Goal: Information Seeking & Learning: Learn about a topic

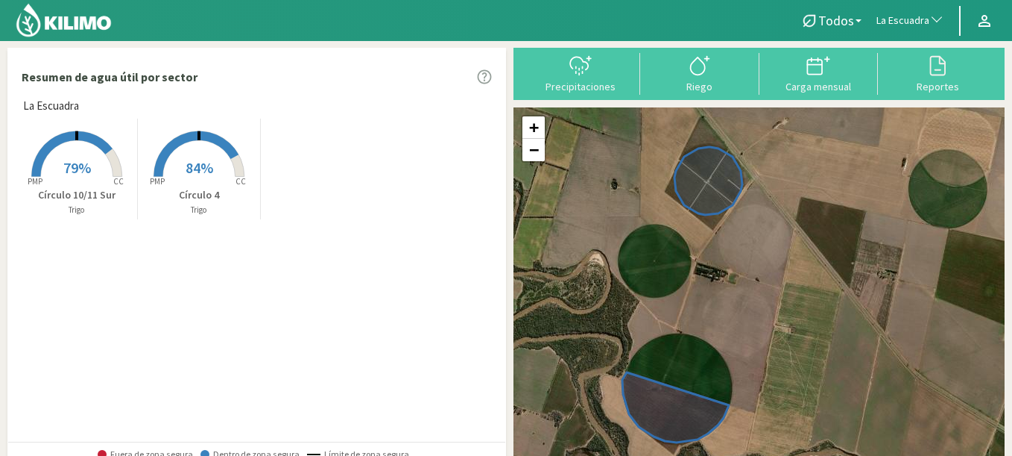
click at [904, 16] on span "La Escuadra" at bounding box center [903, 20] width 53 height 15
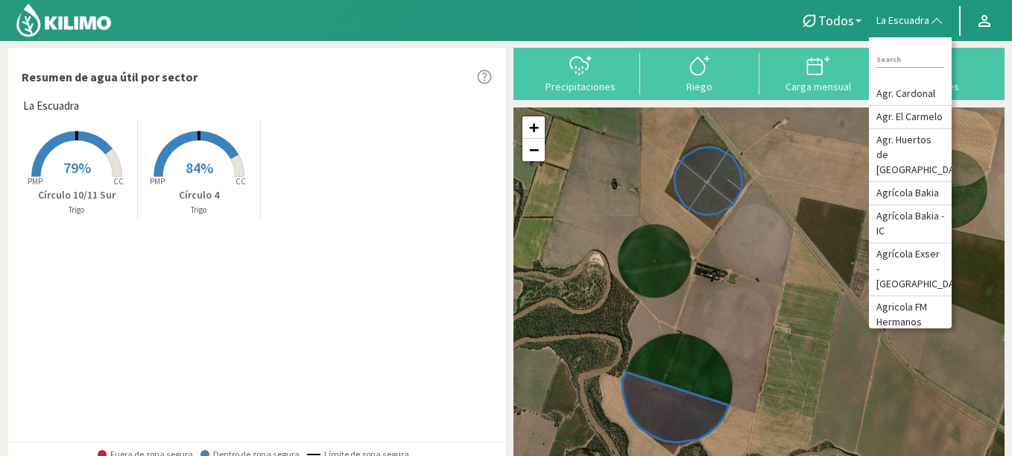
click at [904, 16] on span "La Escuadra" at bounding box center [903, 20] width 53 height 15
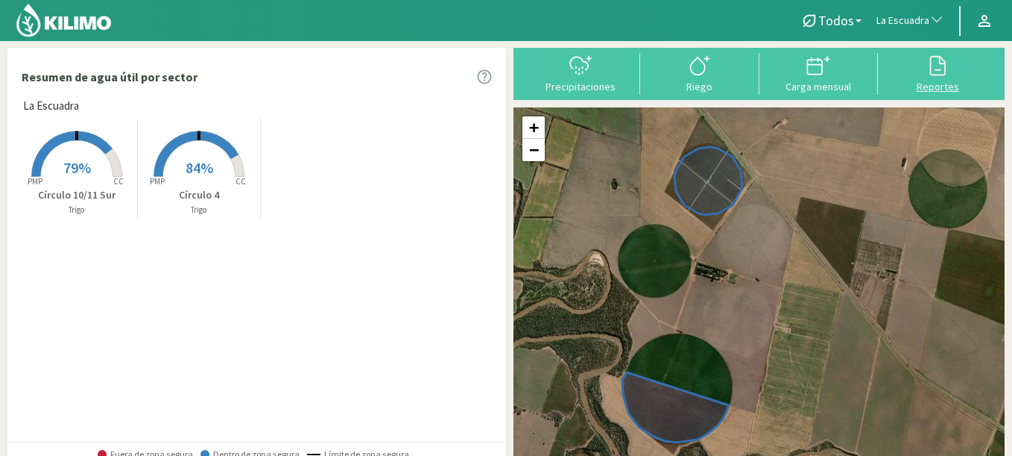
click at [919, 70] on div at bounding box center [938, 66] width 110 height 24
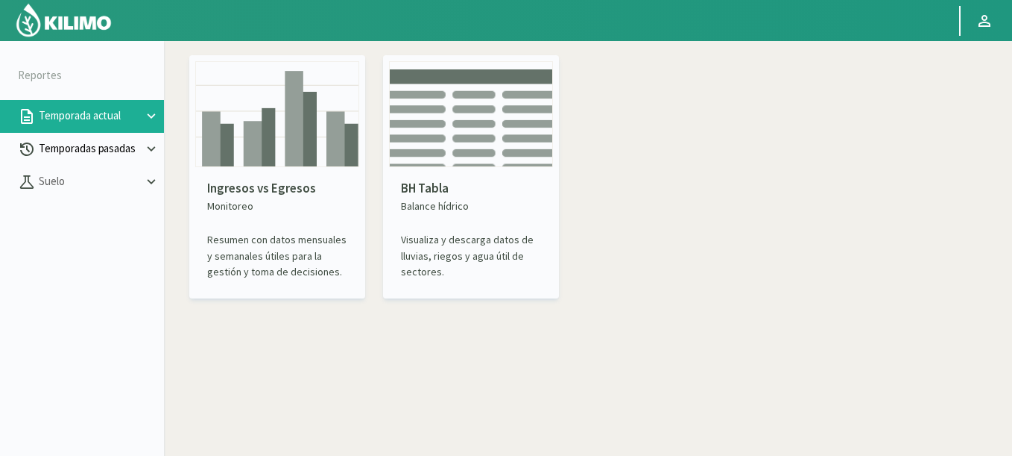
click at [100, 145] on p "Temporadas pasadas" at bounding box center [89, 148] width 107 height 17
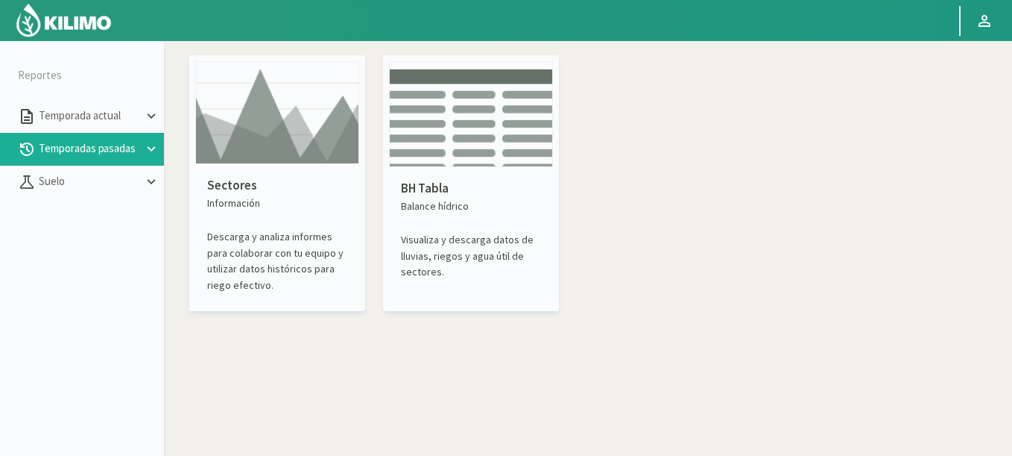
click at [280, 157] on img at bounding box center [277, 112] width 164 height 103
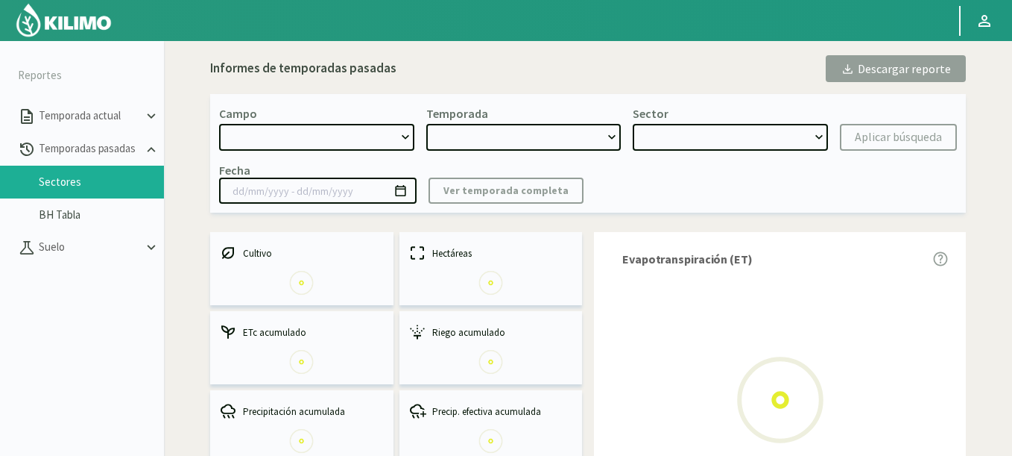
select select "0: Object"
type input "20/10/2023 - 13/06/2024"
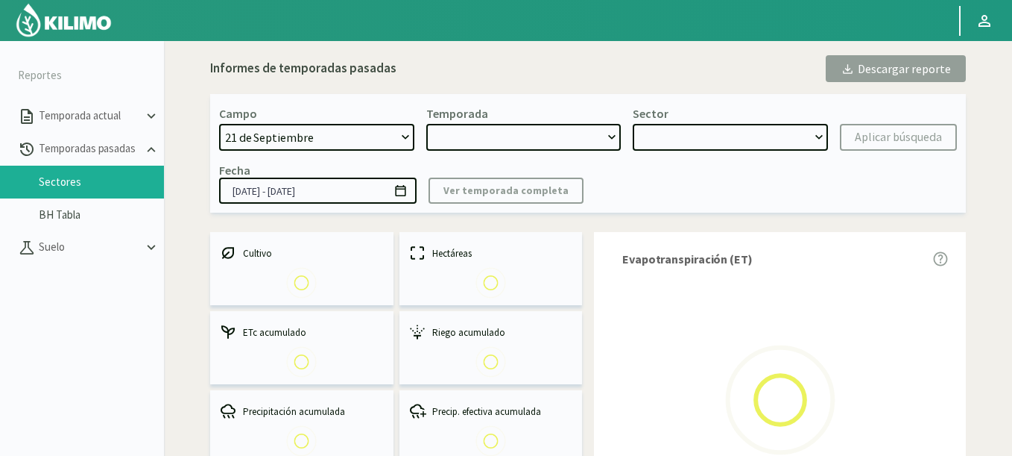
select select "0: 2023"
select select "0: Object"
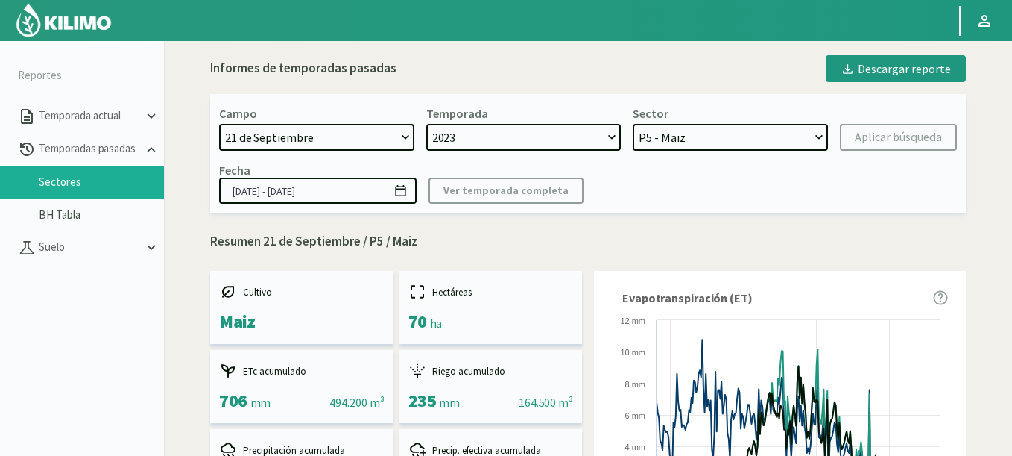
select select "1259: Object"
click at [219, 124] on select "21 de Septiembre 8 Fuegos Acograpes - Ag. Carlos Muñoz Herrera Acograpes - Ag. …" at bounding box center [316, 137] width 195 height 27
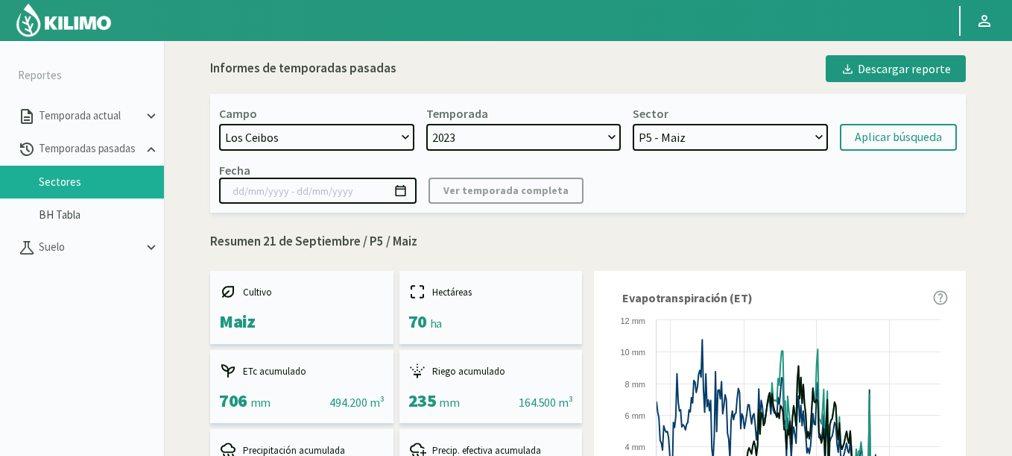
select select
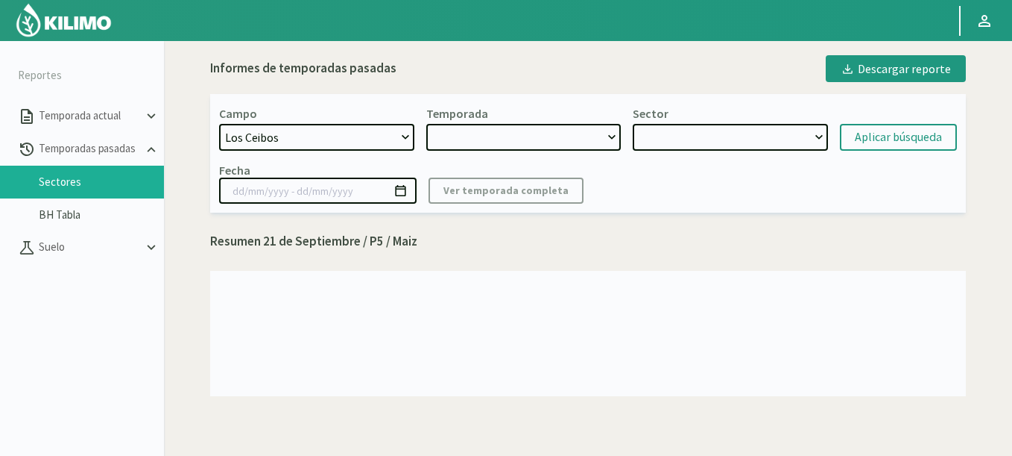
select select "2: 2024"
select select "7: Object"
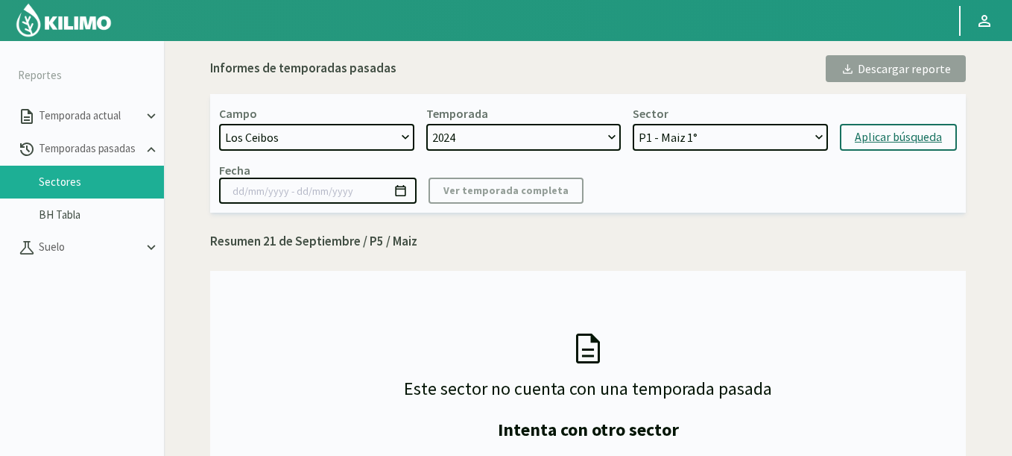
click at [920, 125] on button "Aplicar búsqueda" at bounding box center [898, 137] width 117 height 27
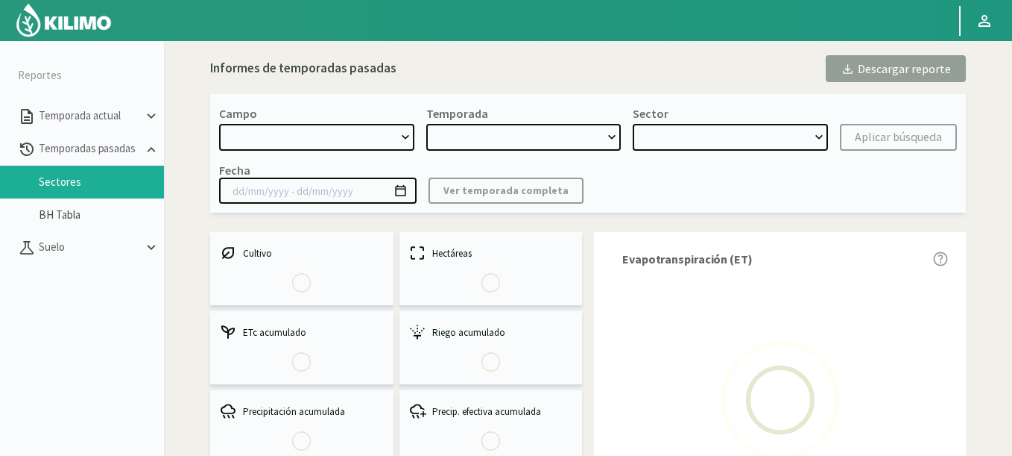
select select "1259: Object"
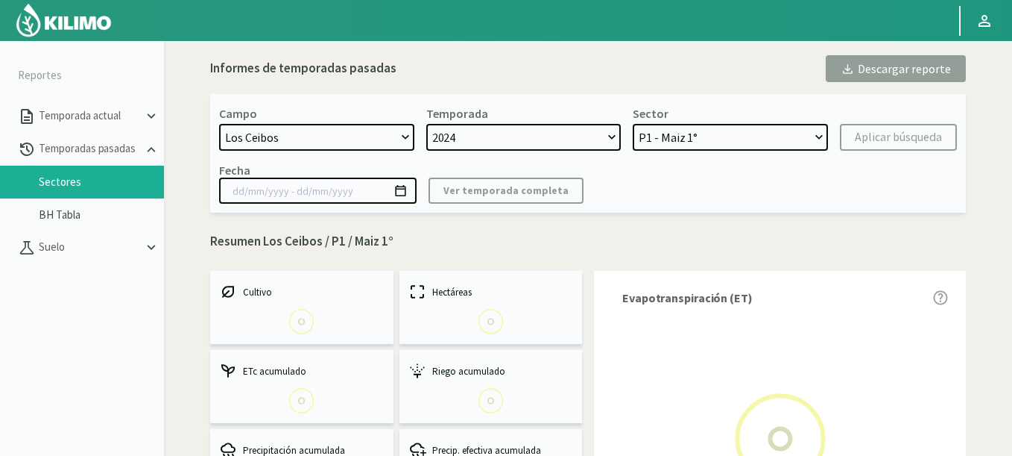
select select "0: 2024"
select select "0: Object"
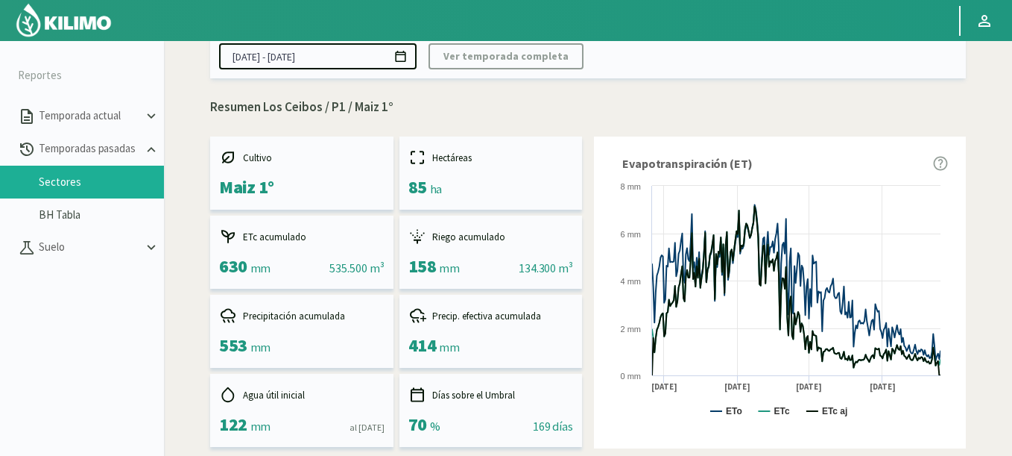
scroll to position [57, 0]
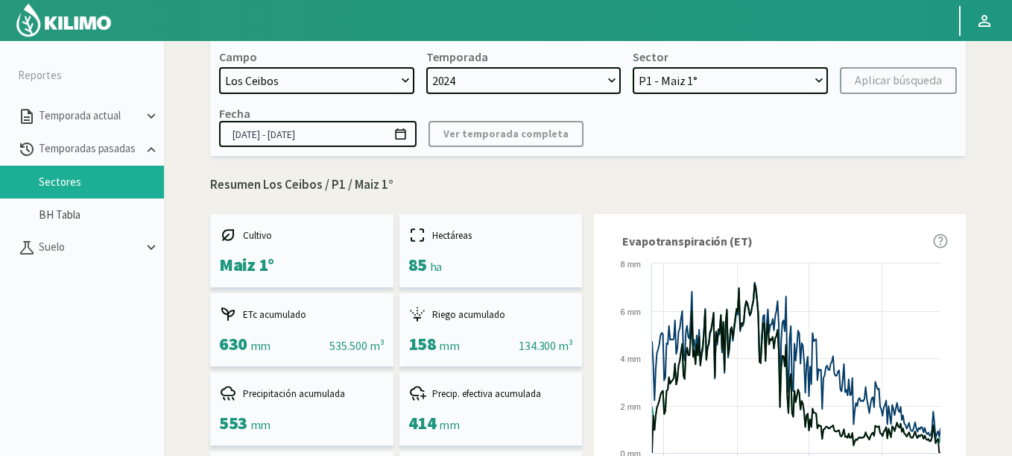
click at [409, 137] on input "[DATE] - [DATE]" at bounding box center [318, 134] width 198 height 26
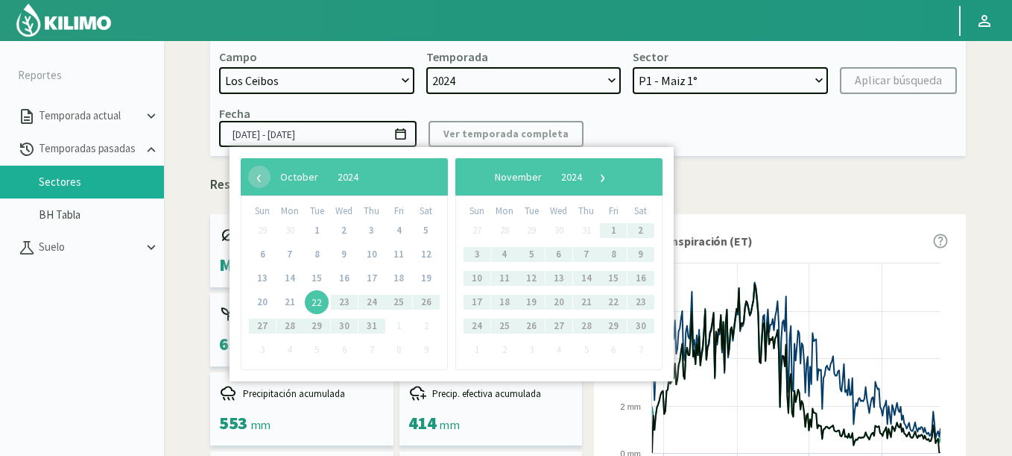
click at [312, 303] on span "22" at bounding box center [317, 302] width 24 height 24
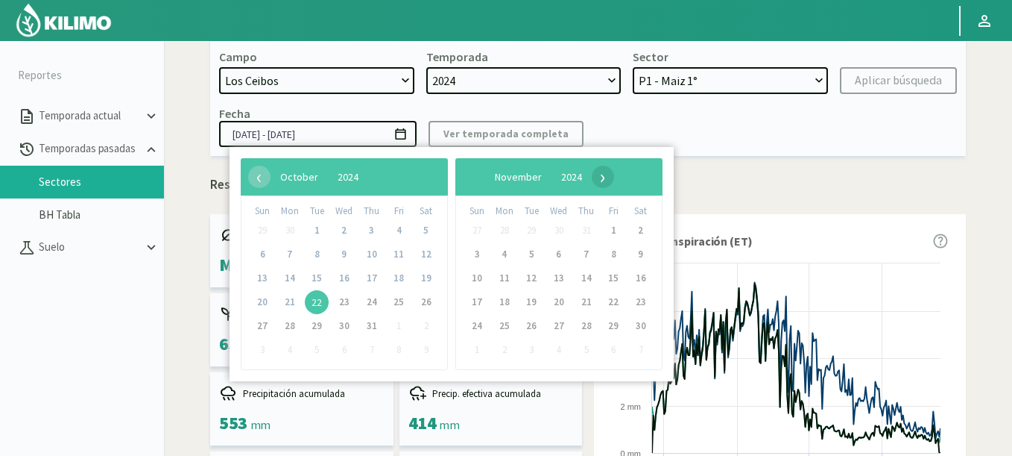
click at [614, 169] on span "›" at bounding box center [603, 177] width 22 height 22
click at [602, 169] on span "›" at bounding box center [591, 177] width 22 height 22
click at [607, 169] on span "›" at bounding box center [595, 177] width 22 height 22
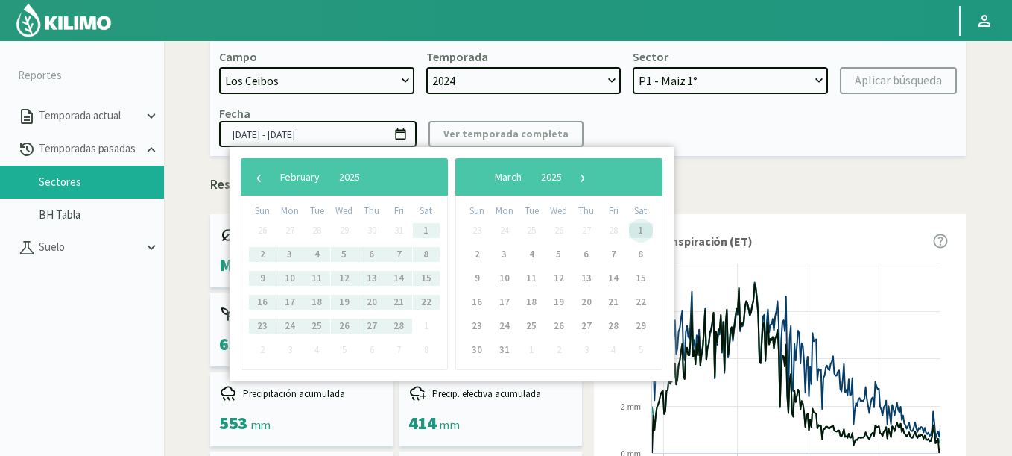
click at [637, 233] on span "1" at bounding box center [641, 230] width 24 height 24
type input "22/10/2024 - 01/03/2025"
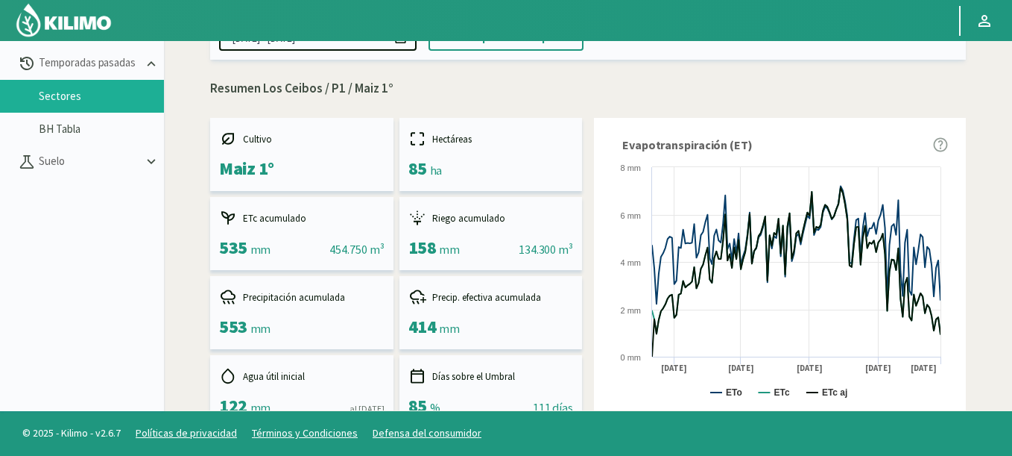
scroll to position [0, 0]
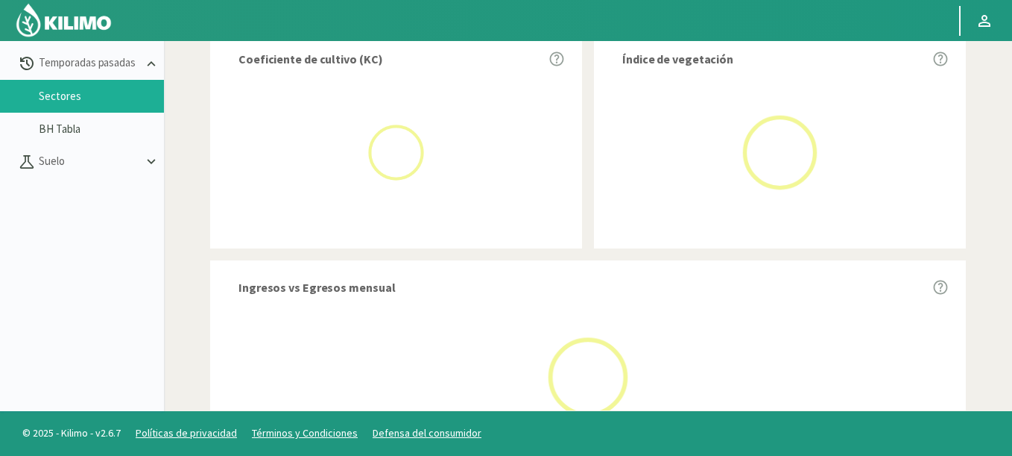
scroll to position [447, 0]
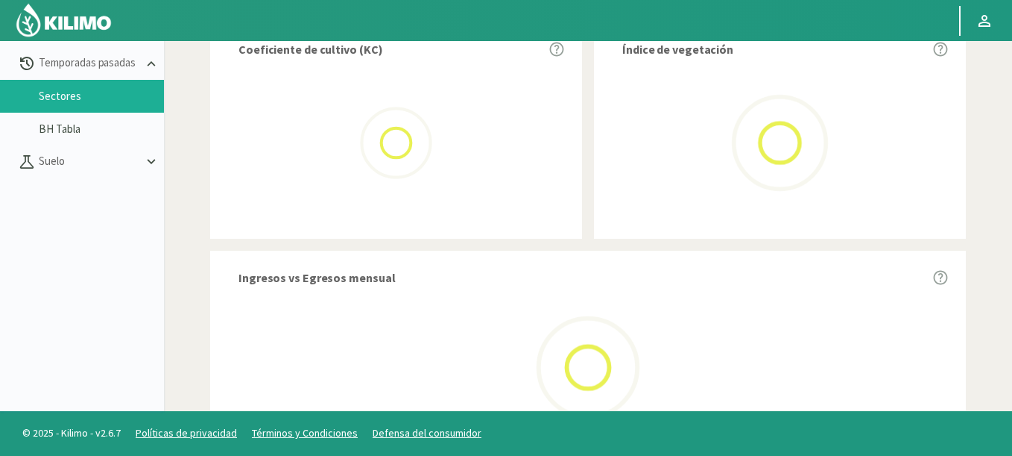
select select "1259: Object"
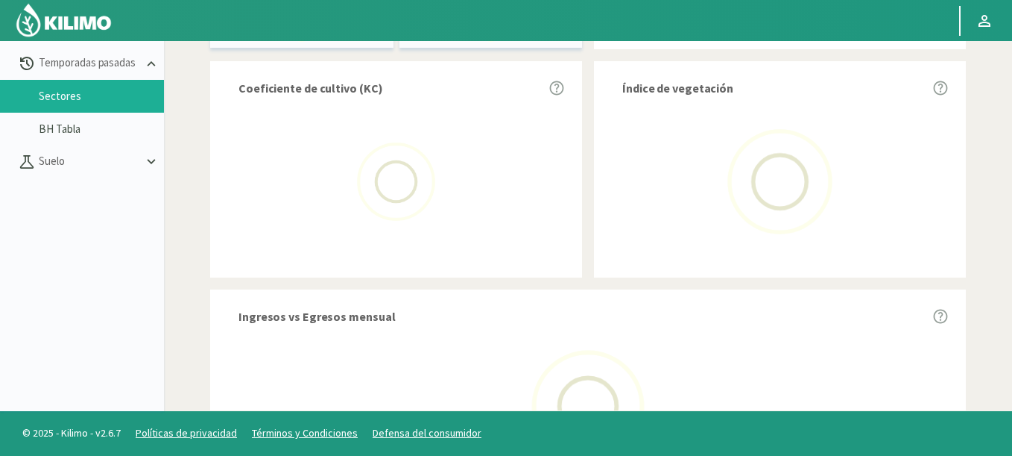
select select "0: 2024"
select select "0: Object"
type input "[DATE] - [DATE]"
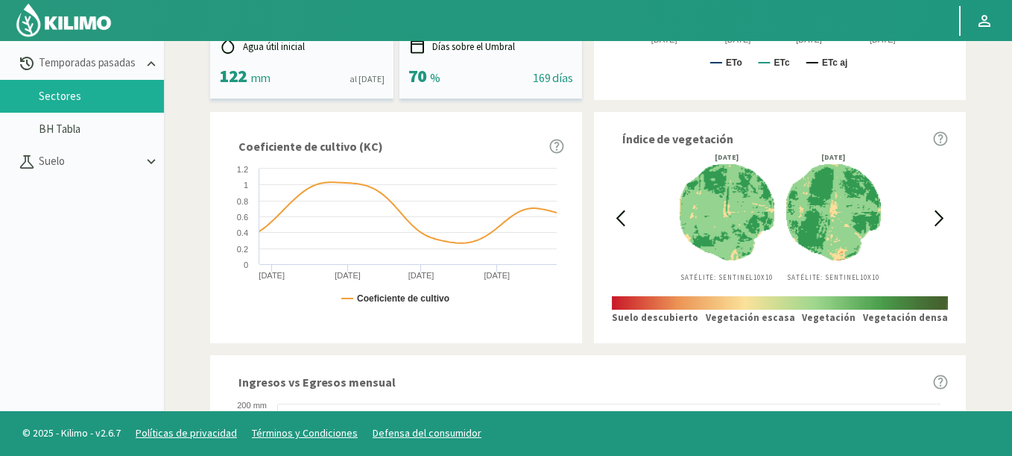
scroll to position [0, 0]
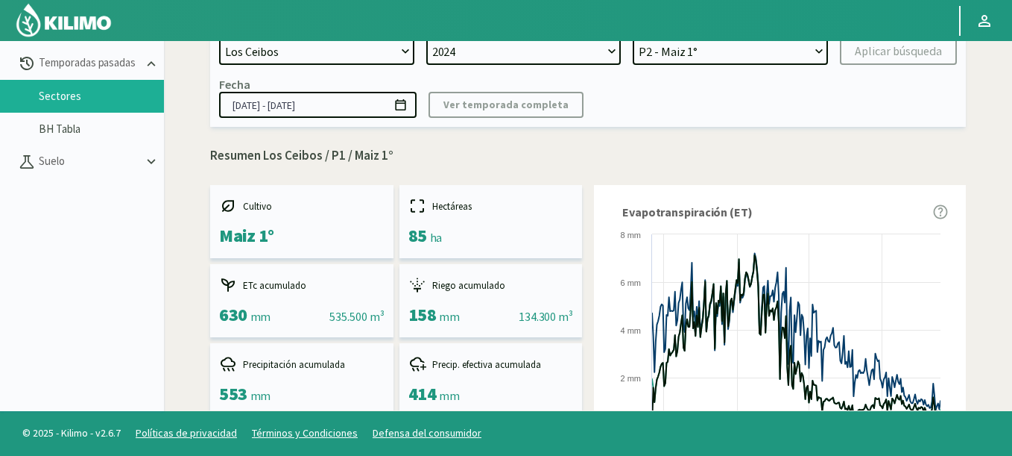
click at [633, 38] on select "P1 - Maiz 1° P2 - Maiz 1°" at bounding box center [730, 51] width 195 height 27
click at [855, 56] on div "Aplicar búsqueda" at bounding box center [898, 51] width 87 height 18
select select "3: Object"
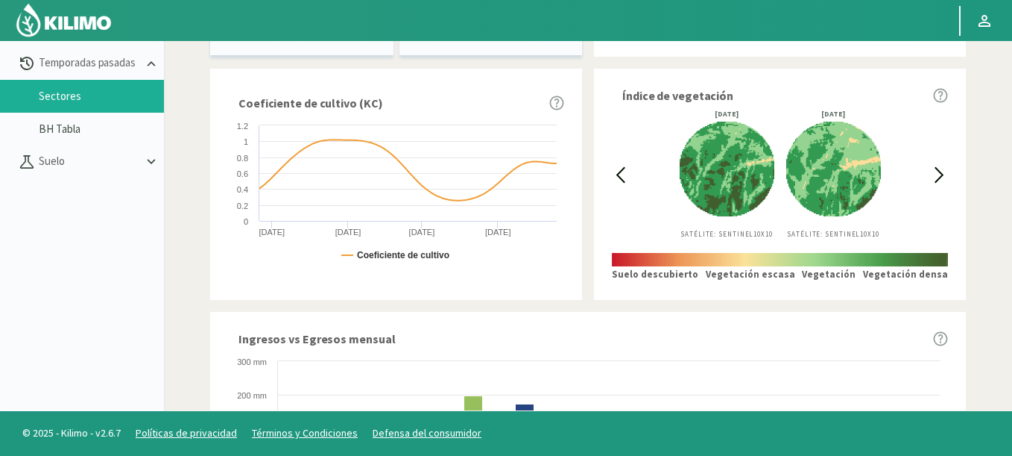
scroll to position [415, 0]
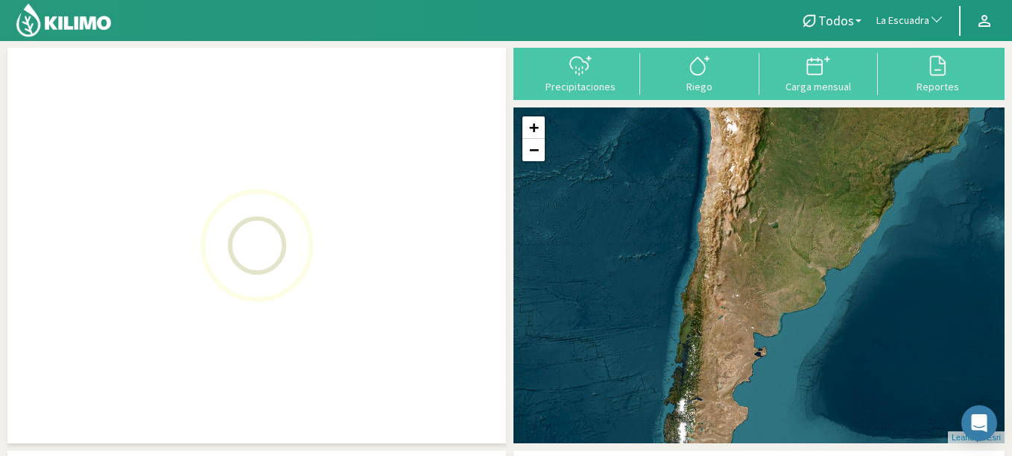
click at [927, 25] on span "button" at bounding box center [933, 20] width 15 height 15
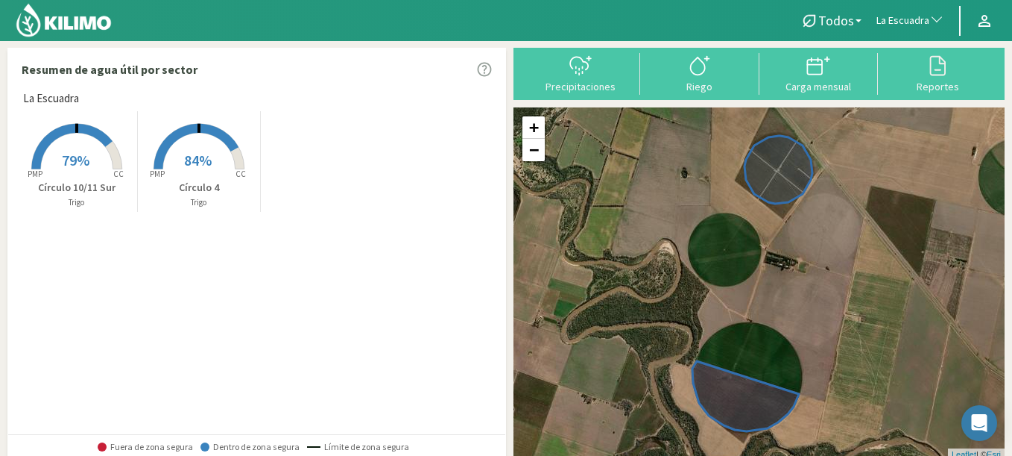
click at [927, 25] on span "button" at bounding box center [933, 20] width 15 height 15
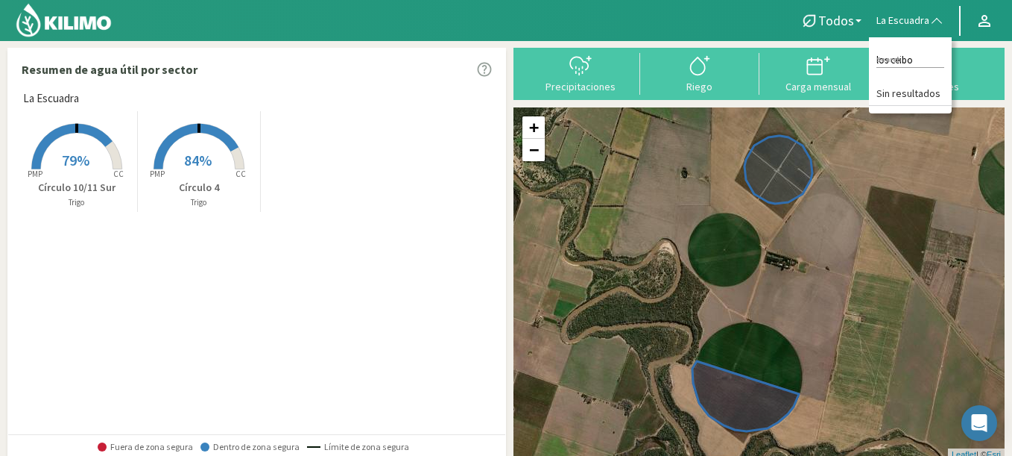
type input "los ceibo"
click at [423, 198] on div "Created with Highcharts 9.2.2 PMP CC 79% Círculo 10/11 Sur Trigo Created with H…" at bounding box center [261, 161] width 490 height 108
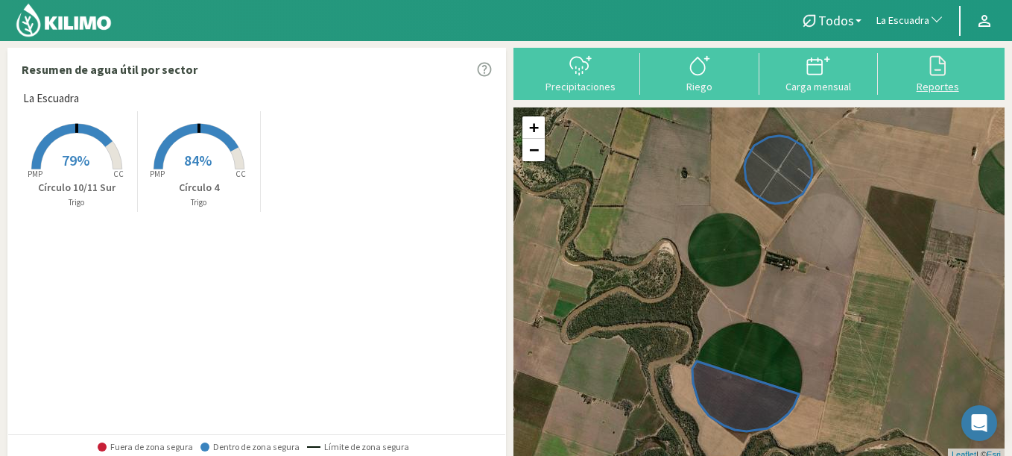
click at [907, 70] on div at bounding box center [938, 66] width 110 height 24
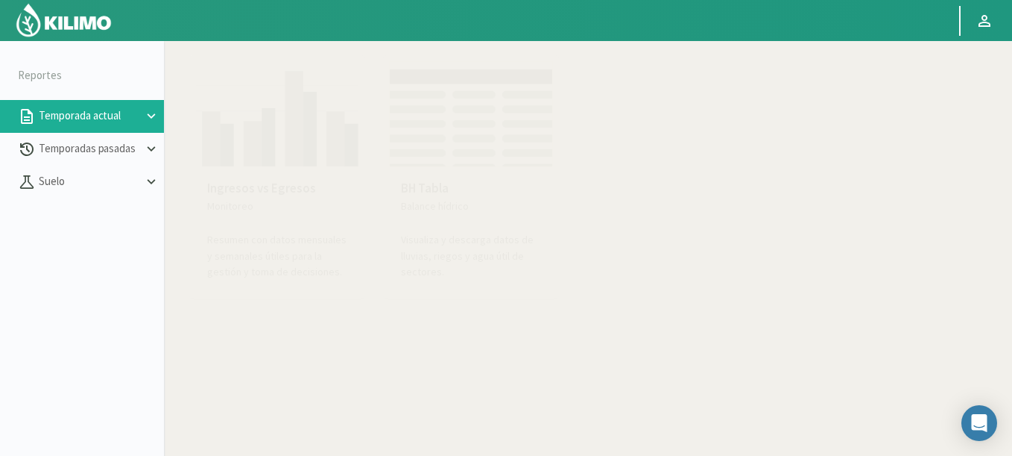
click at [279, 155] on img at bounding box center [277, 114] width 164 height 106
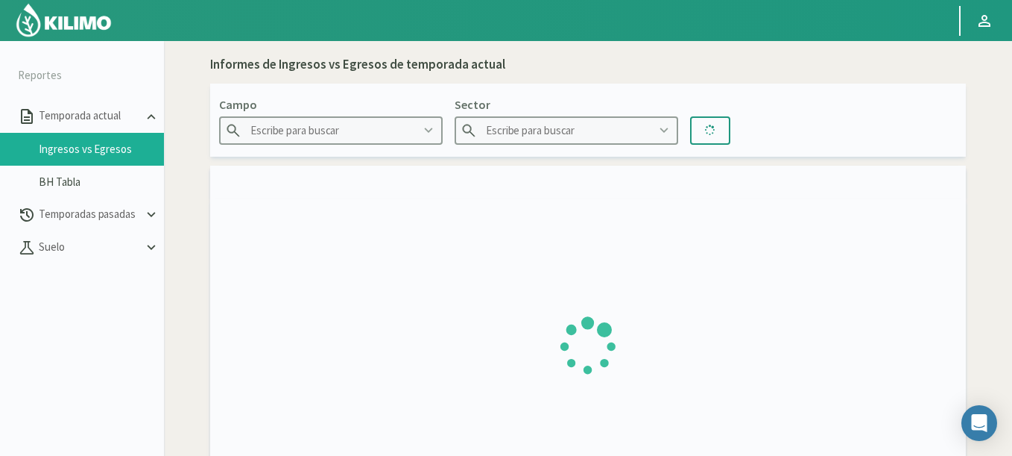
type input "Agr. Cardonal"
type input "El Cardonal Sector 1"
type input "26/08/2024 - 14/09/2025"
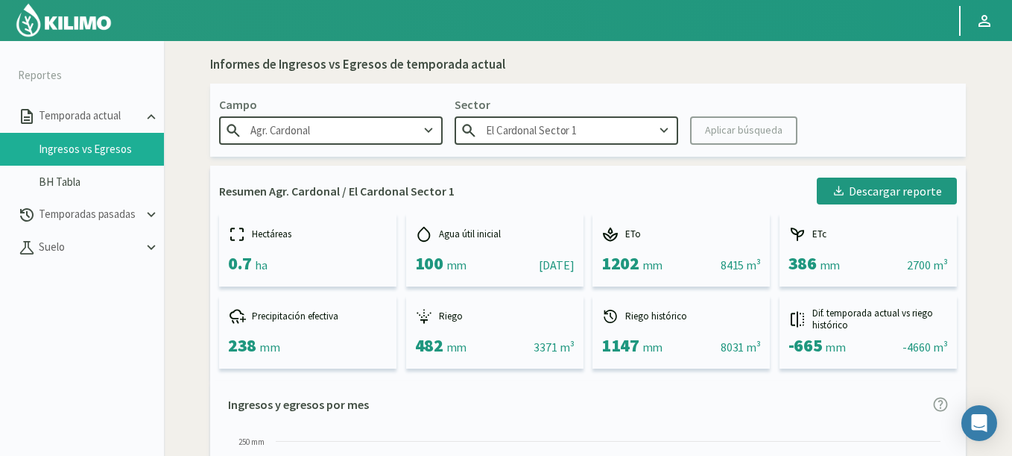
click at [318, 134] on input "Agr. Cardonal" at bounding box center [331, 130] width 224 height 28
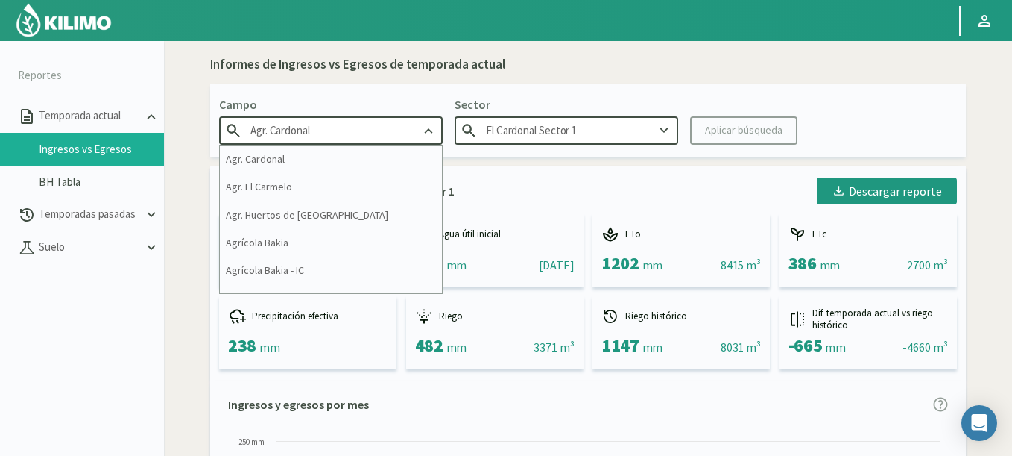
drag, startPoint x: 350, startPoint y: 130, endPoint x: 173, endPoint y: 93, distance: 181.2
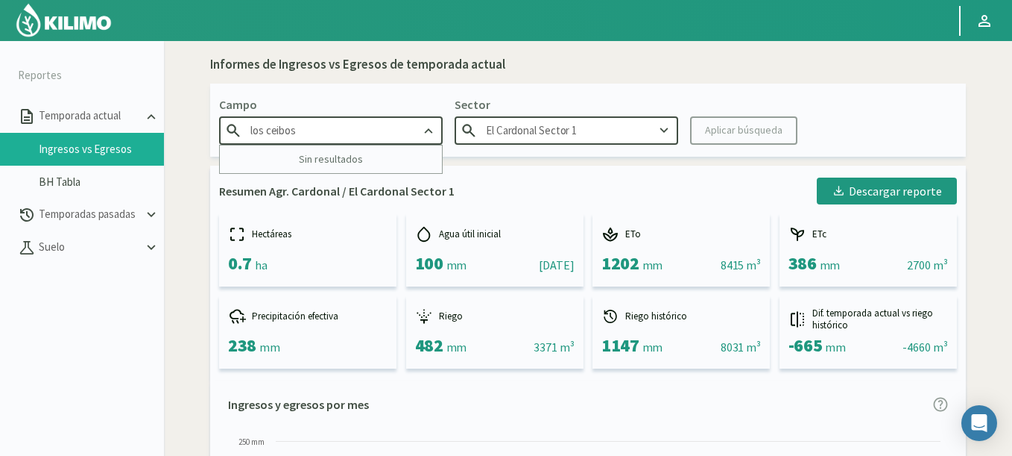
click at [456, 95] on p "Sector" at bounding box center [567, 104] width 224 height 18
type input "Agr. Cardonal"
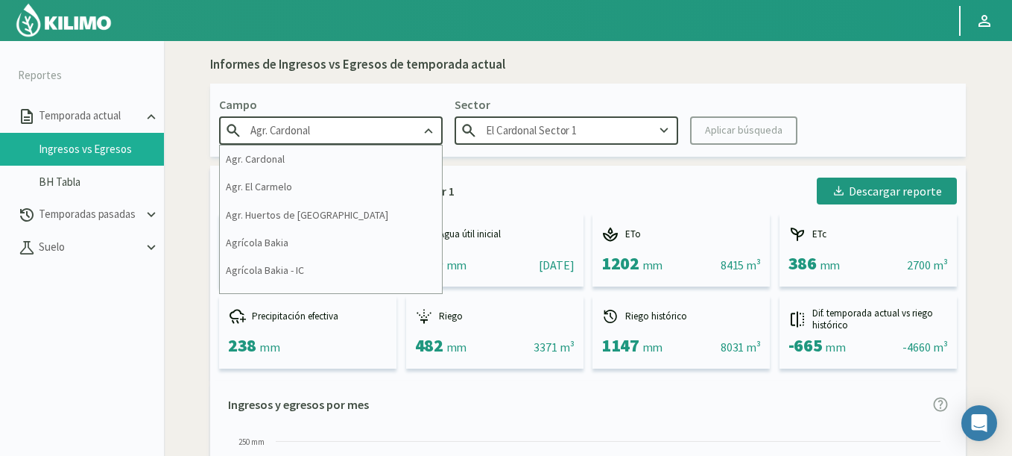
click at [418, 130] on div "Agr. Cardonal" at bounding box center [331, 130] width 224 height 28
click at [71, 218] on p "Temporadas pasadas" at bounding box center [89, 214] width 107 height 17
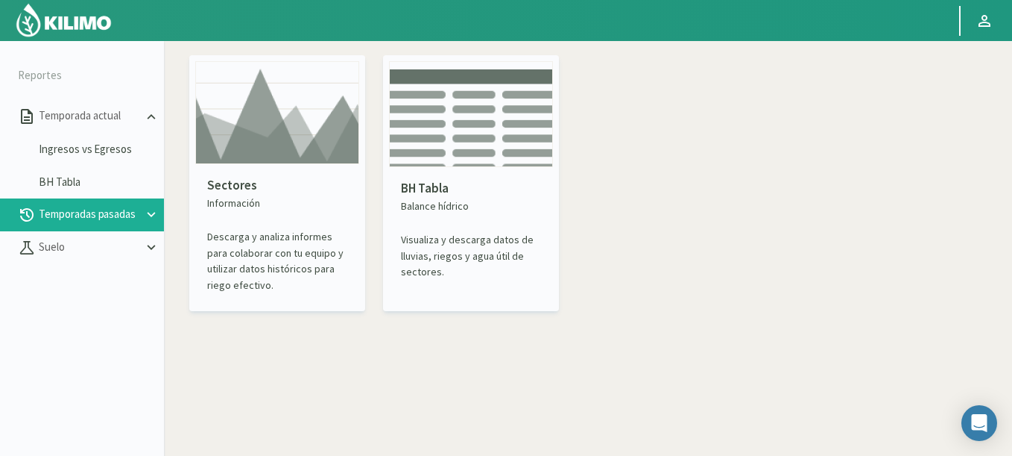
click at [323, 144] on img at bounding box center [277, 112] width 164 height 103
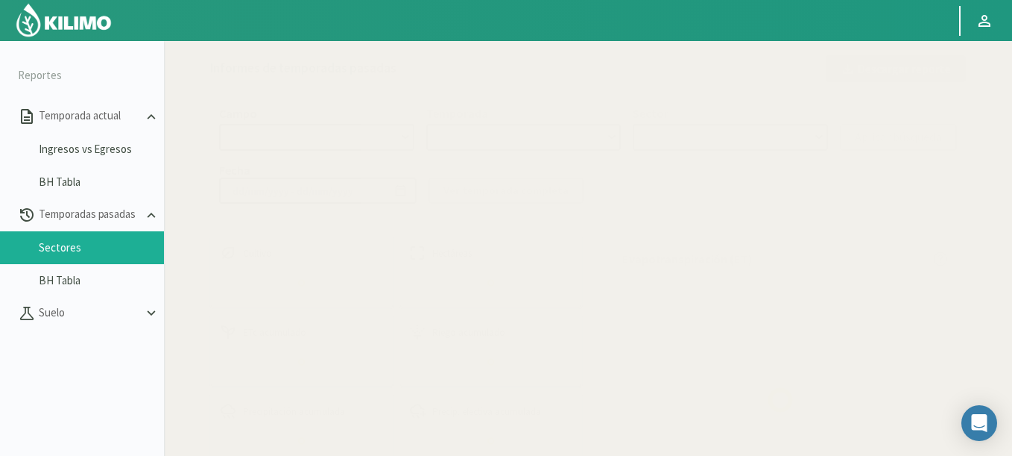
click at [379, 139] on select at bounding box center [316, 137] width 195 height 27
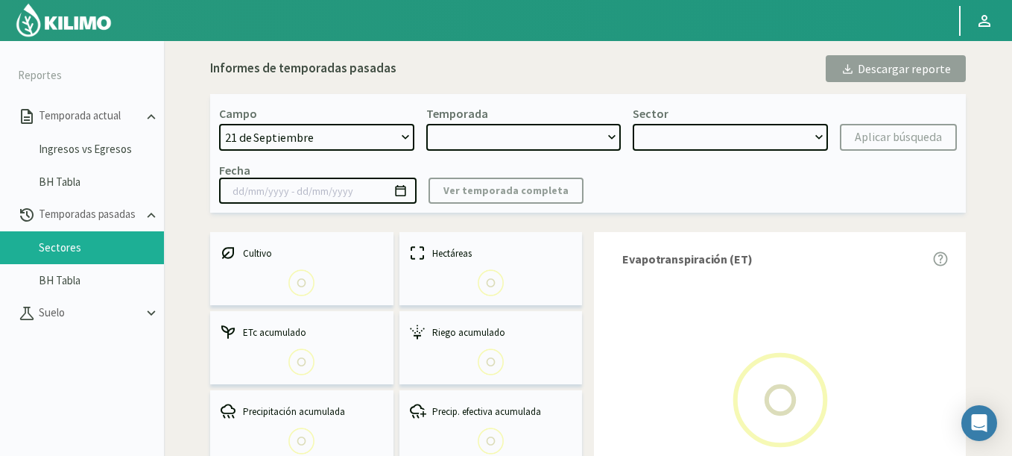
select select "0: Object"
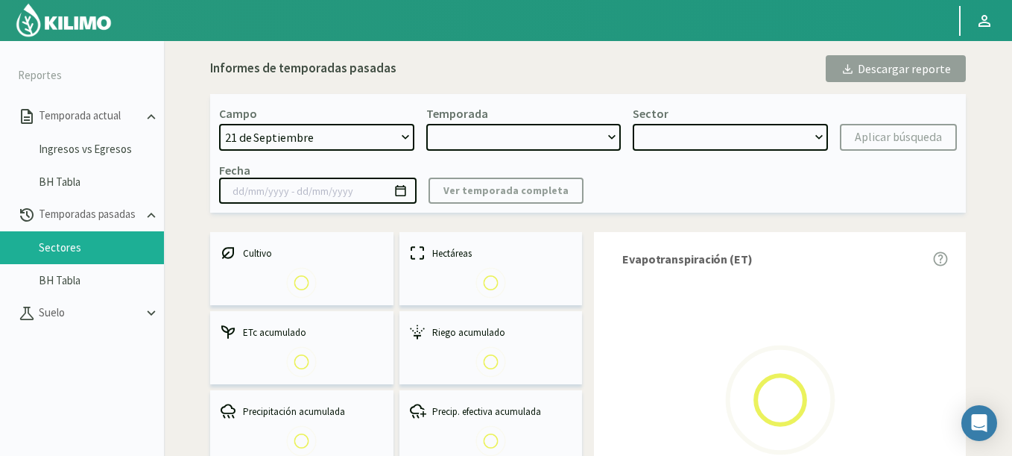
type input "20/10/2023 - 13/06/2024"
select select "0: 2023"
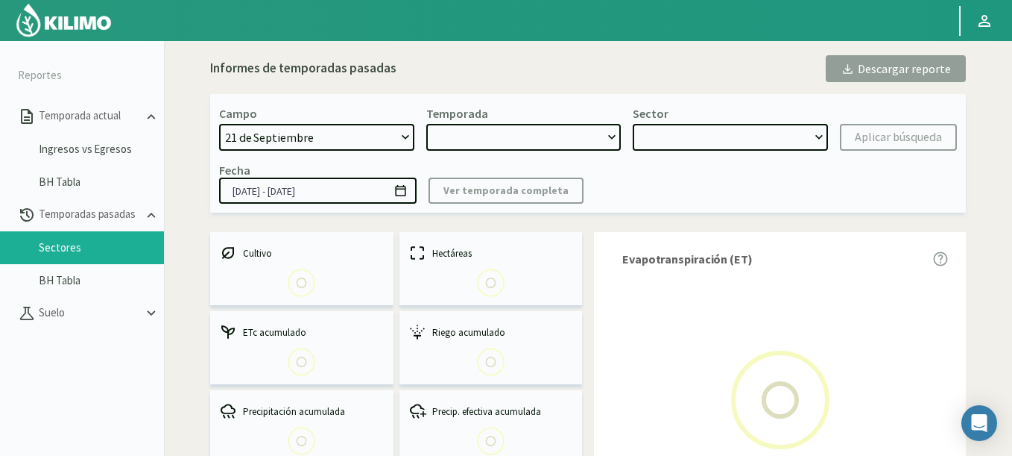
select select "0: Object"
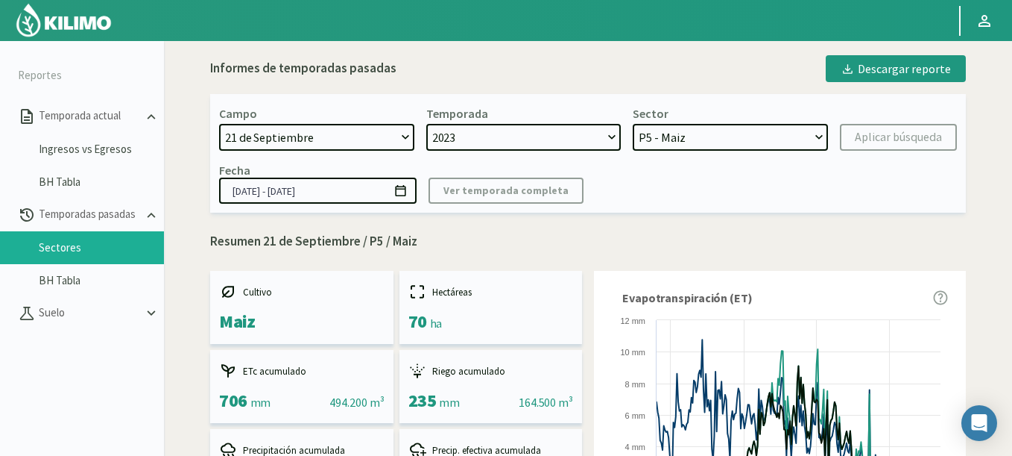
select select "1259: Object"
click at [219, 124] on select "21 de Septiembre 8 Fuegos Acograpes - Ag. Carlos Muñoz Herrera Acograpes - Ag. …" at bounding box center [316, 137] width 195 height 27
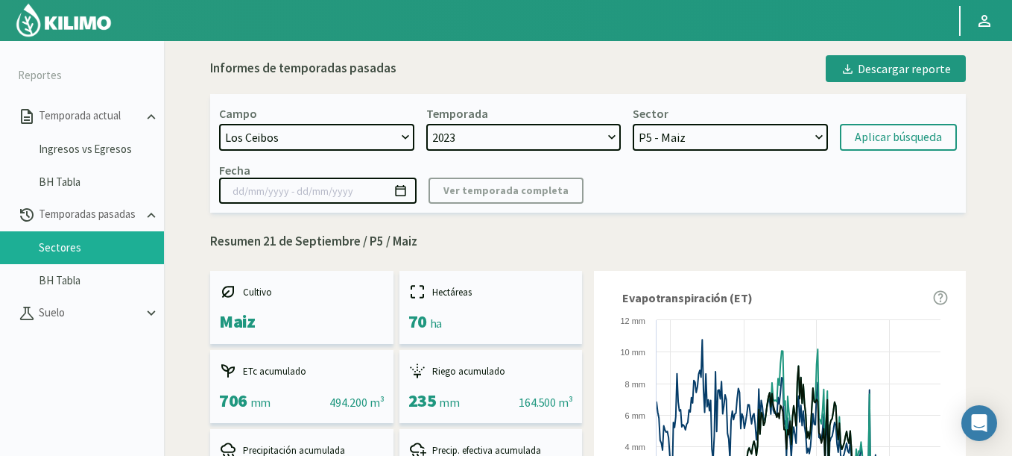
select select
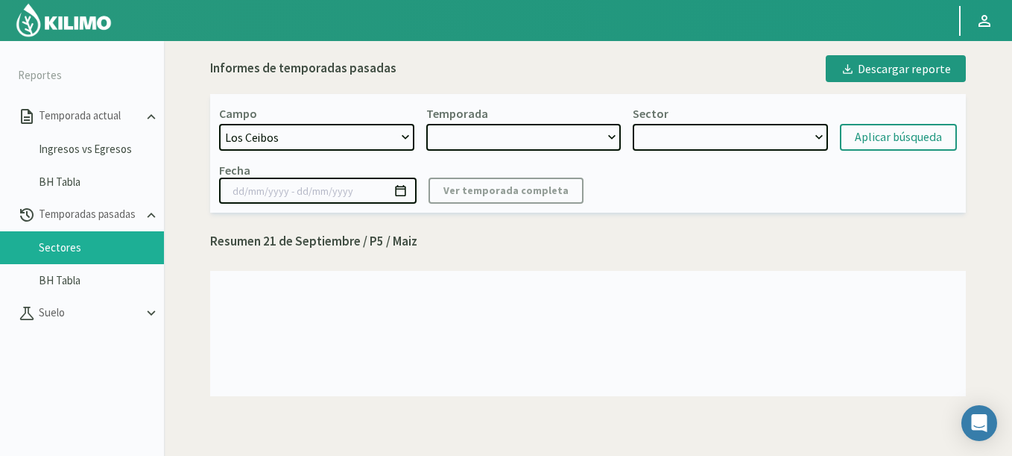
select select "2: 2024"
select select "7: Object"
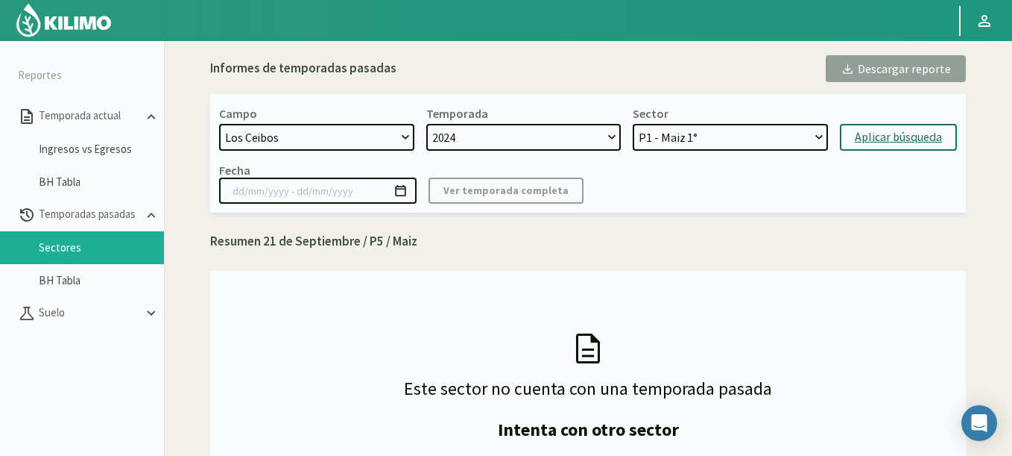
click at [883, 144] on div "Aplicar búsqueda" at bounding box center [898, 137] width 87 height 18
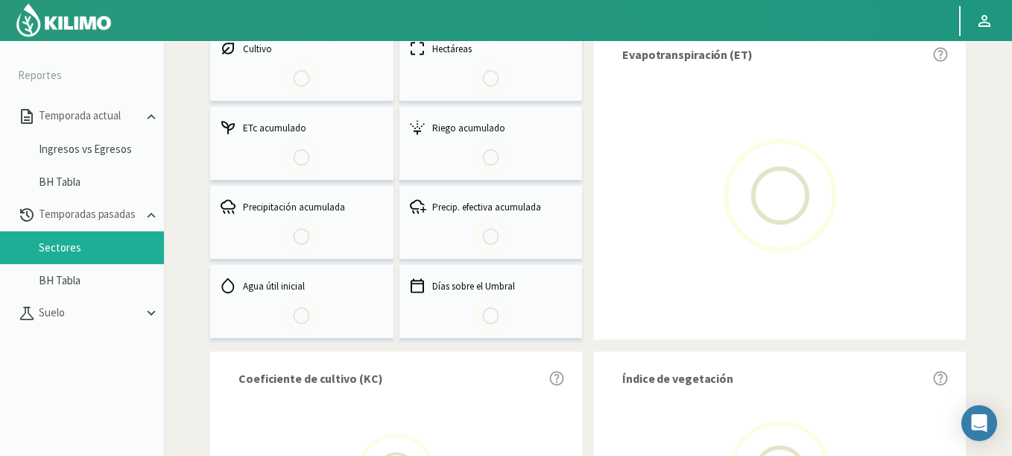
scroll to position [179, 0]
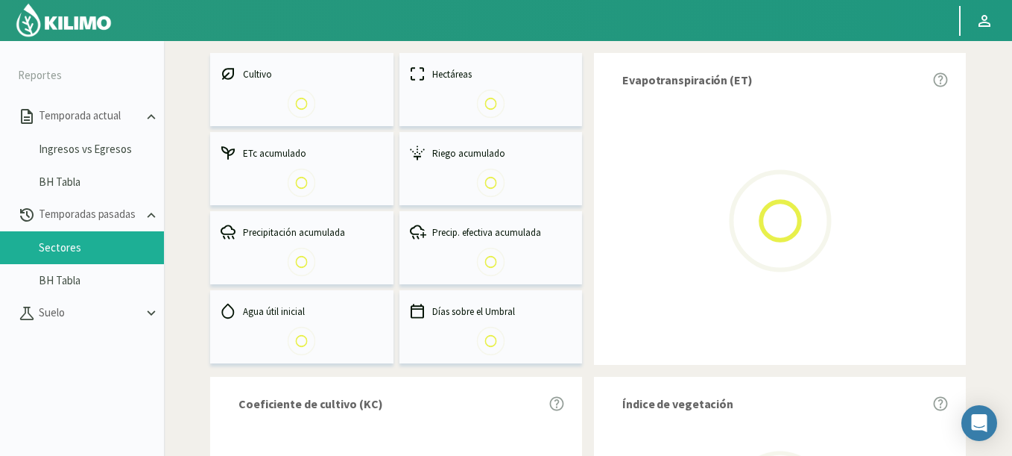
select select "1259: Object"
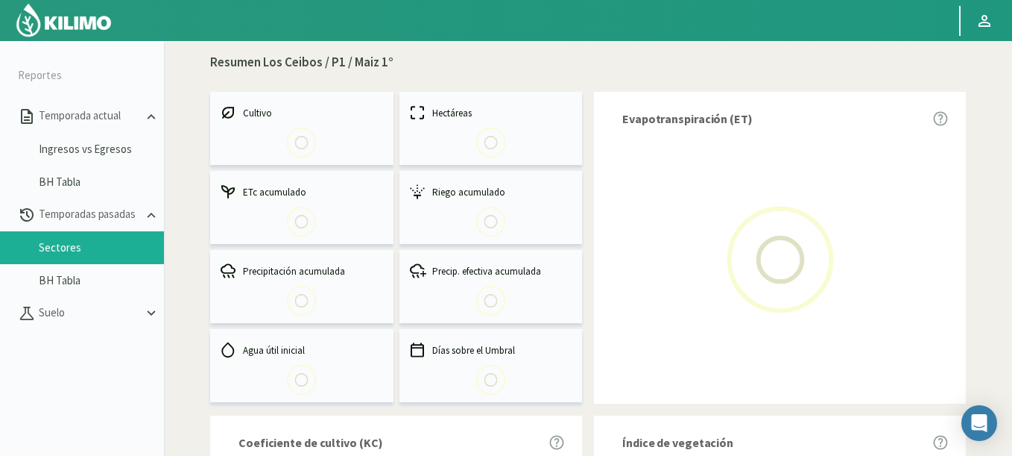
select select "0: 2024"
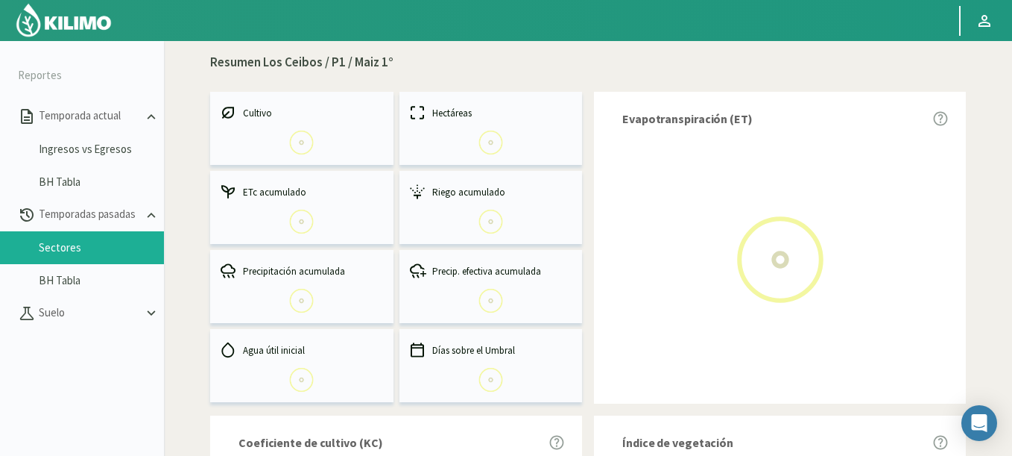
select select "0: Object"
type input "[DATE] - [DATE]"
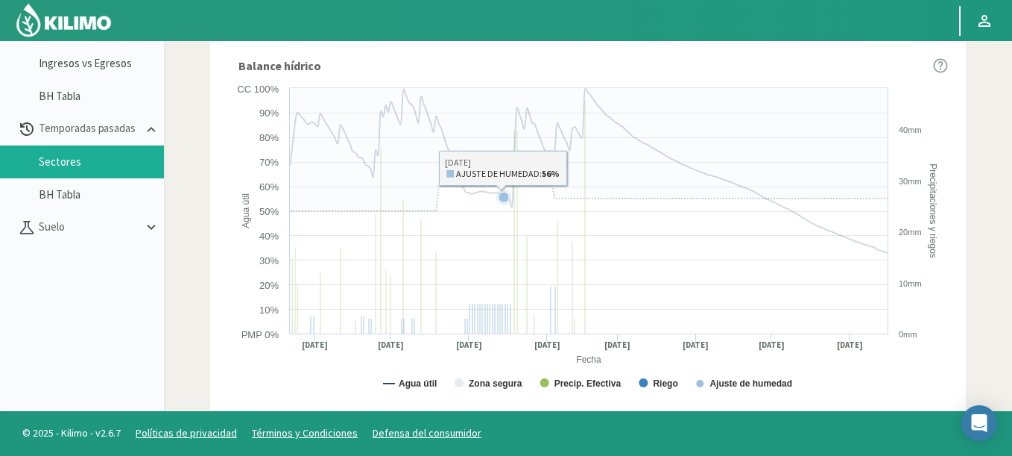
scroll to position [576, 0]
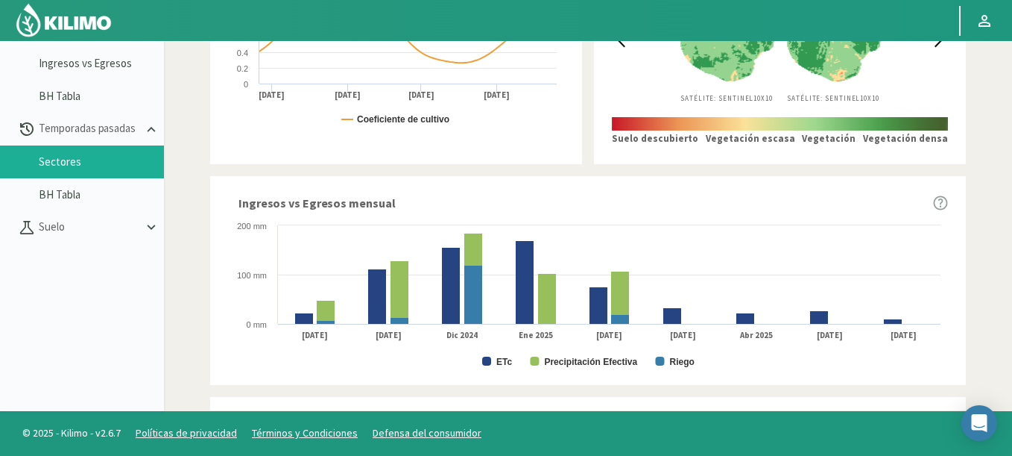
click at [941, 200] on icon at bounding box center [940, 202] width 15 height 15
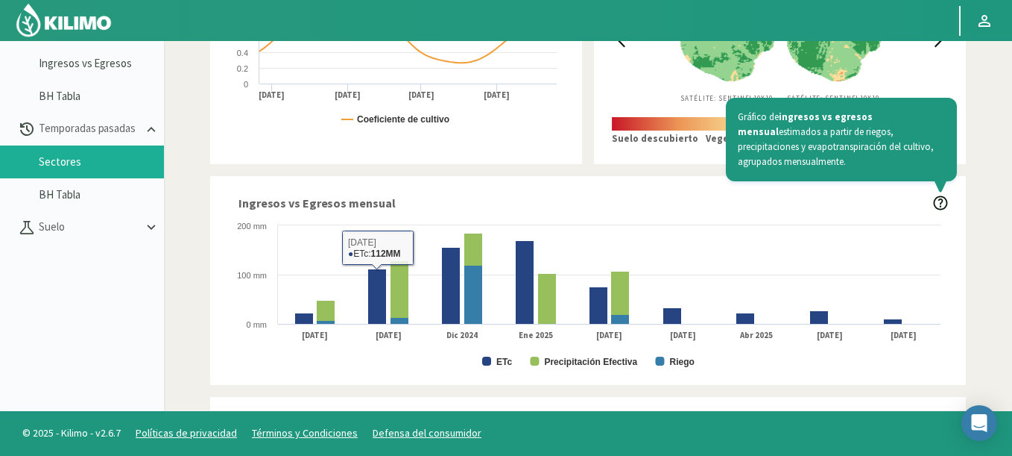
click at [333, 203] on span "Ingresos vs Egresos mensual" at bounding box center [317, 203] width 157 height 18
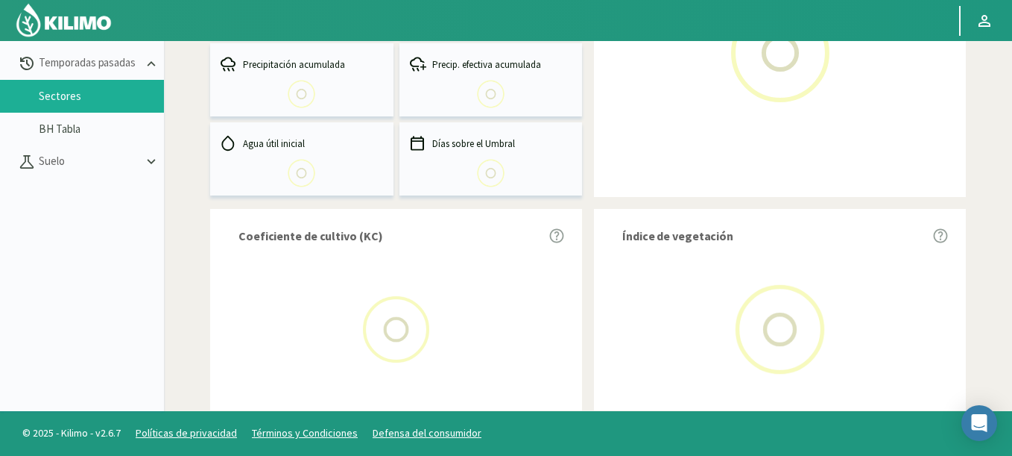
scroll to position [268, 0]
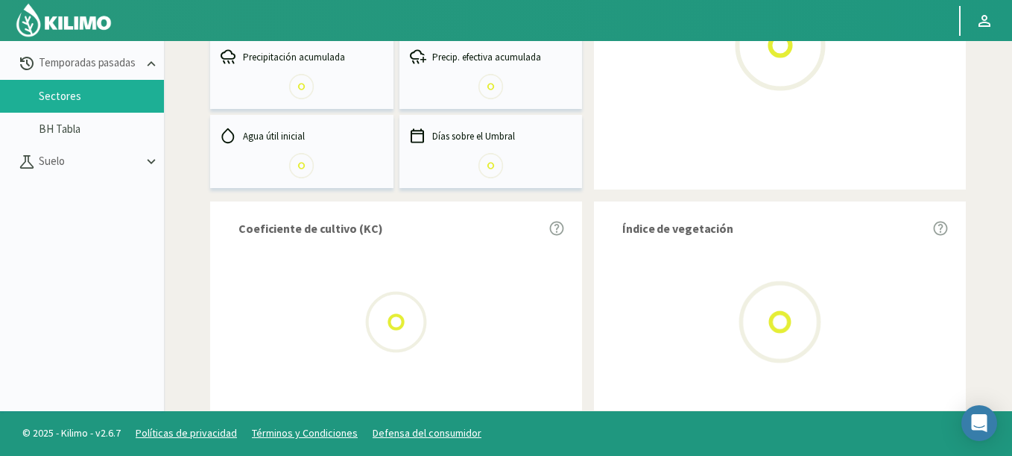
select select "1259: Object"
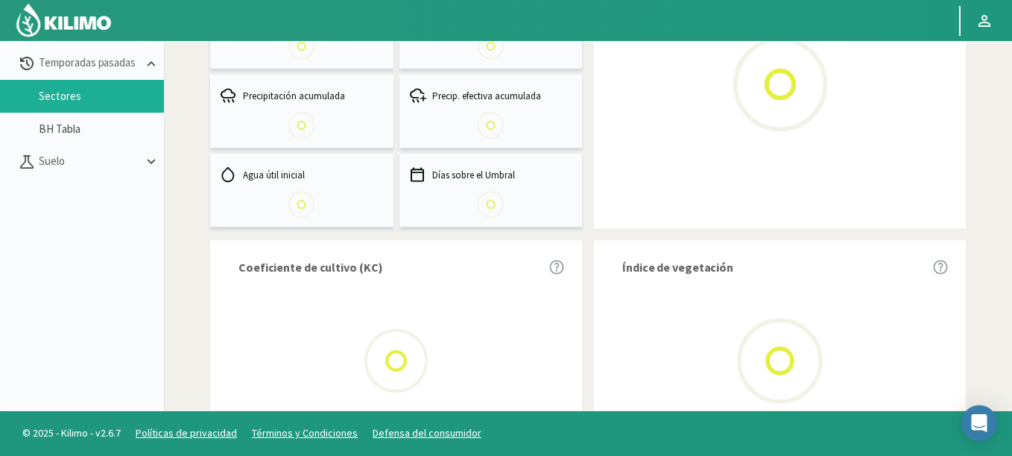
select select "0: 2024"
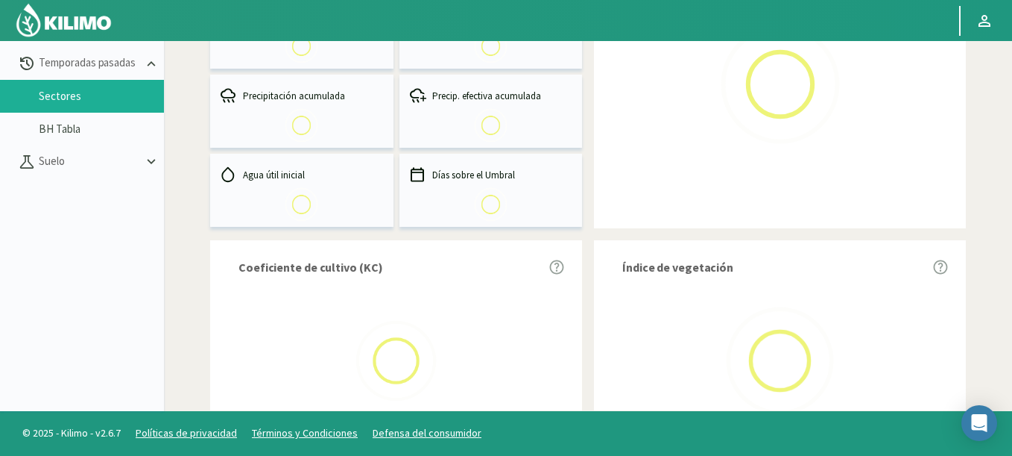
select select "0: Object"
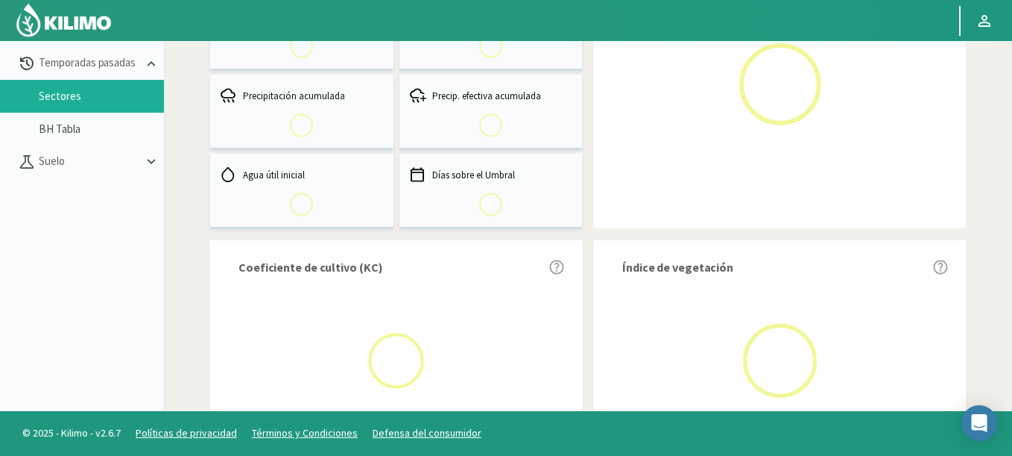
type input "[DATE] - [DATE]"
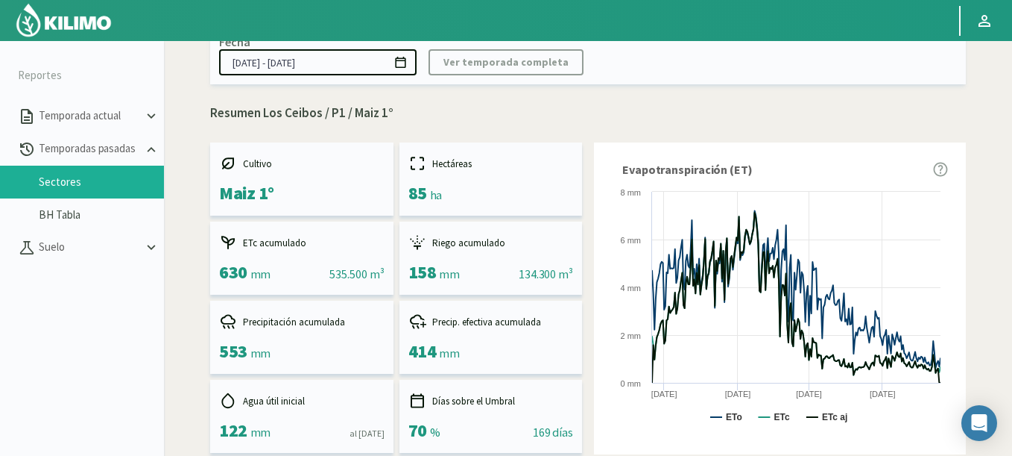
scroll to position [0, 0]
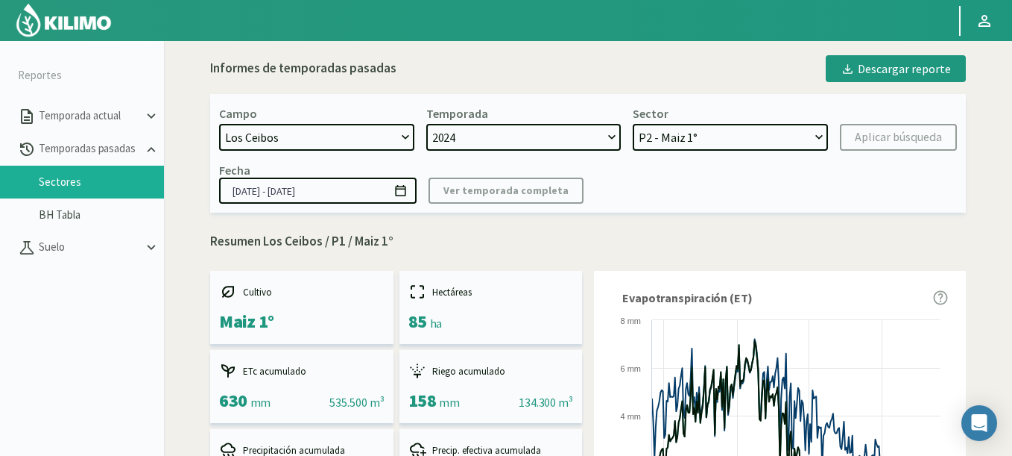
click at [633, 124] on select "P1 - Maiz 1° P2 - Maiz 1°" at bounding box center [730, 137] width 195 height 27
click at [869, 142] on div "Aplicar búsqueda" at bounding box center [898, 137] width 87 height 18
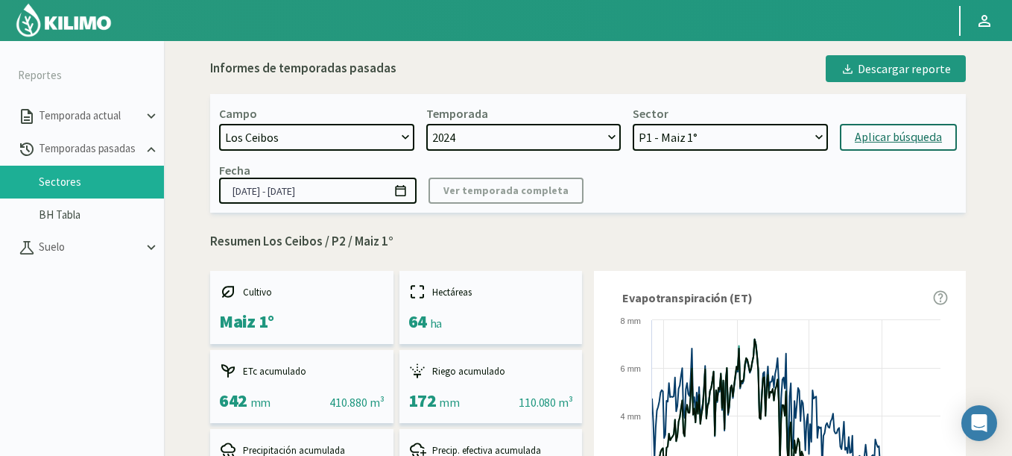
click at [633, 124] on select "P1 - Maiz 1° P2 - Maiz 1°" at bounding box center [730, 137] width 195 height 27
click at [894, 144] on div "Aplicar búsqueda" at bounding box center [898, 137] width 87 height 18
select select "4: Object"
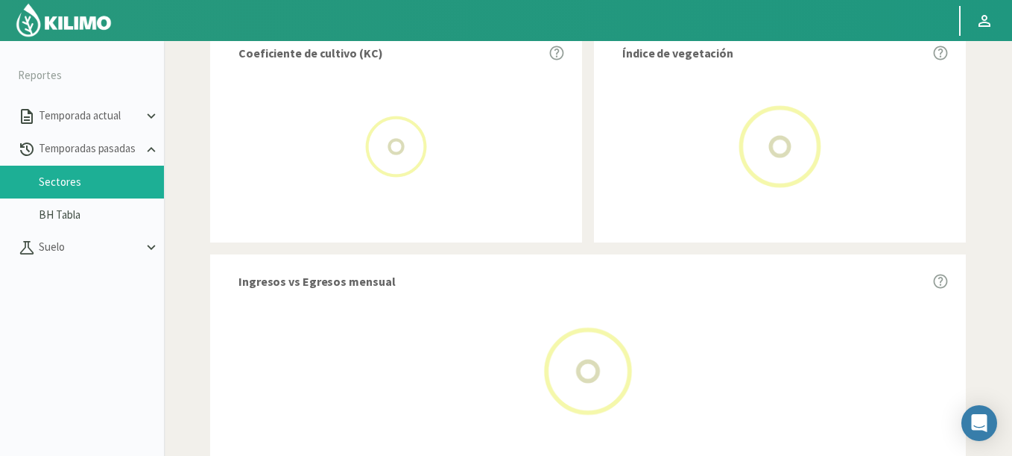
scroll to position [626, 0]
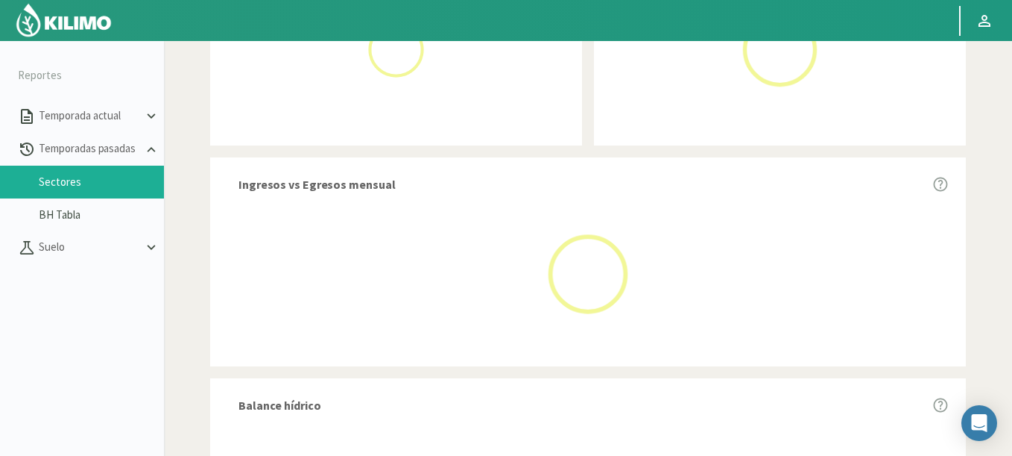
select select "1259: Object"
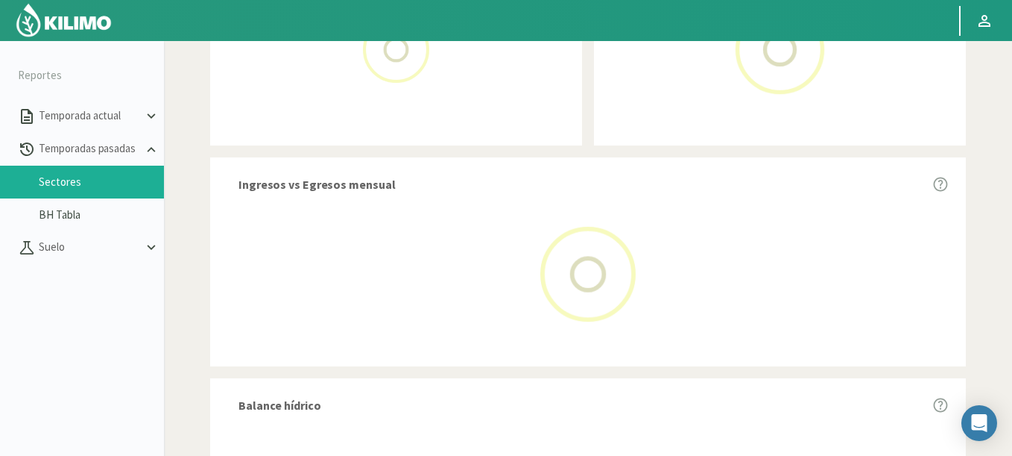
type input "[DATE] - [DATE]"
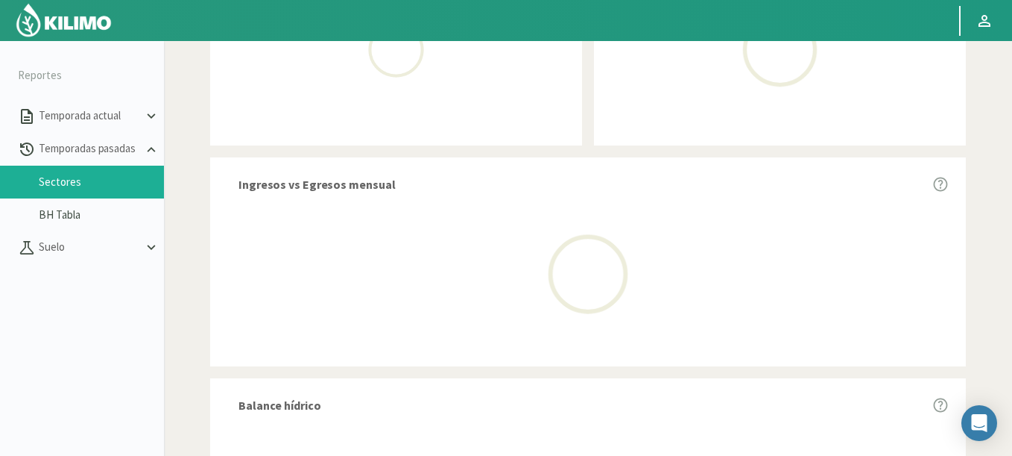
select select "0: 2024"
select select "0: Object"
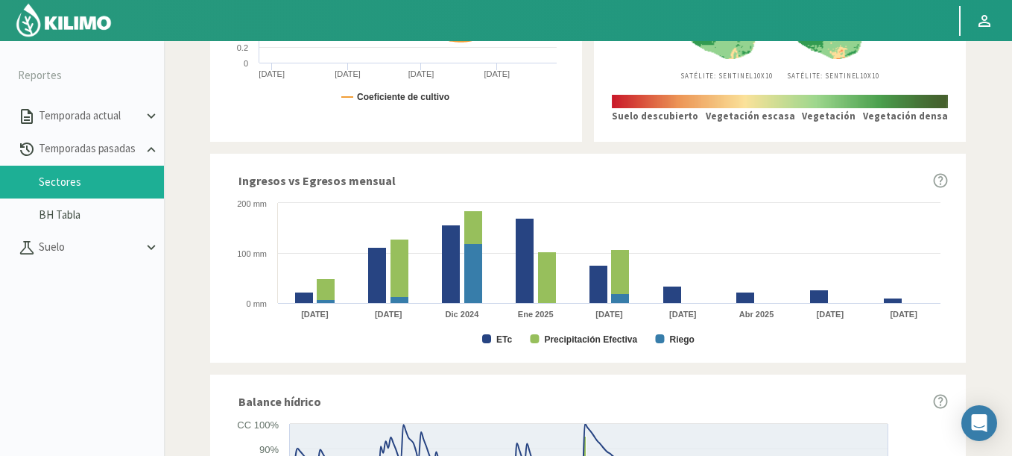
scroll to position [683, 0]
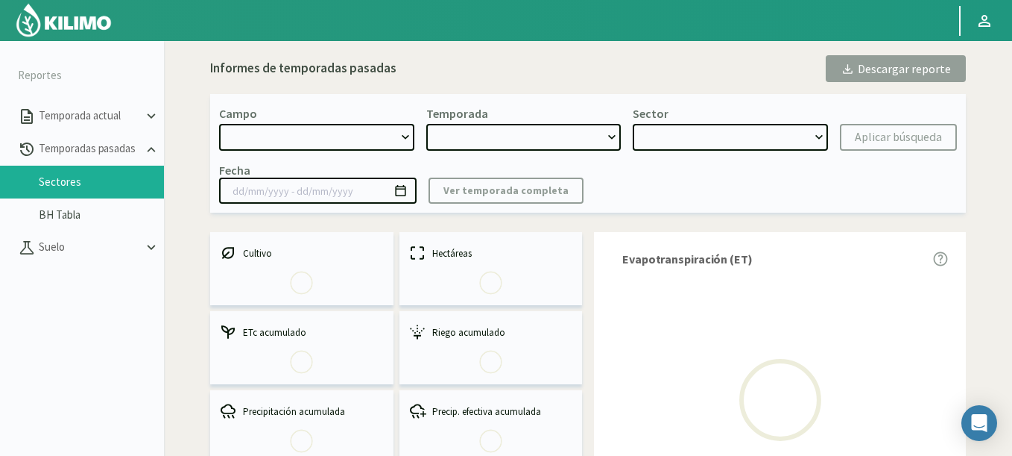
select select "1259: Object"
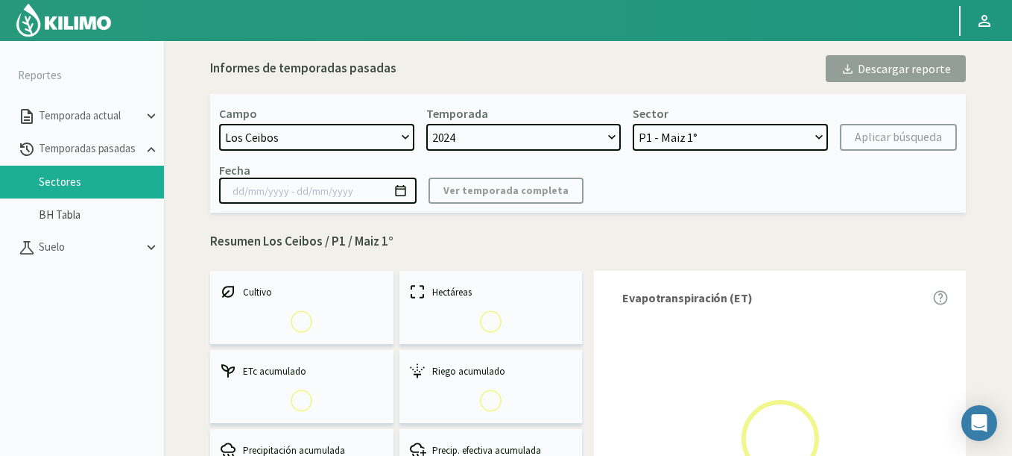
select select "0: 2024"
select select "0: Object"
type input "[DATE] - [DATE]"
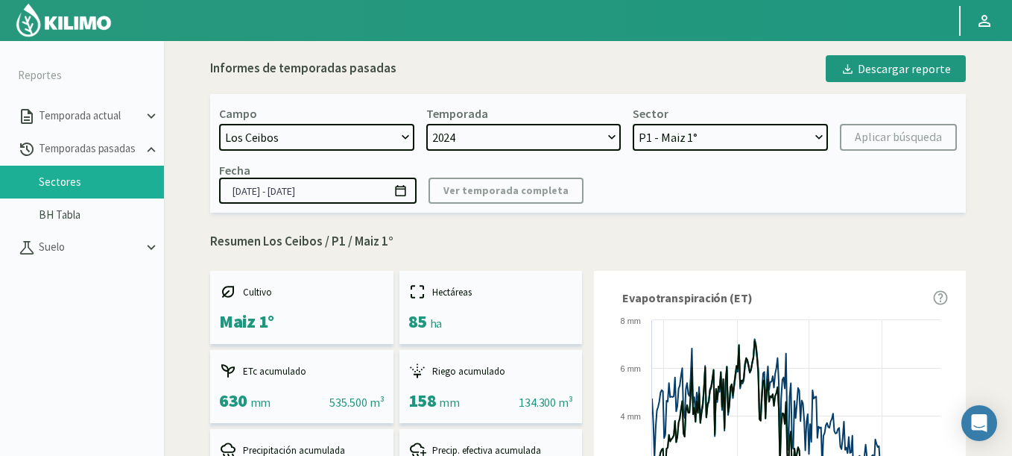
drag, startPoint x: 699, startPoint y: 145, endPoint x: 349, endPoint y: 136, distance: 350.5
click at [349, 136] on form "Campo [DATE] 8 Fuegos Acograpes - Ag. [PERSON_NAME] - Ag. [GEOGRAPHIC_DATA] Aco…" at bounding box center [588, 128] width 738 height 45
click at [349, 136] on select "[DATE] 8 Fuegos Acograpes - Ag. [PERSON_NAME] - Ag. [GEOGRAPHIC_DATA] Acograpes…" at bounding box center [316, 137] width 195 height 27
select select "1632: Object"
click at [219, 124] on select "[DATE] 8 Fuegos Acograpes - Ag. [PERSON_NAME] - Ag. [GEOGRAPHIC_DATA] Acograpes…" at bounding box center [316, 137] width 195 height 27
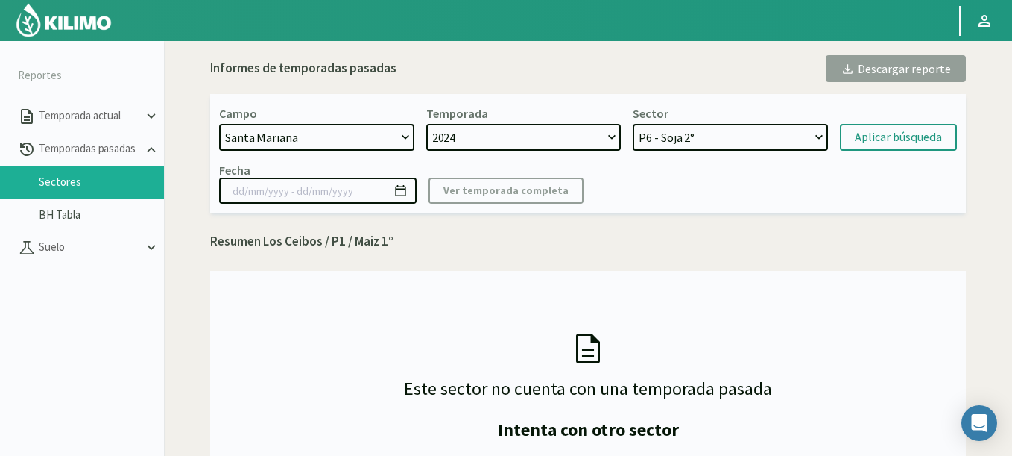
select select "4: Object"
click at [633, 124] on select "P6 - Soja 2° P8 - Maiz 2° P3 - Maiz 2° P7 - Maiz 1° P1 - [GEOGRAPHIC_DATA] 1º" at bounding box center [730, 137] width 195 height 27
click at [866, 122] on form "Campo [DATE] 8 Fuegos Acograpes - Ag. [PERSON_NAME] - Ag. [GEOGRAPHIC_DATA] Aco…" at bounding box center [588, 128] width 738 height 45
click at [868, 130] on div "Aplicar búsqueda" at bounding box center [898, 137] width 87 height 18
type input "[DATE] - [DATE]"
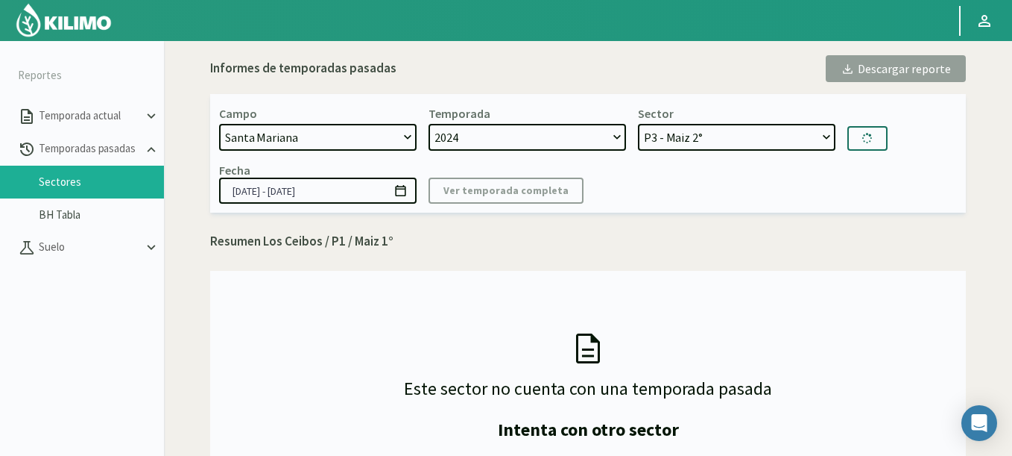
select select "9: Object"
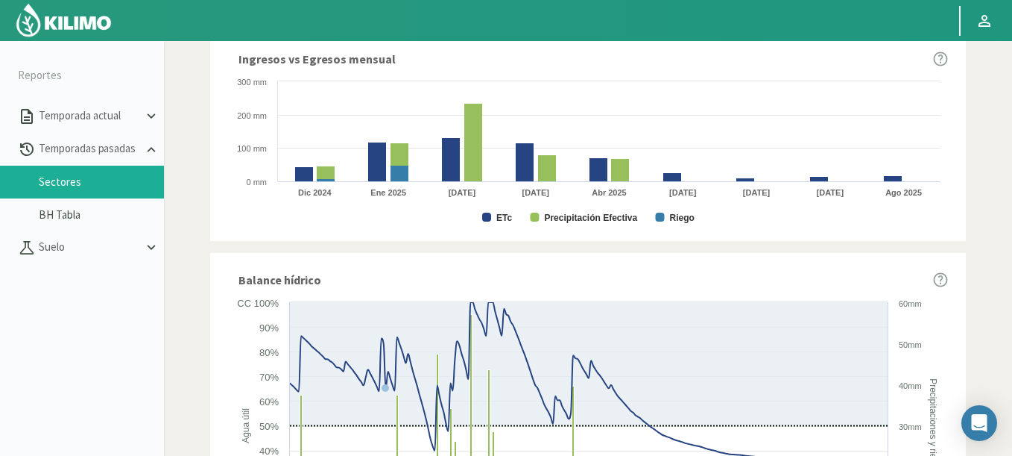
scroll to position [447, 0]
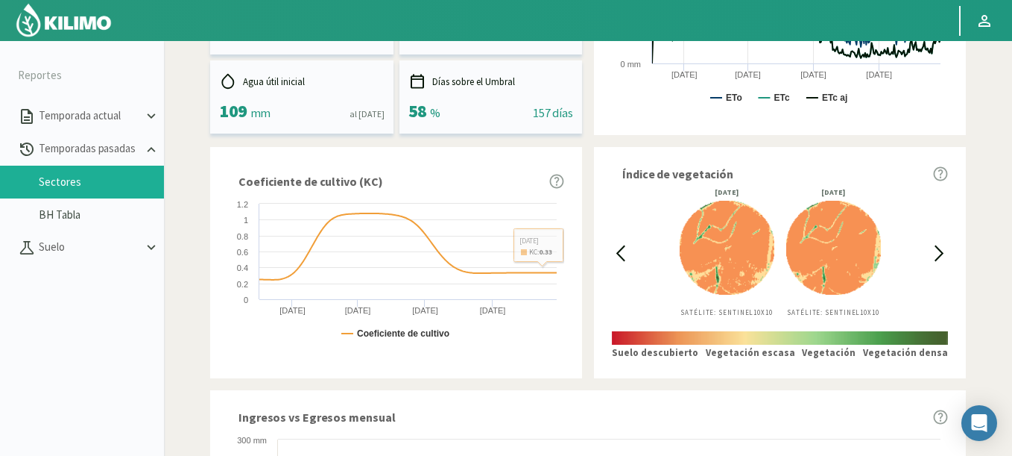
click at [613, 259] on icon at bounding box center [620, 253] width 17 height 17
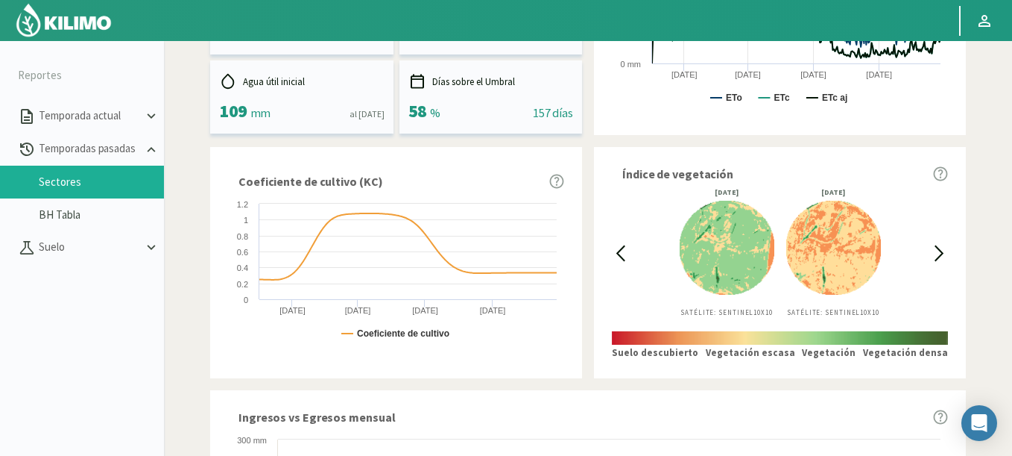
click at [613, 259] on icon at bounding box center [620, 253] width 17 height 17
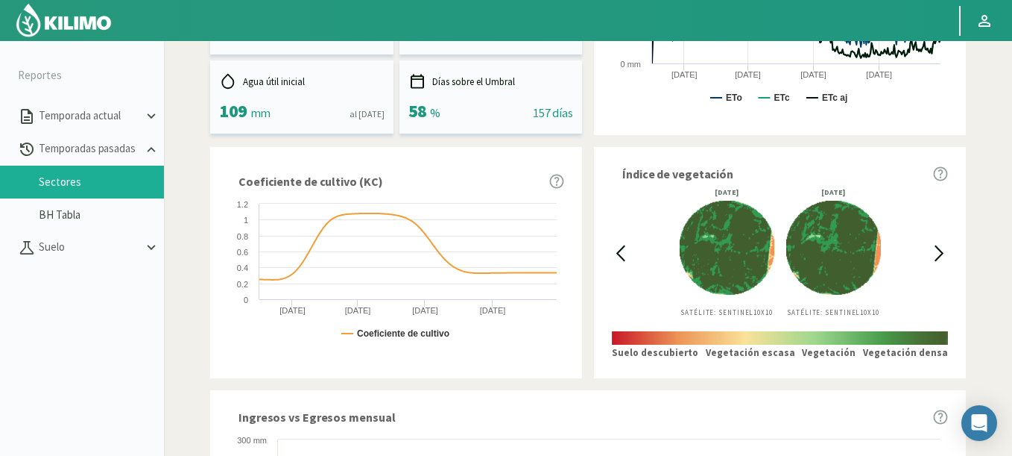
click at [941, 256] on icon at bounding box center [939, 253] width 17 height 17
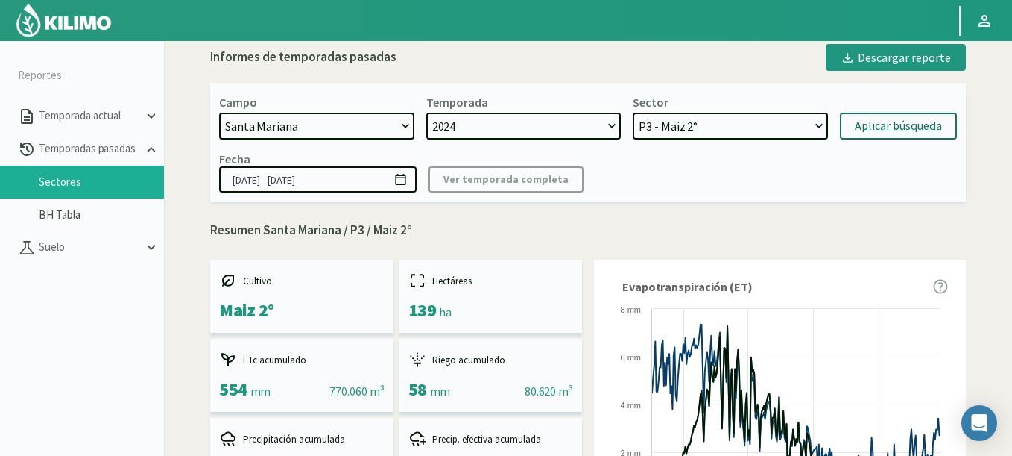
scroll to position [0, 0]
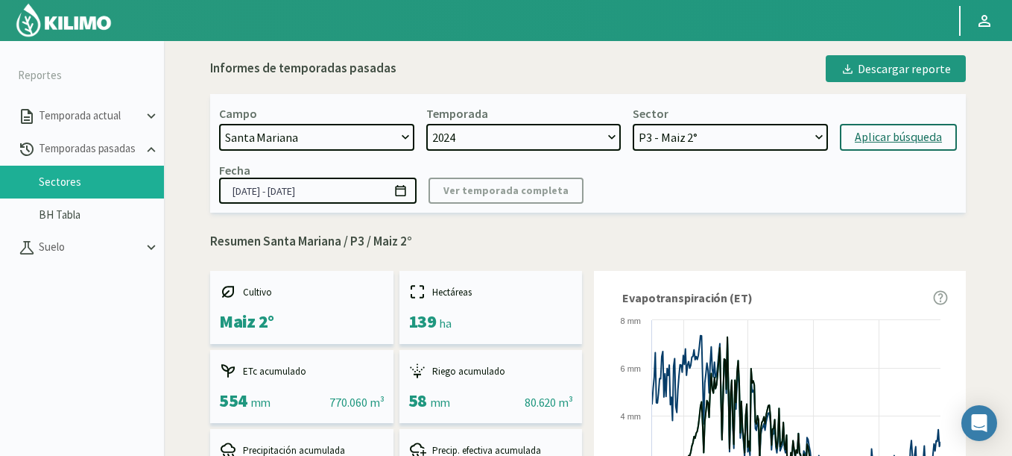
click at [400, 180] on input "[DATE] - [DATE]" at bounding box center [318, 190] width 198 height 26
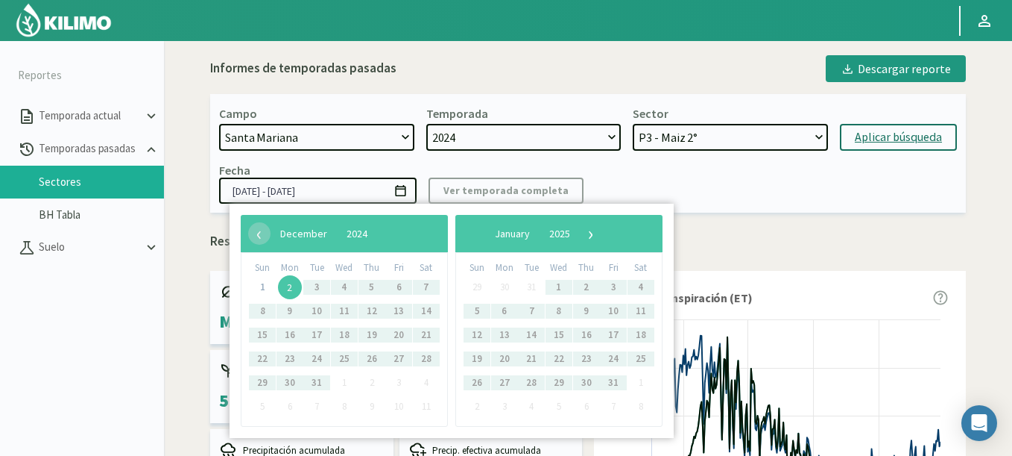
click at [289, 286] on span "2" at bounding box center [290, 287] width 24 height 24
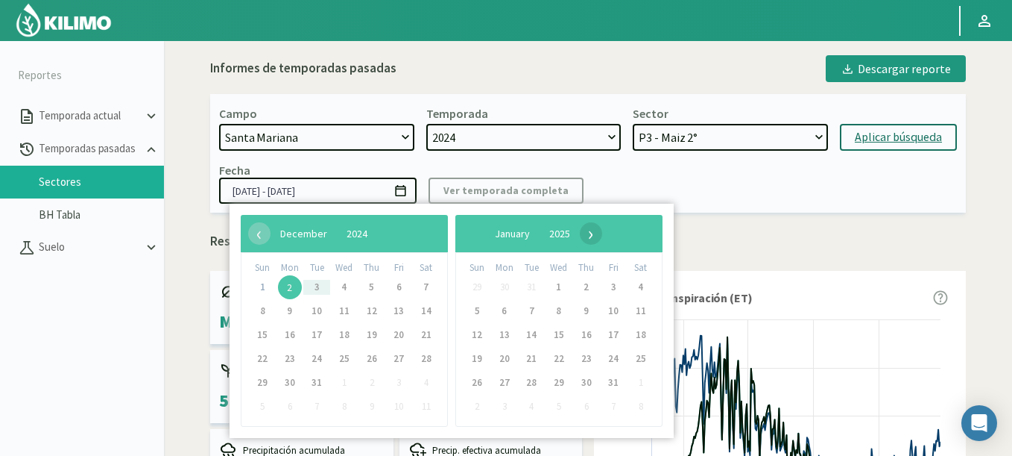
click at [602, 233] on span "›" at bounding box center [591, 233] width 22 height 22
click at [585, 233] on span "›" at bounding box center [574, 233] width 22 height 22
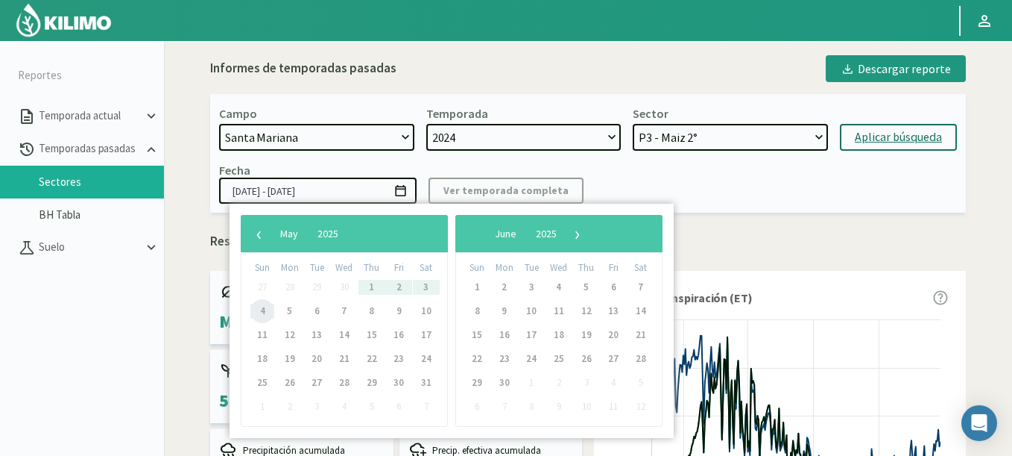
click at [264, 310] on span "4" at bounding box center [262, 311] width 24 height 24
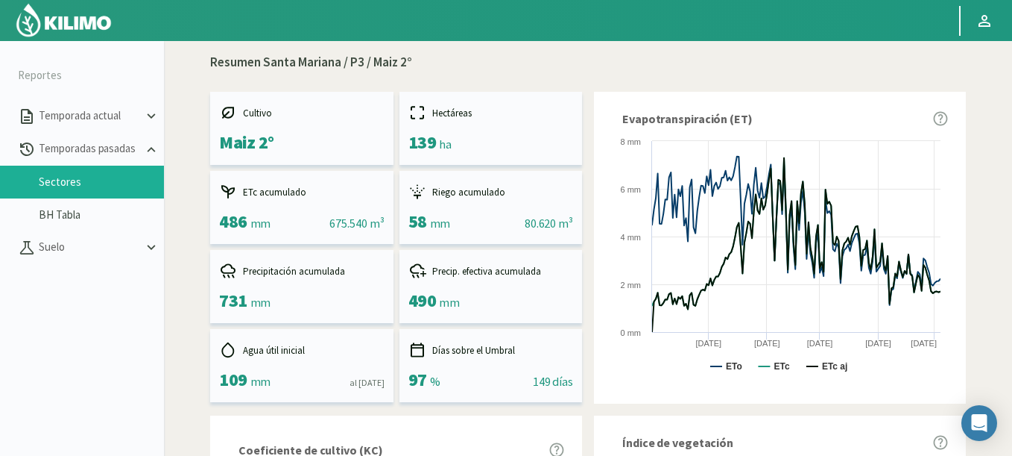
scroll to position [447, 0]
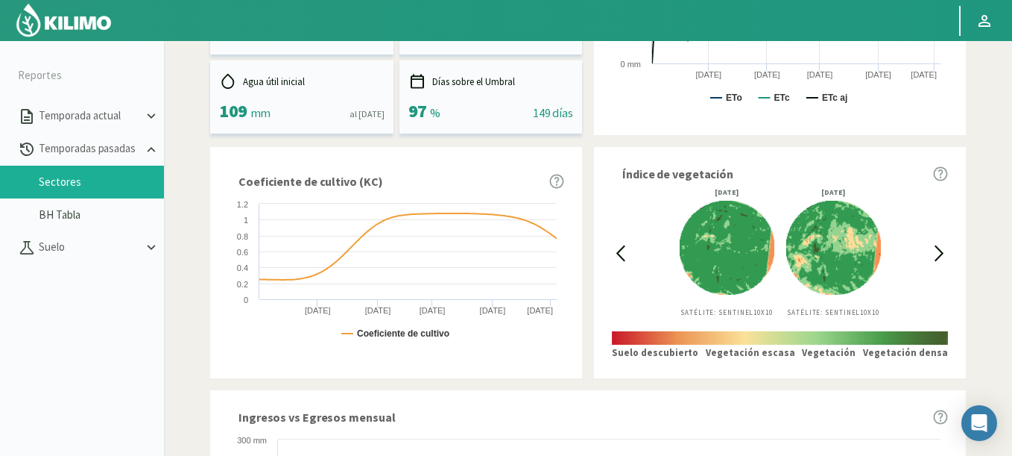
click at [946, 257] on icon at bounding box center [939, 253] width 17 height 17
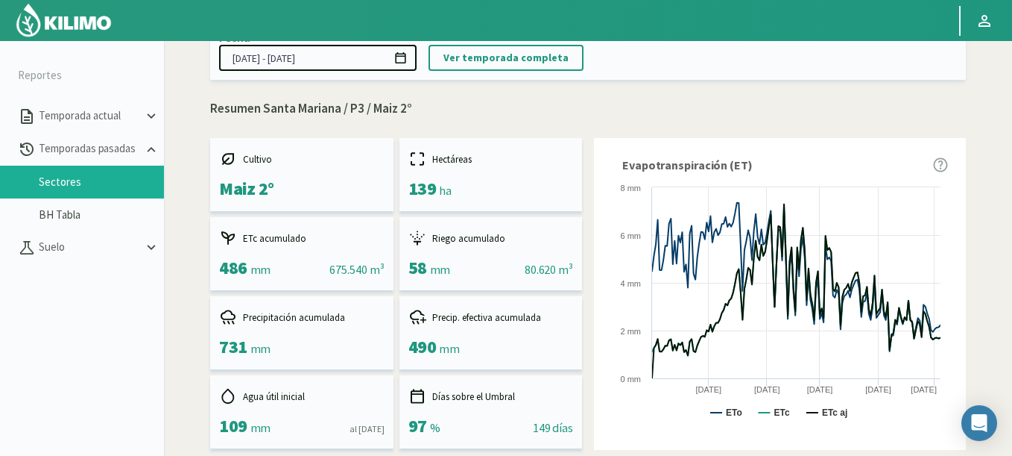
scroll to position [89, 0]
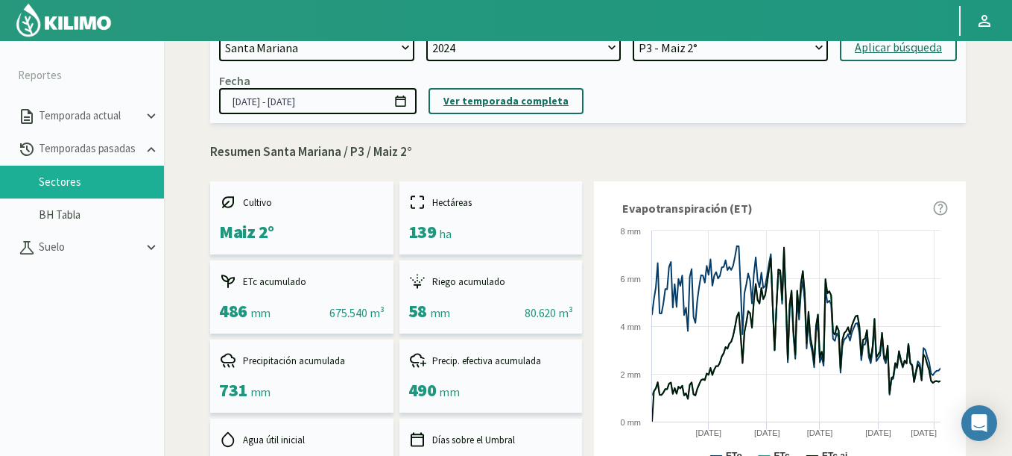
click at [515, 104] on p "Ver temporada completa" at bounding box center [506, 100] width 125 height 17
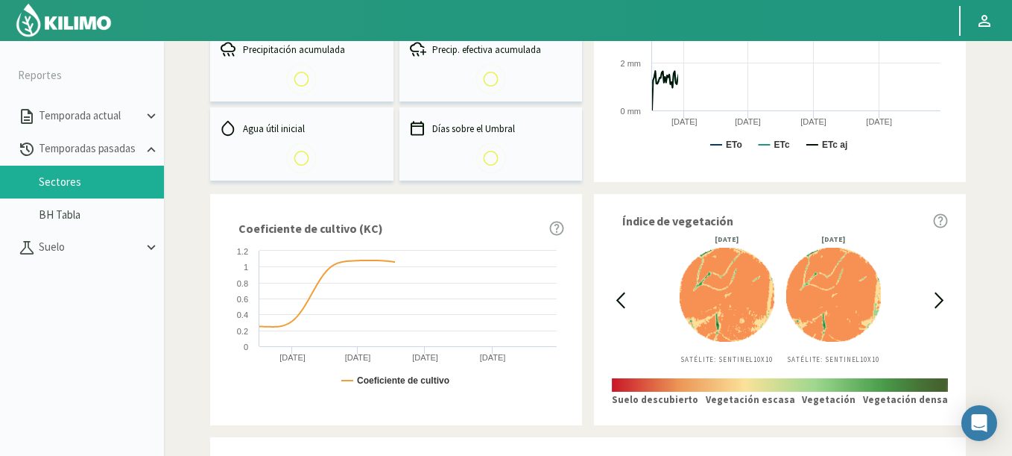
scroll to position [537, 0]
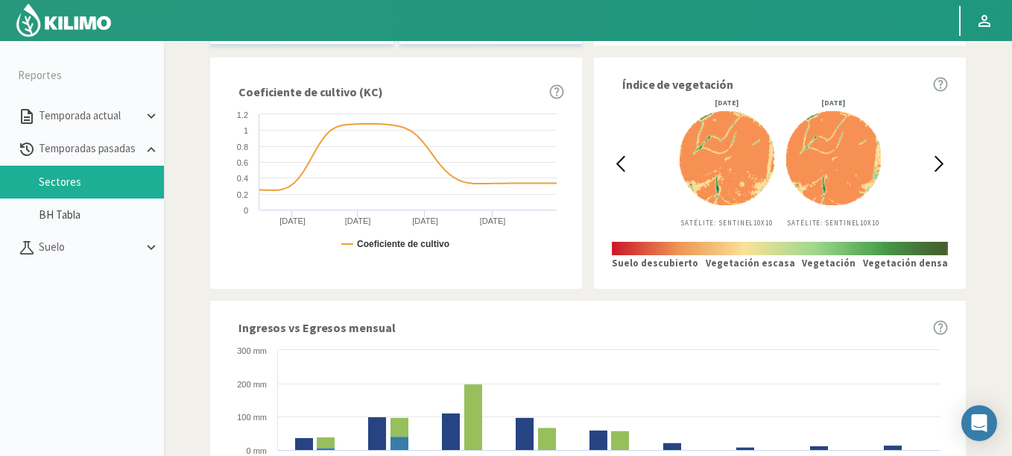
click at [620, 163] on icon at bounding box center [620, 164] width 7 height 14
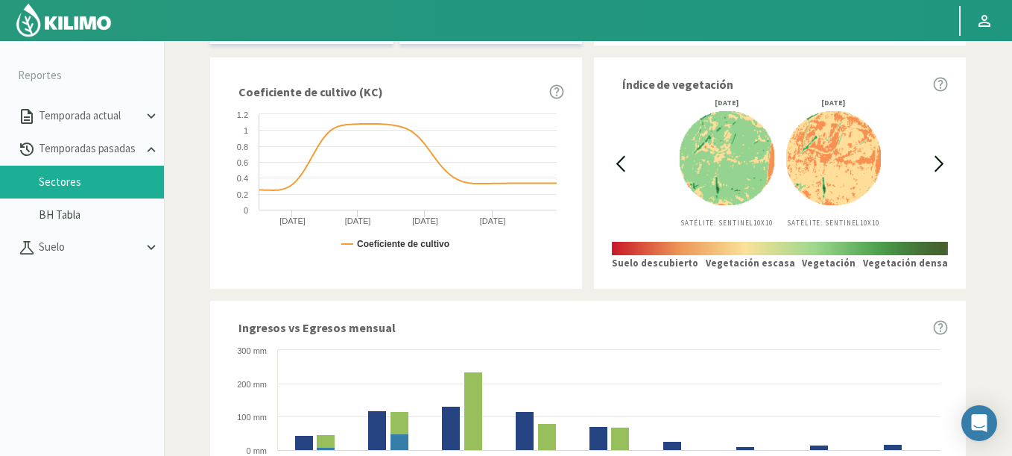
click at [620, 163] on div at bounding box center [620, 163] width 17 height 128
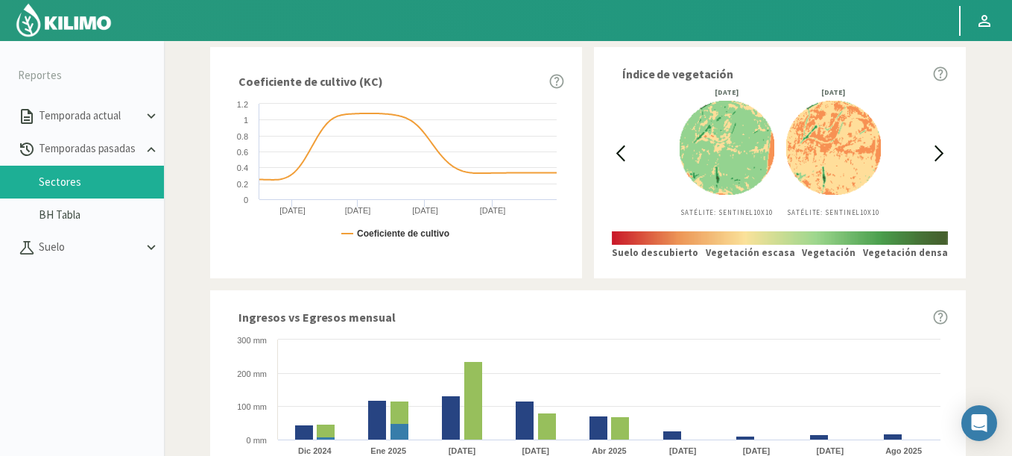
click at [620, 148] on icon at bounding box center [620, 153] width 17 height 17
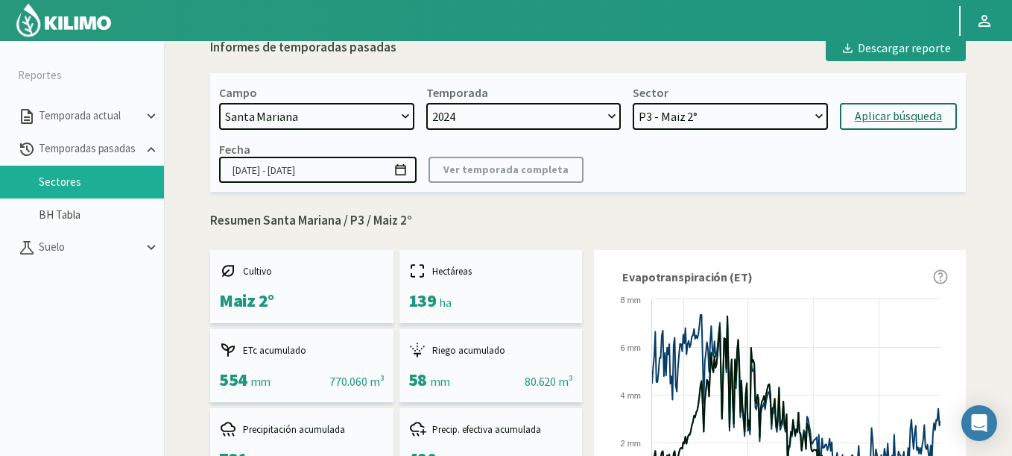
scroll to position [10, 0]
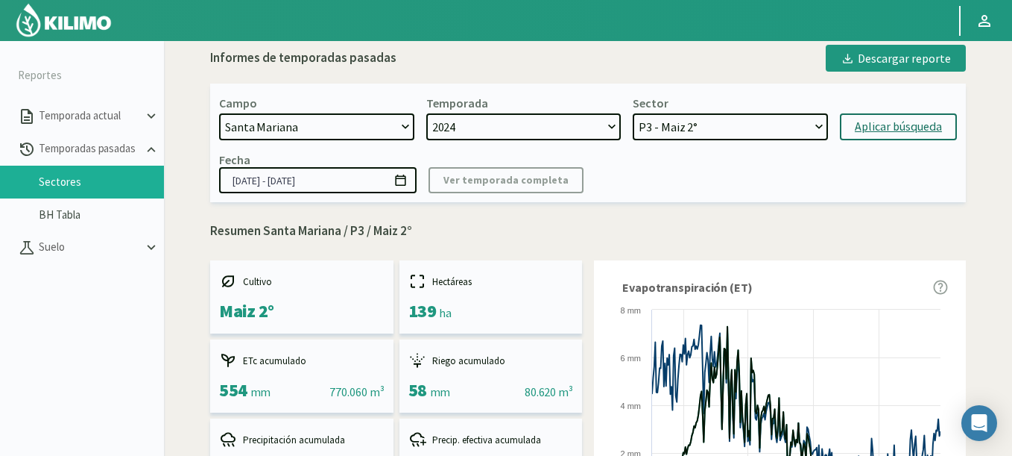
click at [408, 183] on input "[DATE] - [DATE]" at bounding box center [318, 180] width 198 height 26
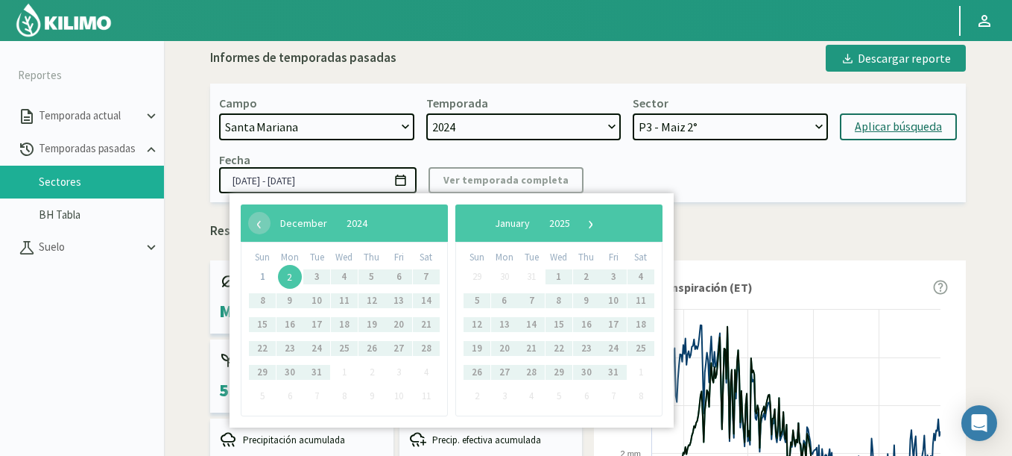
click at [283, 281] on span "2" at bounding box center [290, 277] width 24 height 24
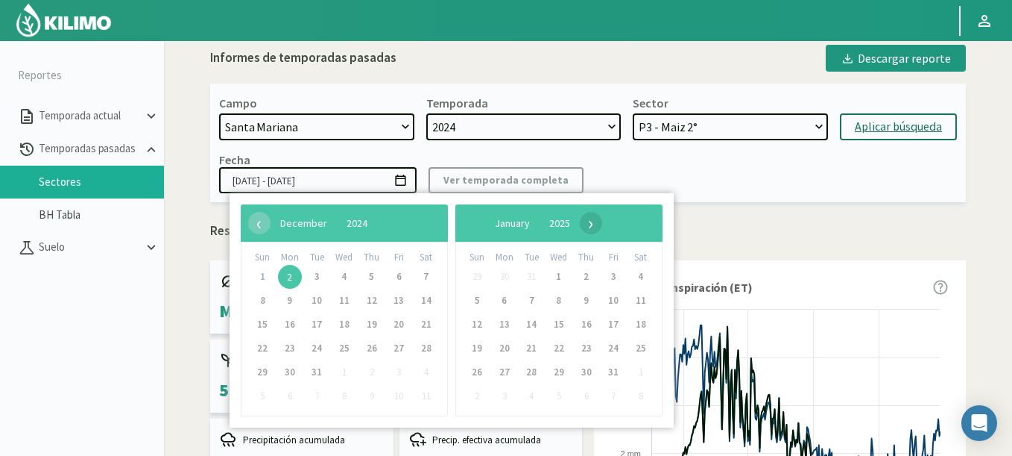
click at [602, 223] on span "›" at bounding box center [591, 223] width 22 height 22
click at [607, 223] on span "›" at bounding box center [595, 223] width 22 height 22
click at [587, 223] on span "›" at bounding box center [576, 223] width 22 height 22
click at [585, 223] on span "›" at bounding box center [574, 223] width 22 height 22
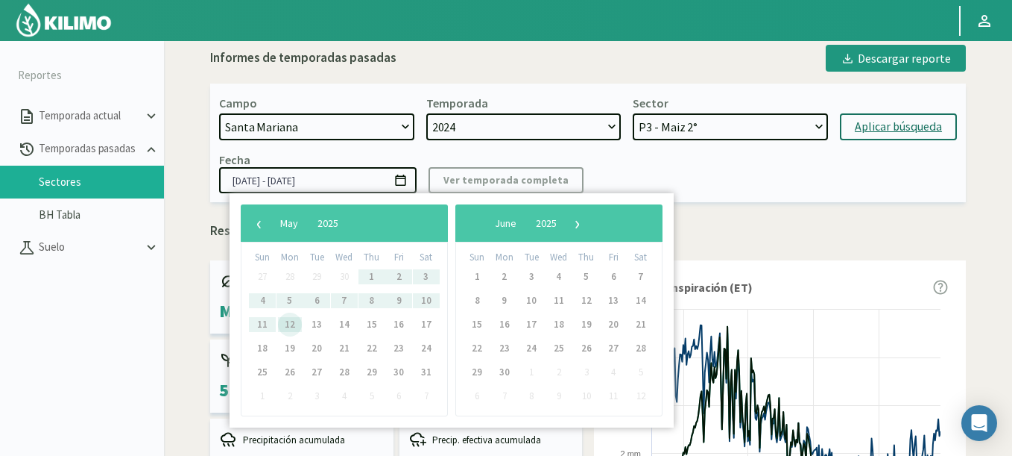
click at [295, 324] on span "12" at bounding box center [290, 324] width 24 height 24
type input "[DATE] - [DATE]"
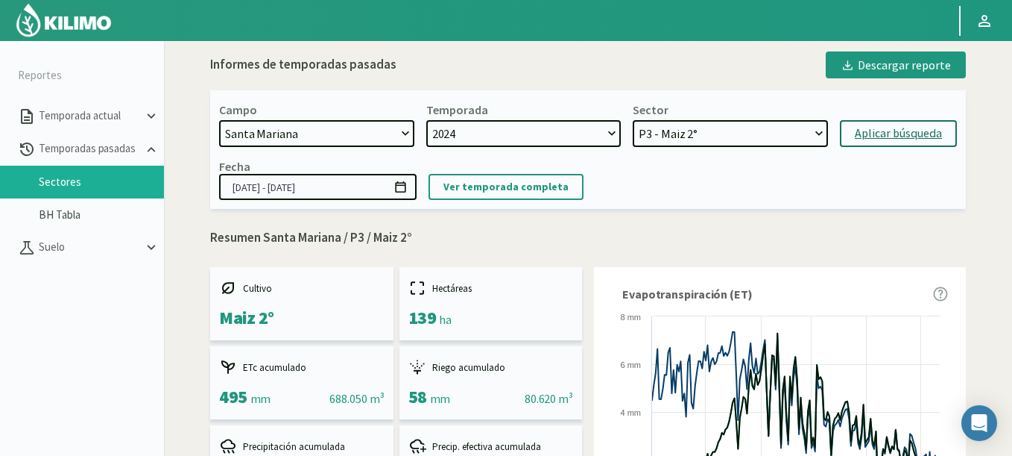
scroll to position [0, 0]
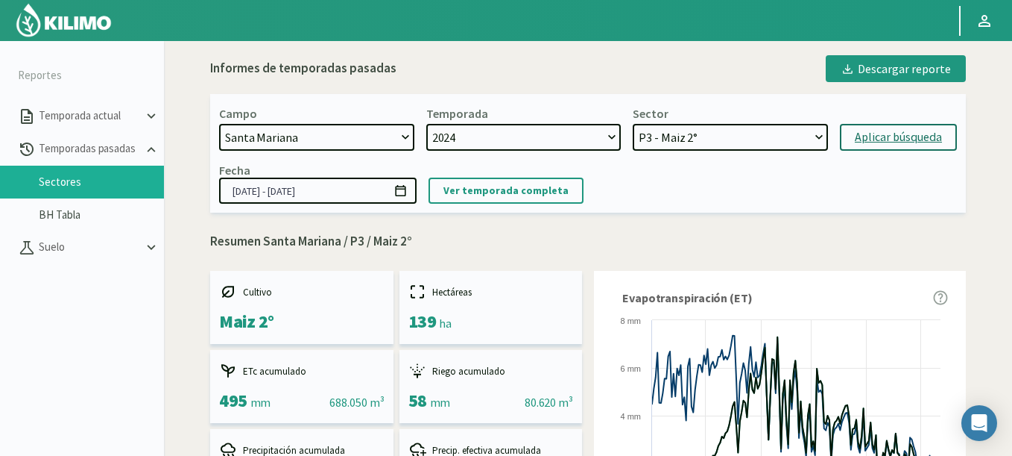
select select "1259: Object"
click at [219, 124] on select "[DATE] 8 Fuegos Acograpes - Ag. [PERSON_NAME] - Ag. [GEOGRAPHIC_DATA] Acograpes…" at bounding box center [316, 137] width 195 height 27
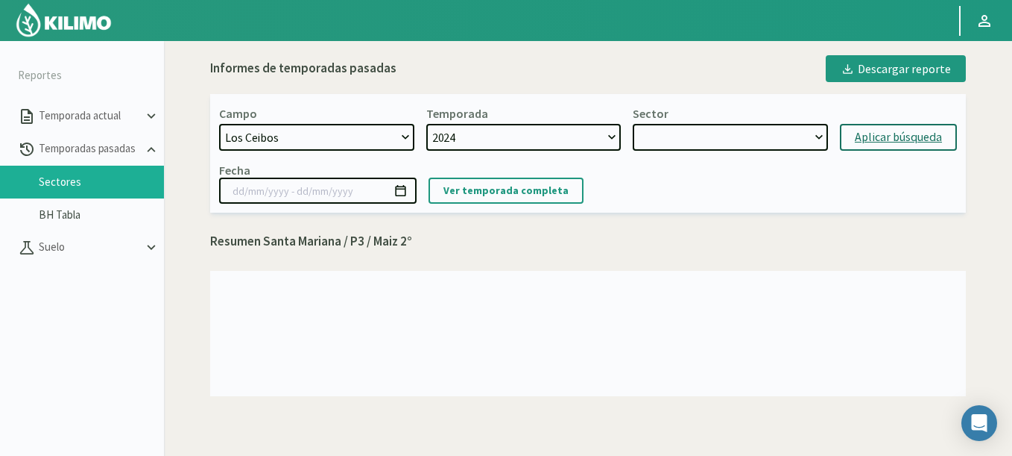
select select "12: Object"
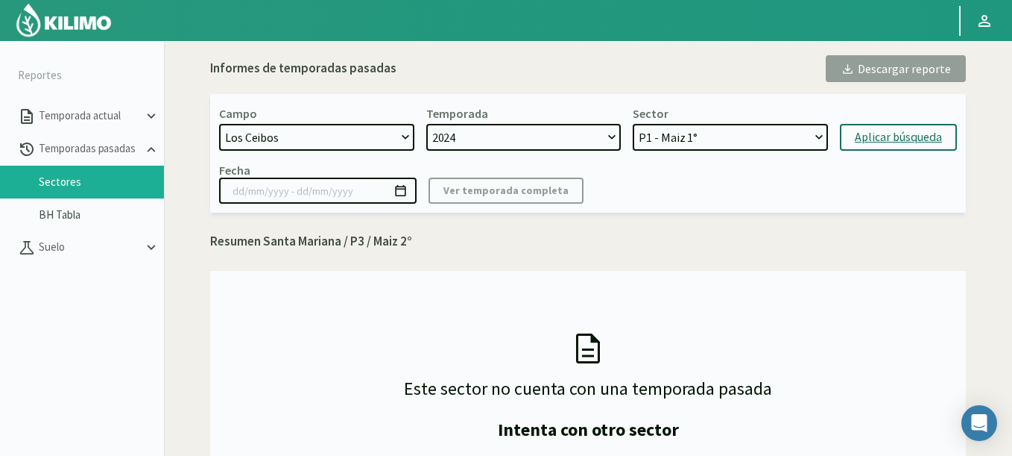
click at [882, 119] on form "Campo [DATE] 8 Fuegos Acograpes - Ag. [PERSON_NAME] - Ag. [GEOGRAPHIC_DATA] Aco…" at bounding box center [588, 128] width 738 height 45
click at [873, 130] on div "Aplicar búsqueda" at bounding box center [898, 137] width 87 height 18
type input "[DATE] - [DATE]"
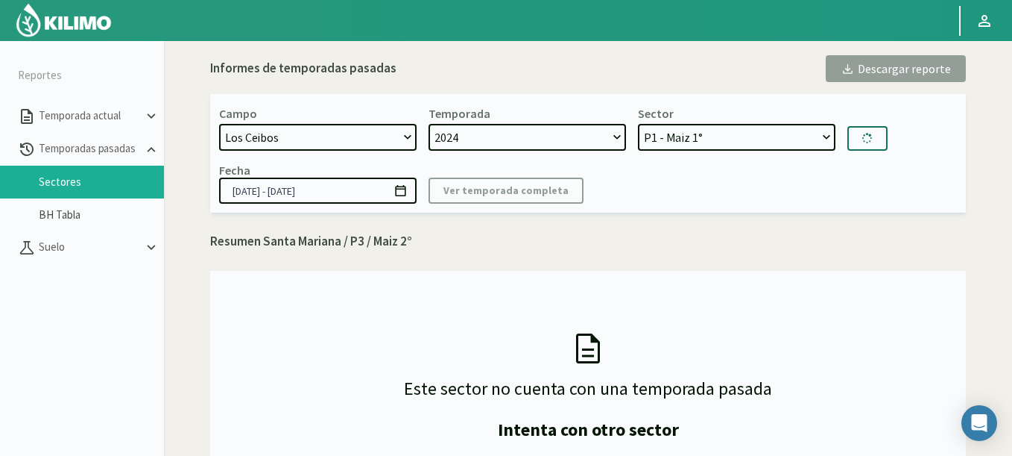
select select "14: Object"
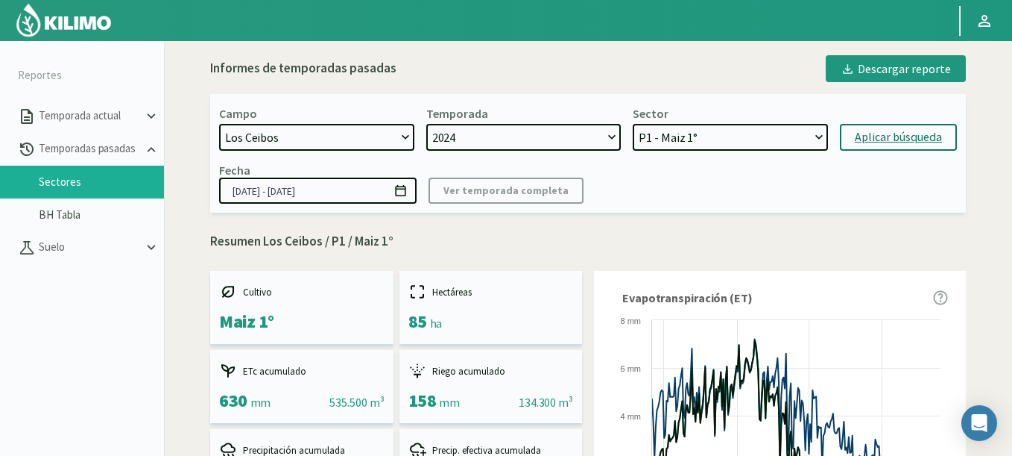
click at [330, 138] on select "[DATE] 8 Fuegos Acograpes - Ag. [PERSON_NAME] - Ag. [GEOGRAPHIC_DATA] Acograpes…" at bounding box center [316, 137] width 195 height 27
click at [286, 139] on select "[DATE] 8 Fuegos Acograpes - Ag. [PERSON_NAME] - Ag. [GEOGRAPHIC_DATA] Acograpes…" at bounding box center [316, 137] width 195 height 27
select select "1618: Object"
click at [219, 124] on select "[DATE] 8 Fuegos Acograpes - Ag. [PERSON_NAME] - Ag. [GEOGRAPHIC_DATA] Acograpes…" at bounding box center [316, 137] width 195 height 27
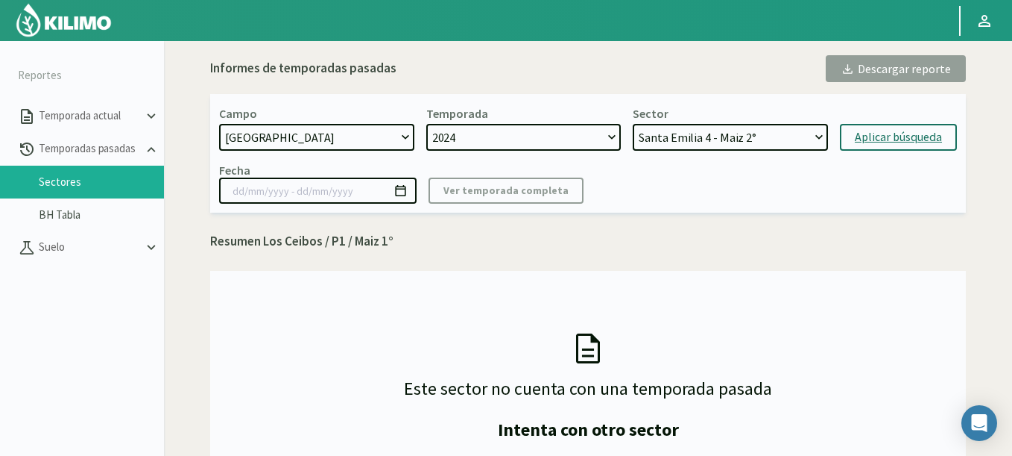
select select "19: Object"
click at [633, 124] on select "[GEOGRAPHIC_DATA] 4 - [GEOGRAPHIC_DATA] 2° [GEOGRAPHIC_DATA] 2 - [GEOGRAPHIC_DA…" at bounding box center [730, 137] width 195 height 27
click at [867, 138] on div "Aplicar búsqueda" at bounding box center [898, 137] width 87 height 18
type input "[DATE] - [DATE]"
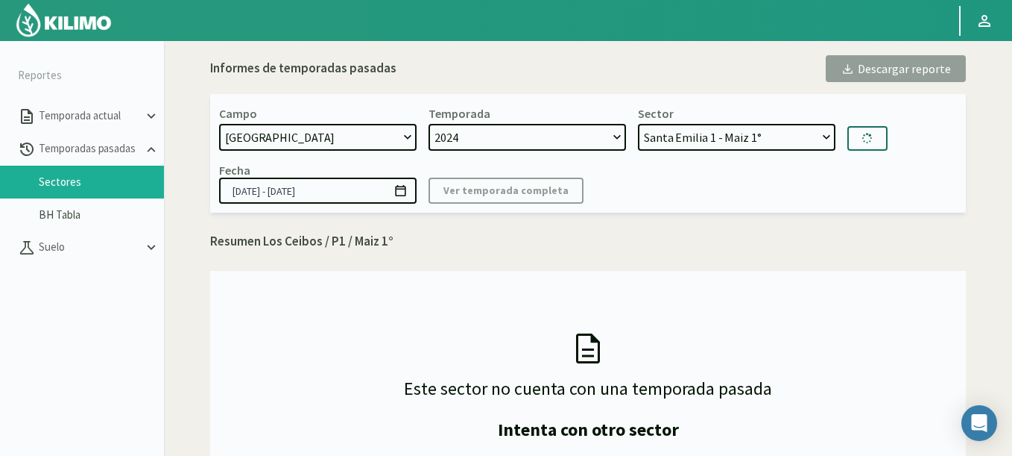
select select "23: Object"
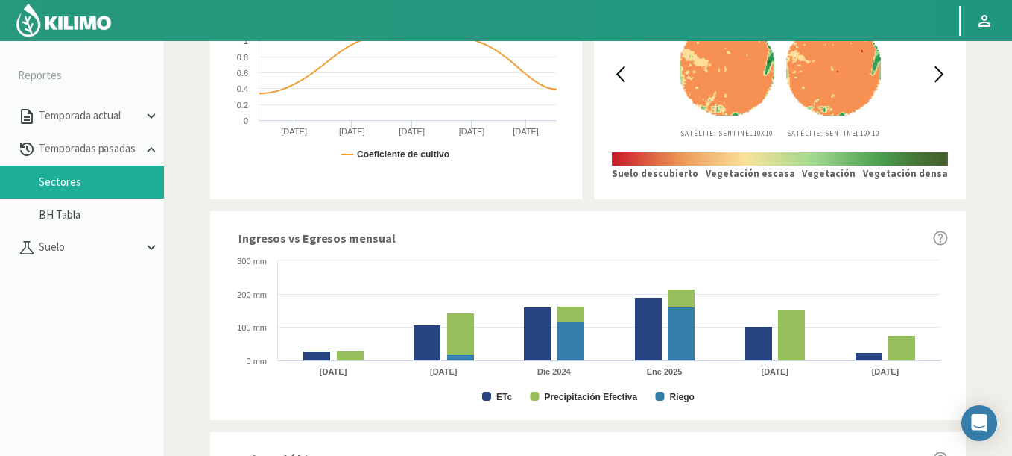
scroll to position [447, 0]
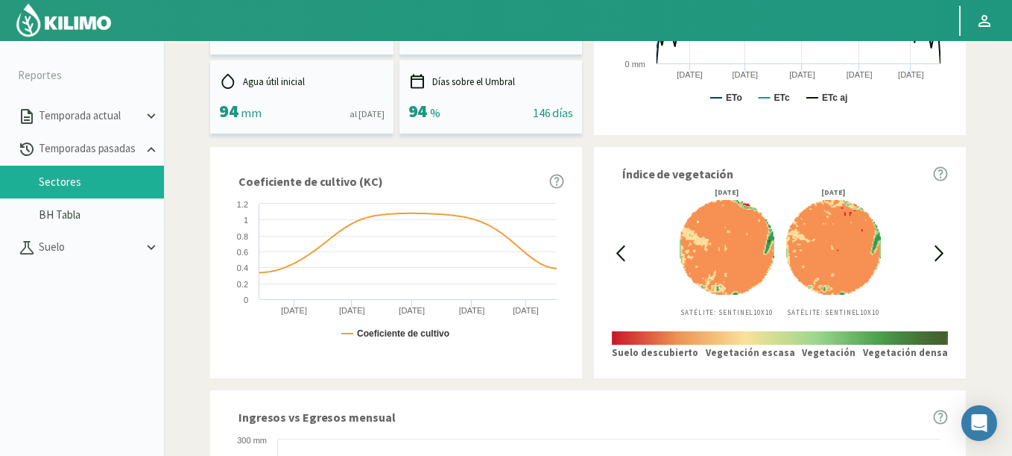
click at [938, 260] on icon at bounding box center [939, 253] width 17 height 17
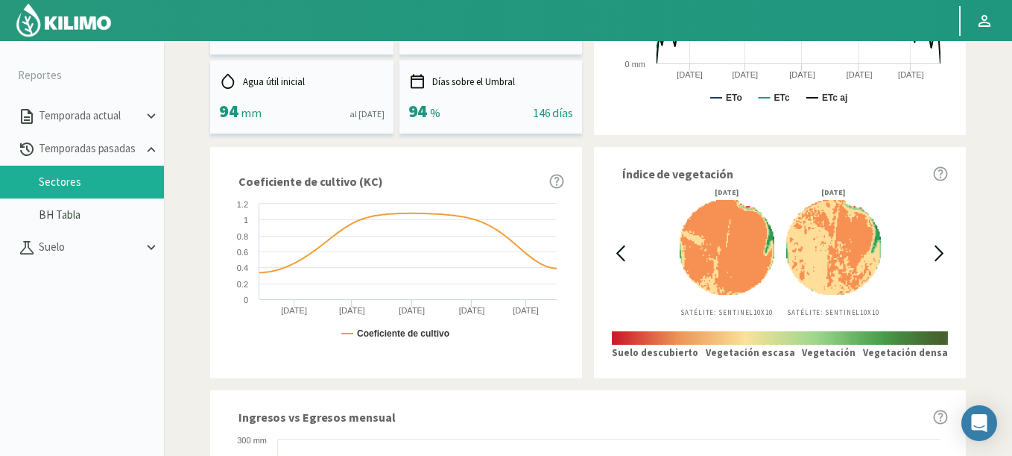
click at [938, 260] on icon at bounding box center [939, 253] width 17 height 17
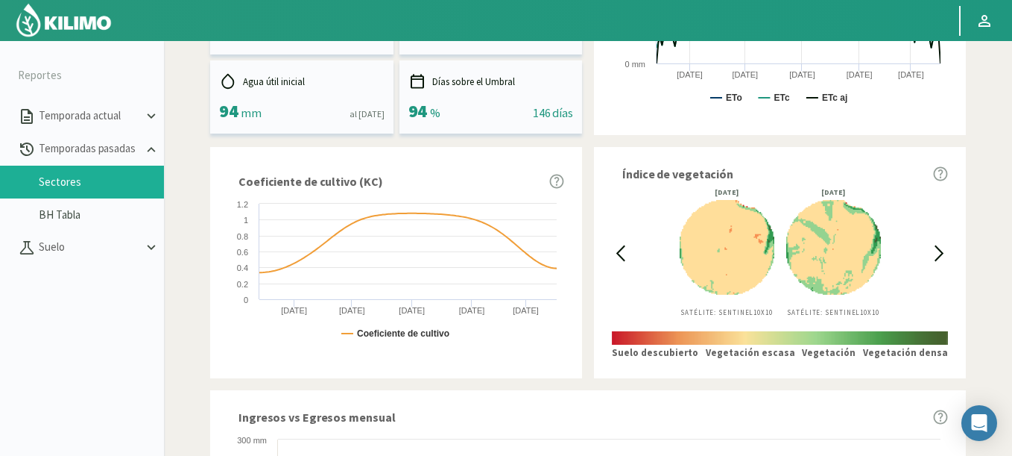
click at [938, 260] on icon at bounding box center [939, 253] width 17 height 17
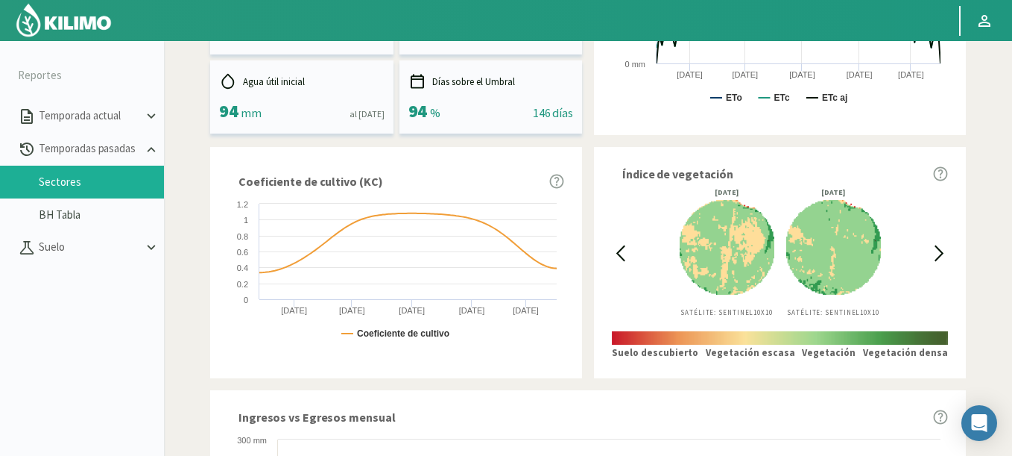
click at [938, 260] on icon at bounding box center [939, 253] width 17 height 17
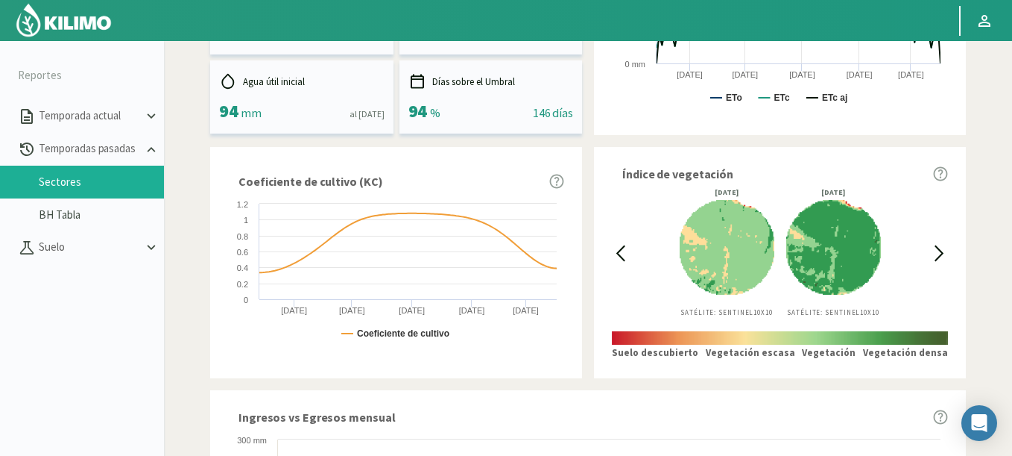
click at [938, 260] on icon at bounding box center [939, 253] width 17 height 17
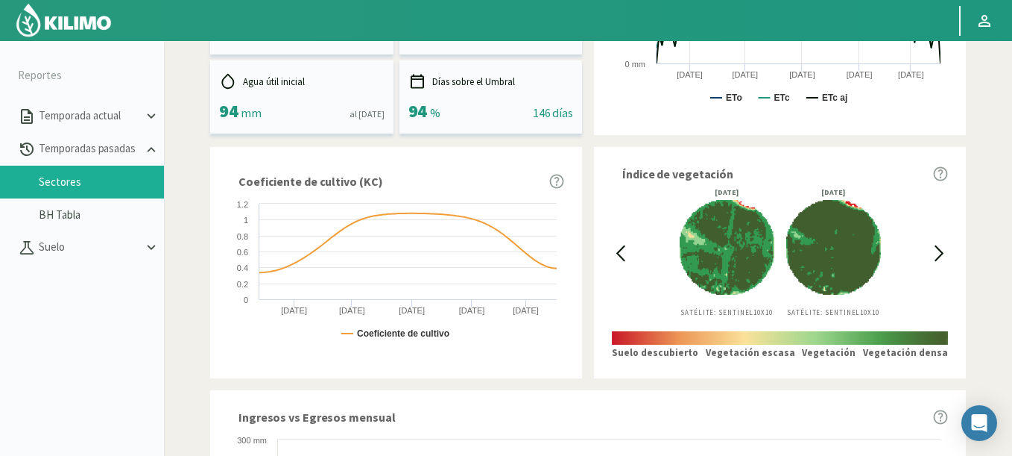
click at [608, 250] on div "Índice de vegetación [DATE] Satélite: Sentinel 10X10 [DATE] Satélite: Sentinel …" at bounding box center [780, 262] width 372 height 230
click at [619, 256] on icon at bounding box center [620, 253] width 17 height 17
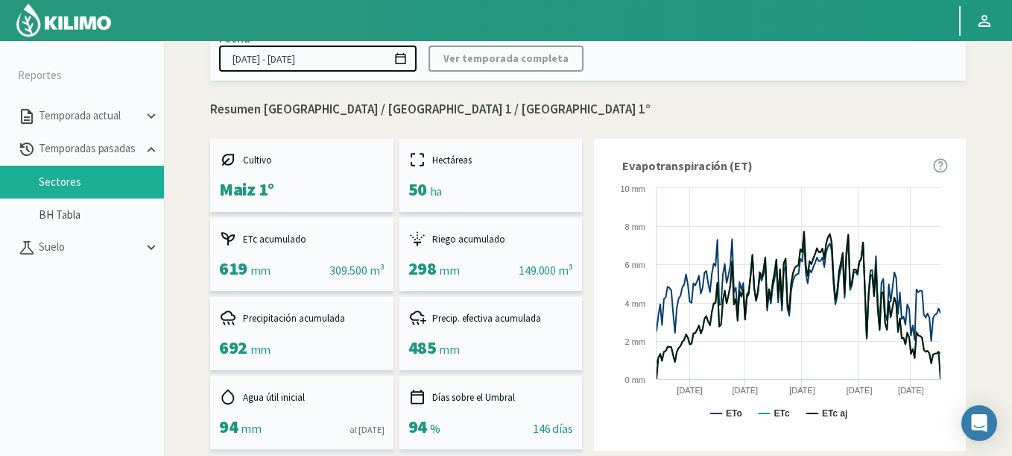
scroll to position [0, 0]
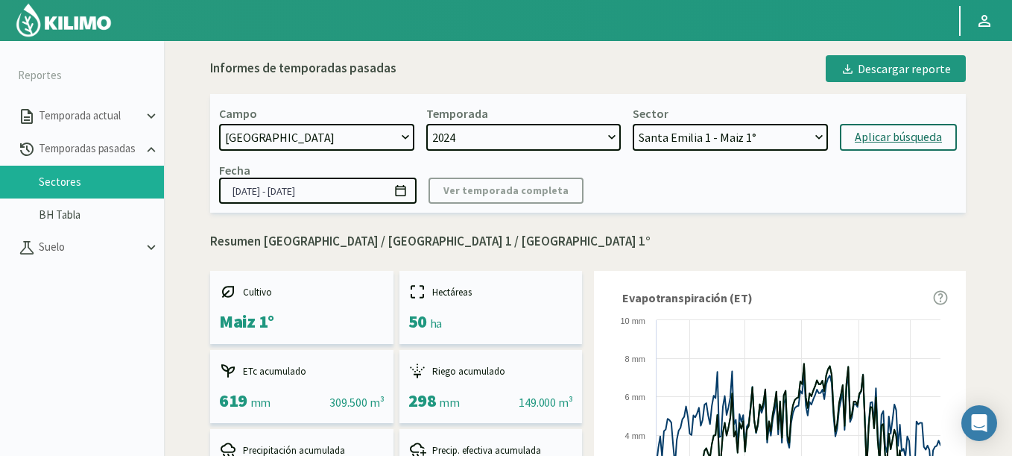
click at [325, 141] on select "[DATE] 8 Fuegos Acograpes - Ag. [PERSON_NAME] - Ag. [GEOGRAPHIC_DATA] Acograpes…" at bounding box center [316, 137] width 195 height 27
select select "1259: Object"
click at [219, 124] on select "[DATE] 8 Fuegos Acograpes - Ag. [PERSON_NAME] - Ag. [GEOGRAPHIC_DATA] Acograpes…" at bounding box center [316, 137] width 195 height 27
click at [714, 134] on select "[GEOGRAPHIC_DATA] 4 - [GEOGRAPHIC_DATA] 2° [GEOGRAPHIC_DATA] 2 - [GEOGRAPHIC_DA…" at bounding box center [730, 137] width 195 height 27
select select "24: Object"
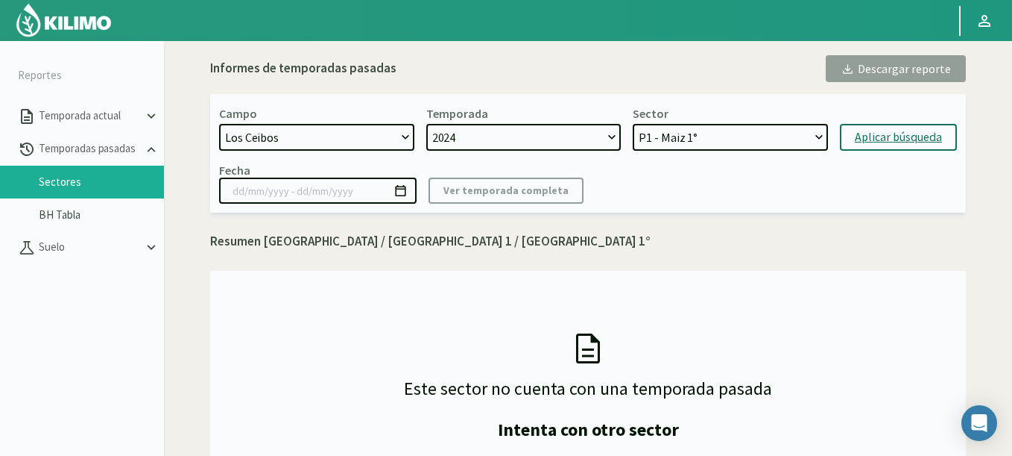
click at [633, 124] on select "P1 - Maiz 1° P2 - Maiz 1°" at bounding box center [730, 137] width 195 height 27
click at [890, 121] on form "Campo [DATE] 8 Fuegos Acograpes - Ag. [PERSON_NAME] - Ag. [GEOGRAPHIC_DATA] Aco…" at bounding box center [588, 128] width 738 height 45
click at [884, 130] on div "Aplicar búsqueda" at bounding box center [898, 137] width 87 height 18
type input "[DATE] - [DATE]"
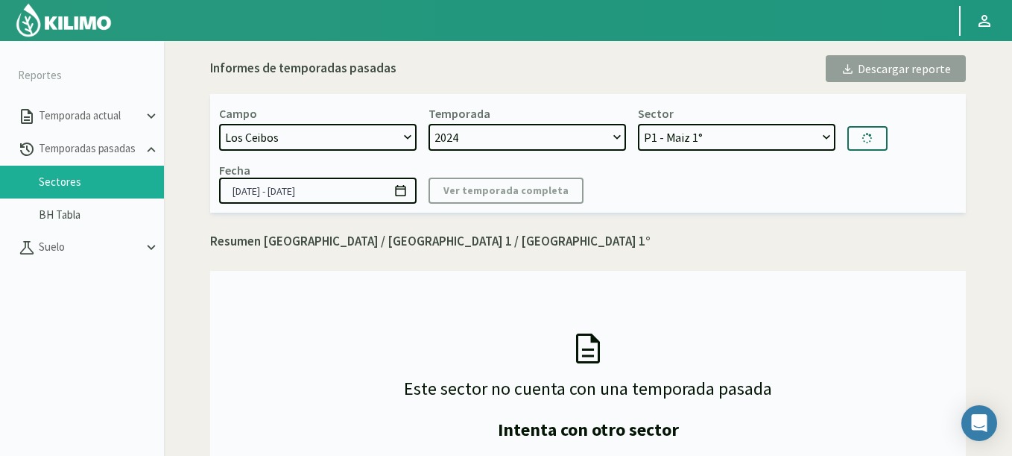
select select "26: Object"
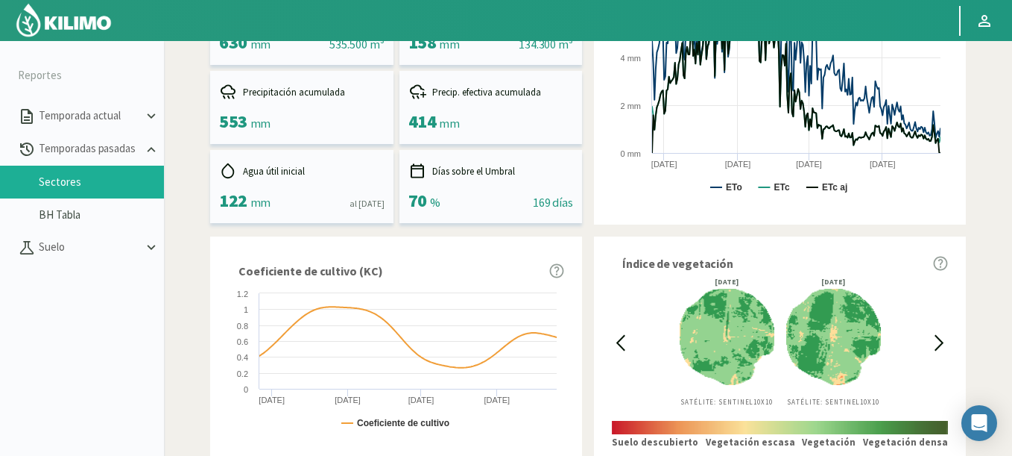
scroll to position [447, 0]
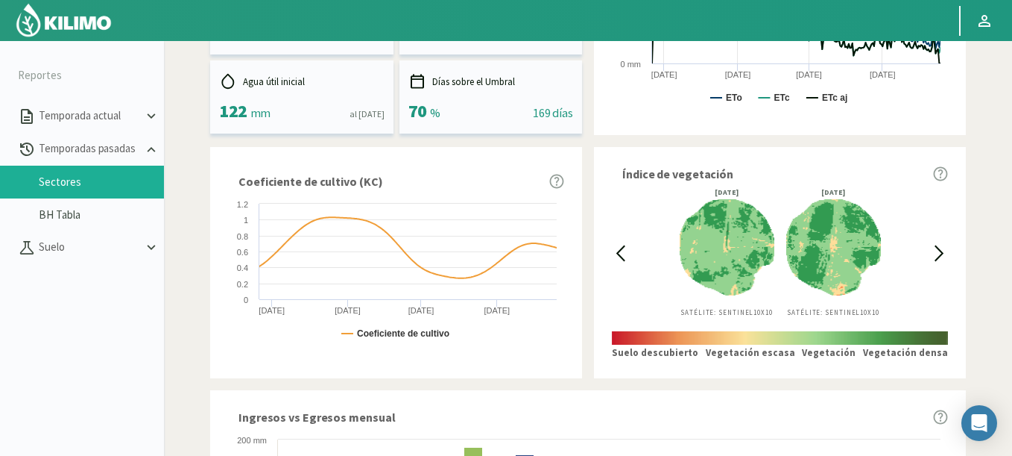
click at [622, 255] on icon at bounding box center [620, 253] width 17 height 17
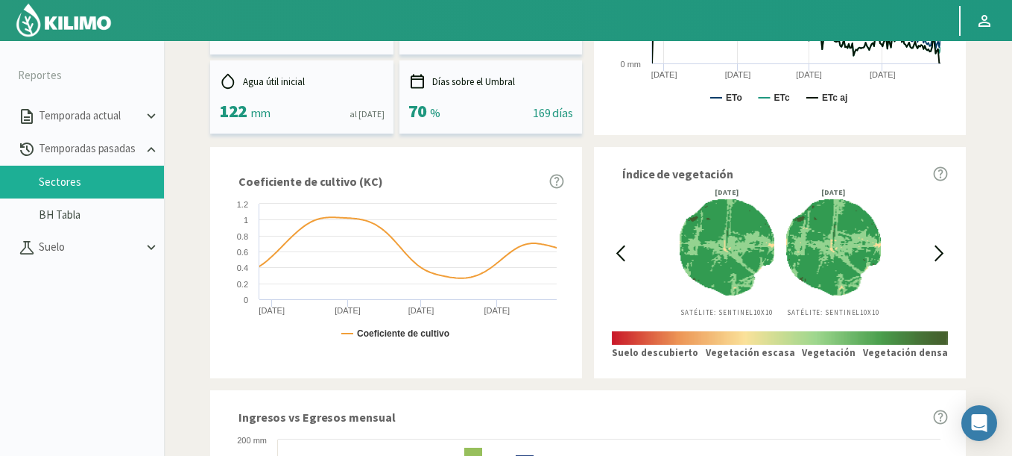
click at [622, 255] on icon at bounding box center [620, 253] width 17 height 17
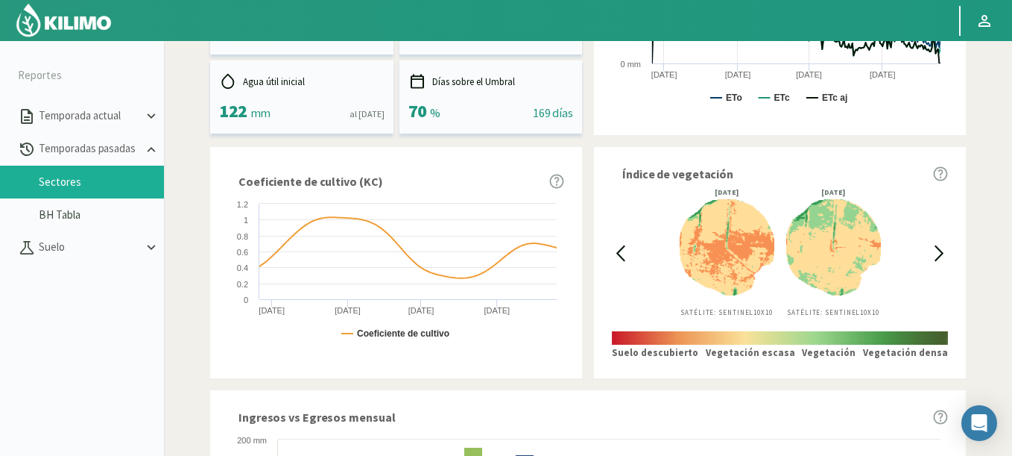
click at [622, 255] on icon at bounding box center [620, 253] width 17 height 17
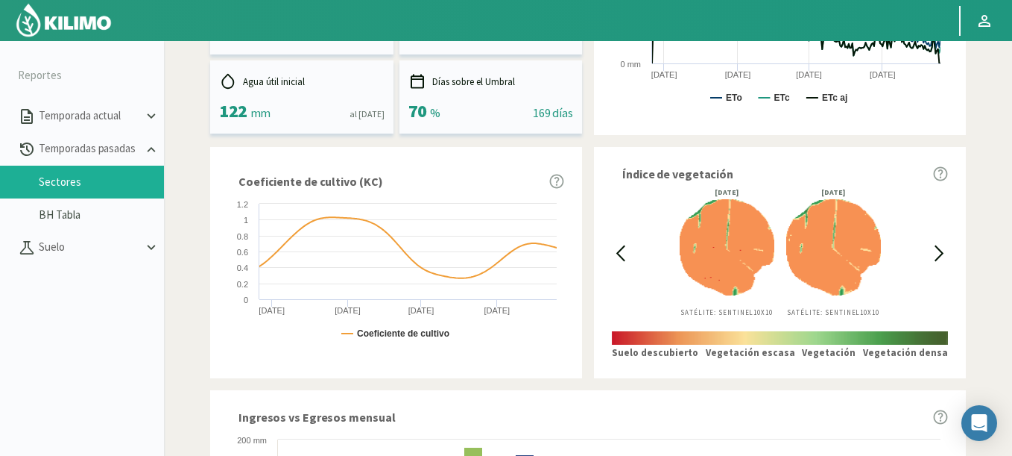
click at [622, 255] on icon at bounding box center [620, 253] width 17 height 17
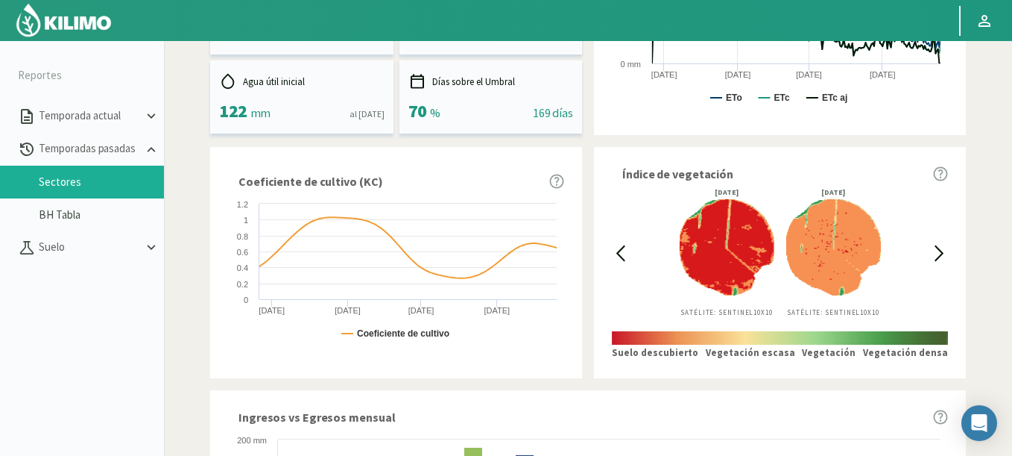
click at [622, 255] on icon at bounding box center [620, 253] width 17 height 17
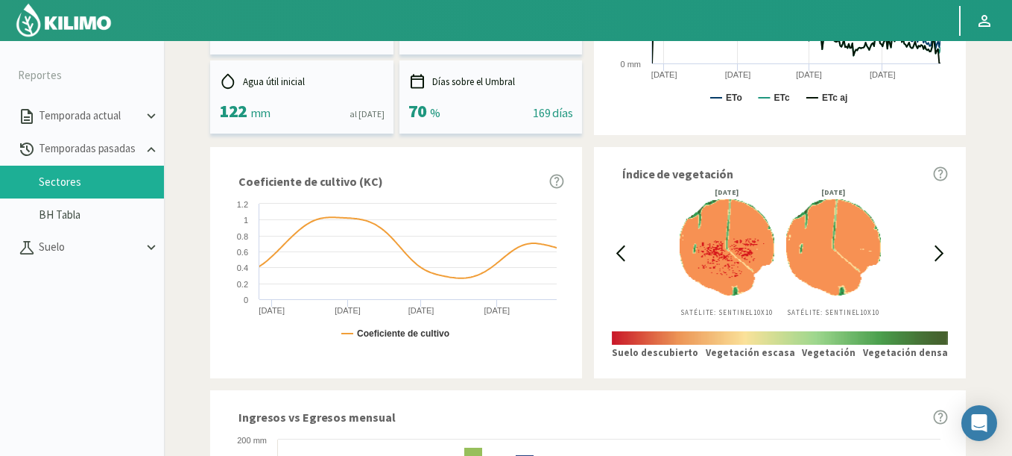
click at [633, 251] on div "[DATE] Satélite: Sentinel 10X10 [DATE] Satélite: Sentinel 10X10" at bounding box center [780, 253] width 302 height 128
click at [626, 250] on icon at bounding box center [620, 253] width 17 height 17
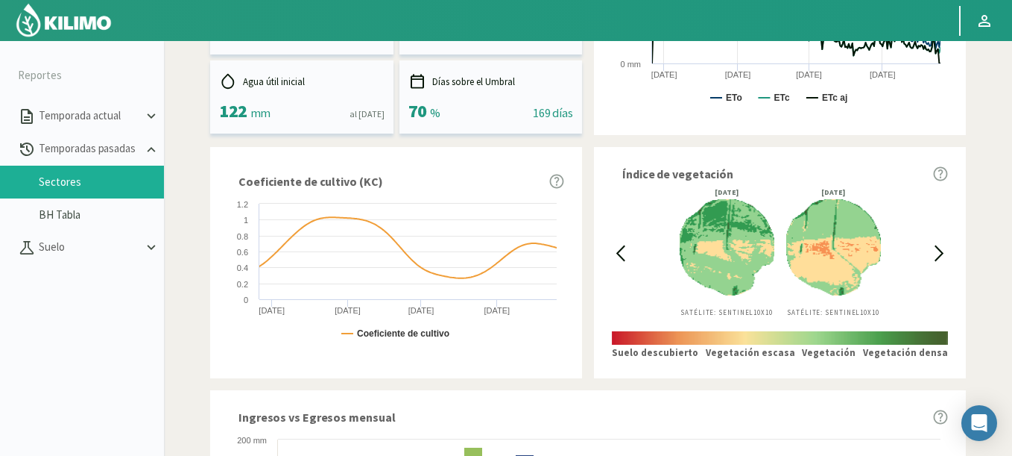
click at [626, 250] on icon at bounding box center [620, 253] width 17 height 17
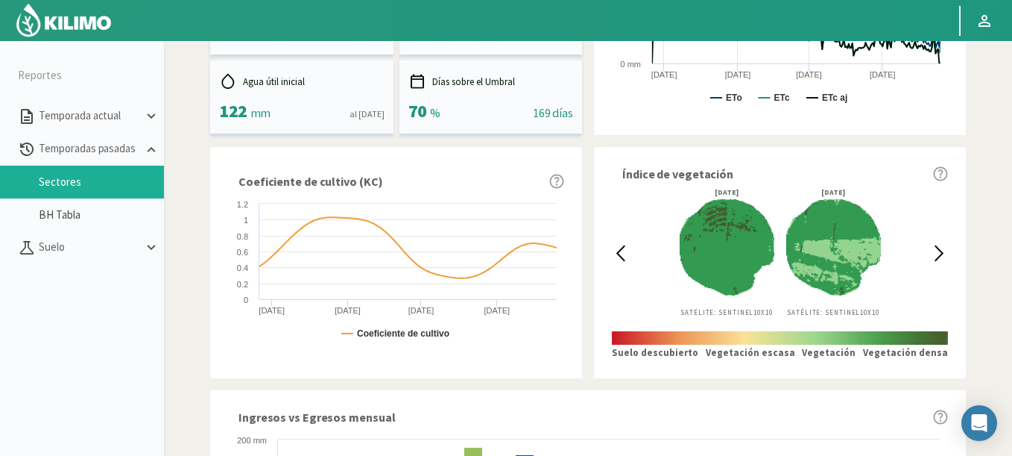
click at [626, 250] on icon at bounding box center [620, 253] width 17 height 17
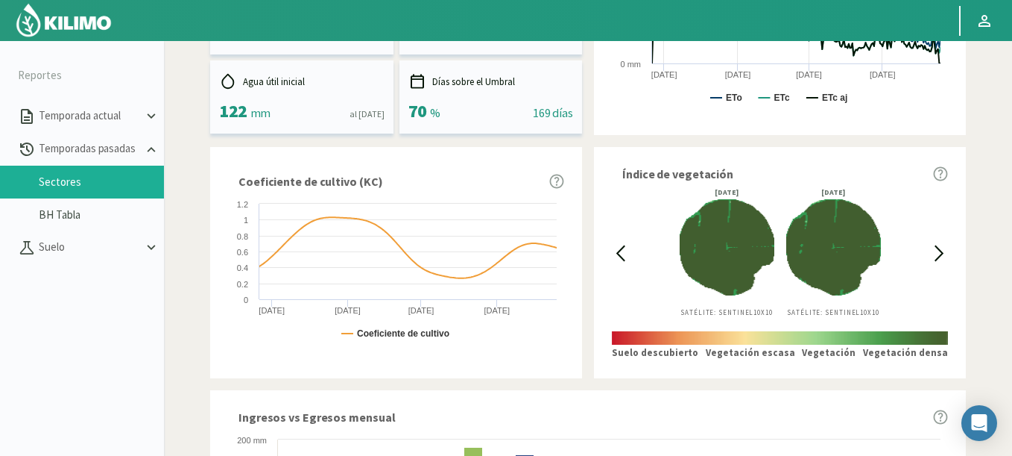
click at [626, 250] on icon at bounding box center [620, 253] width 17 height 17
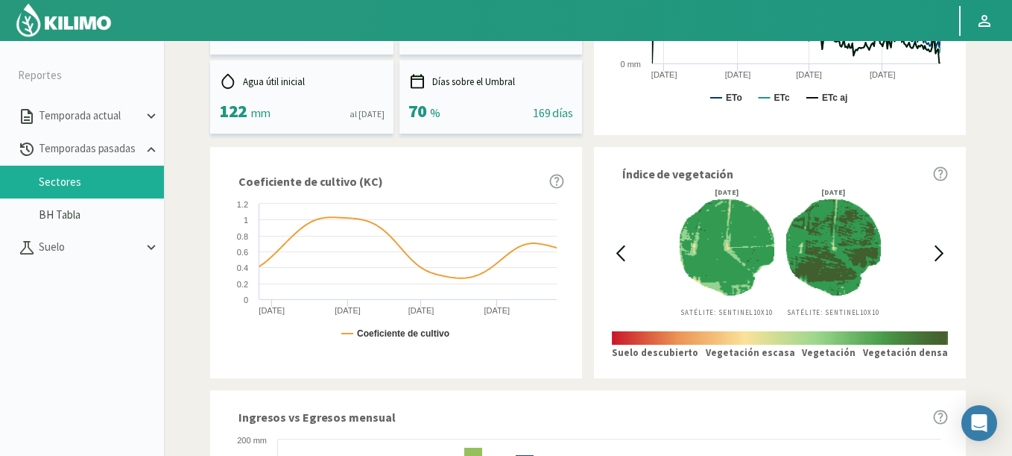
click at [626, 250] on icon at bounding box center [620, 253] width 17 height 17
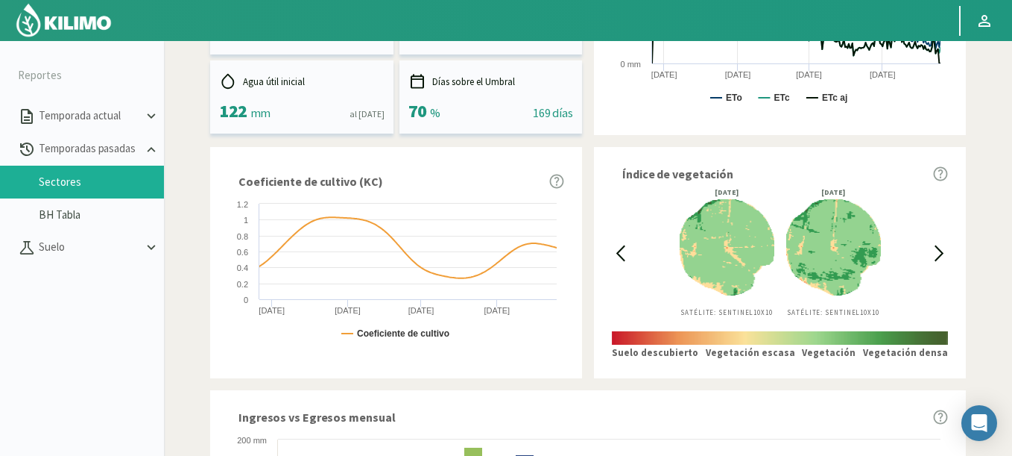
click at [626, 250] on icon at bounding box center [620, 253] width 17 height 17
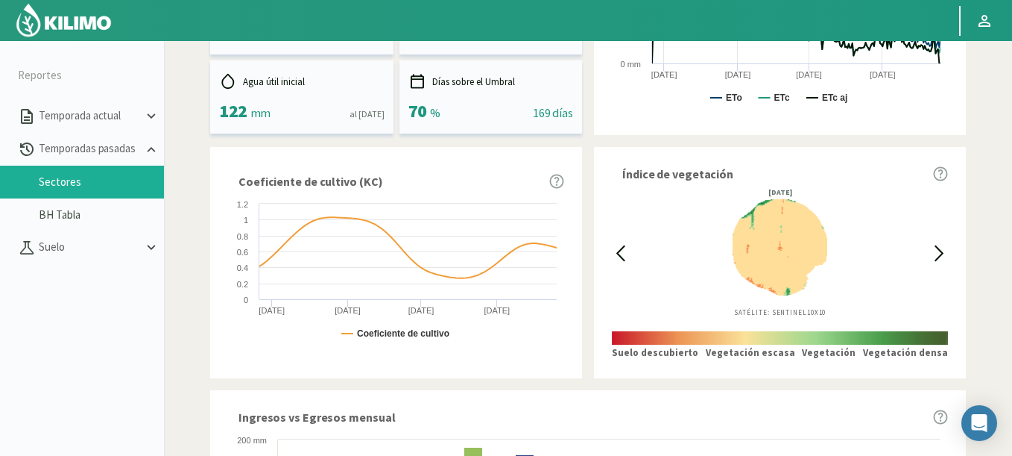
click at [948, 253] on icon at bounding box center [939, 253] width 17 height 17
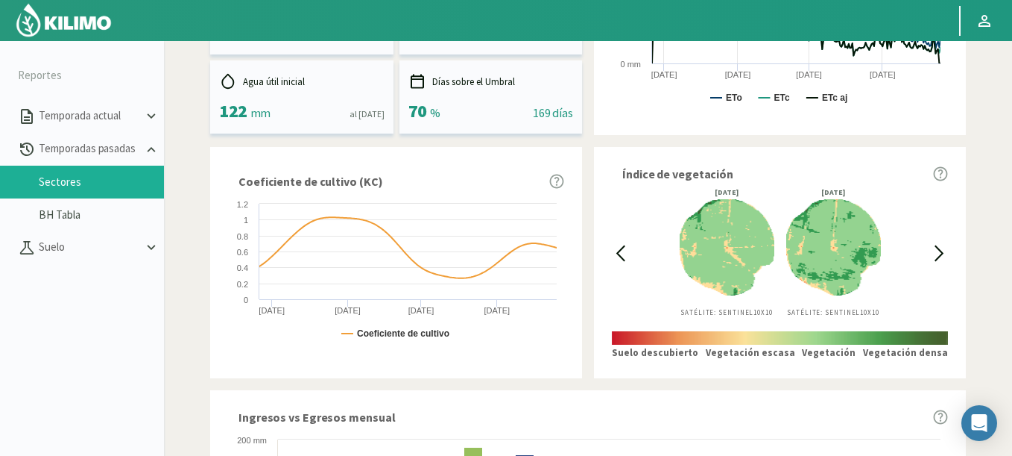
click at [935, 248] on icon at bounding box center [939, 253] width 17 height 17
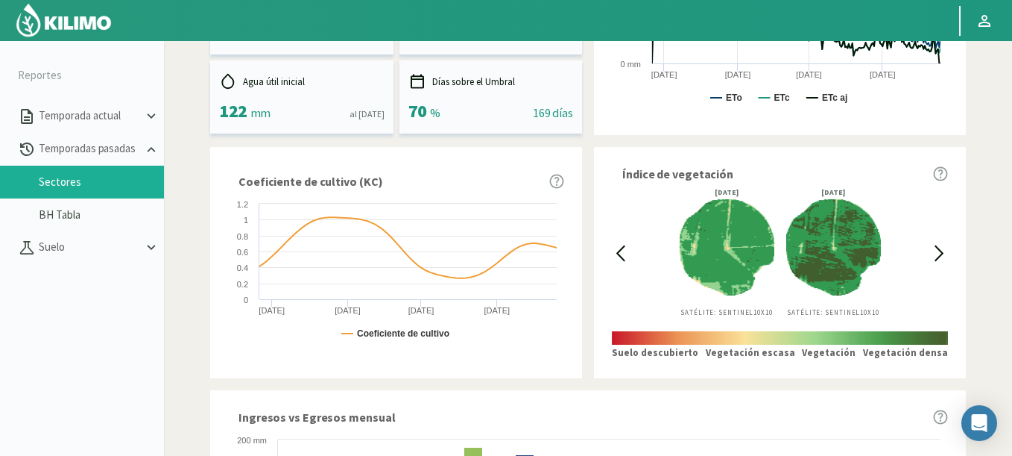
click at [935, 249] on icon at bounding box center [939, 253] width 17 height 17
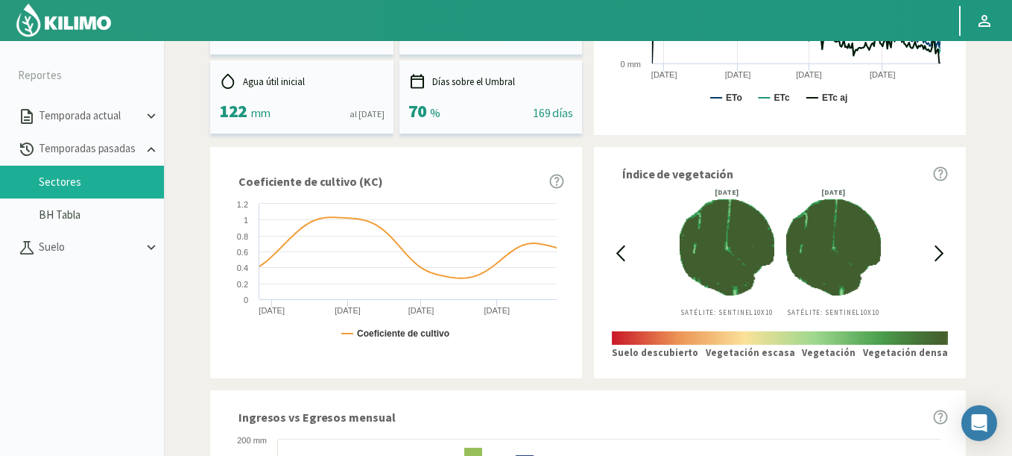
click at [615, 248] on icon at bounding box center [620, 253] width 17 height 17
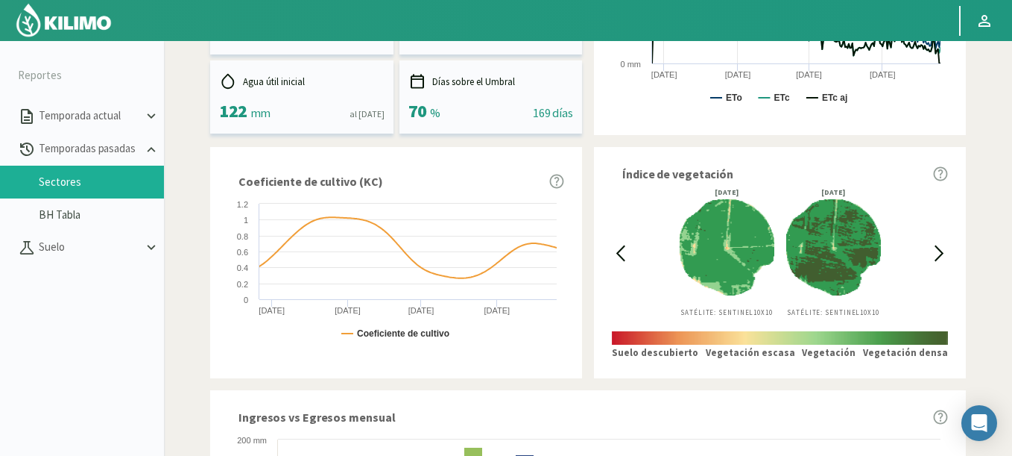
click at [940, 247] on icon at bounding box center [939, 253] width 17 height 17
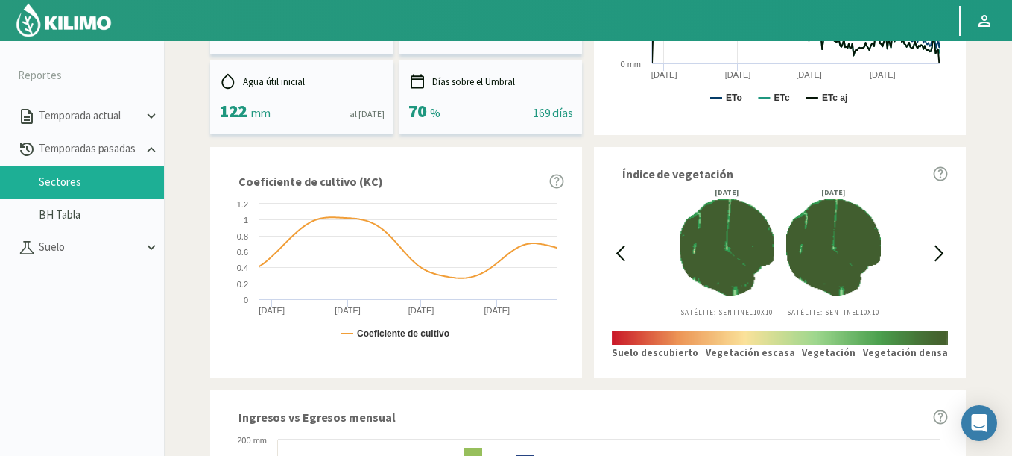
click at [621, 257] on icon at bounding box center [620, 253] width 7 height 14
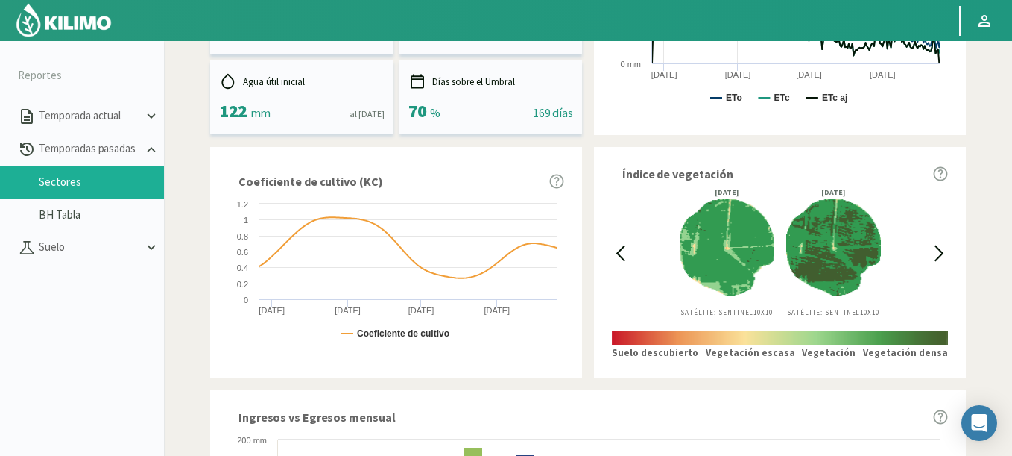
click at [939, 253] on icon at bounding box center [939, 253] width 17 height 17
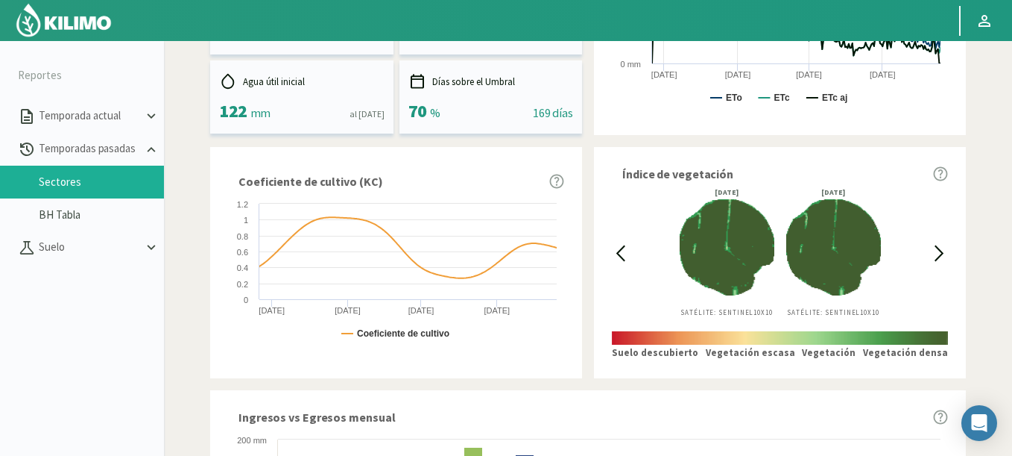
click at [945, 253] on icon at bounding box center [939, 253] width 17 height 17
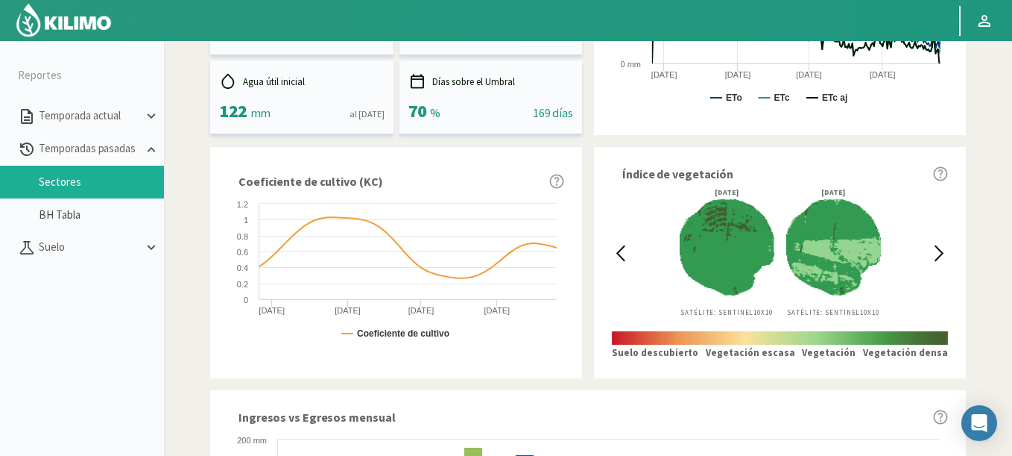
click at [622, 254] on icon at bounding box center [620, 253] width 17 height 17
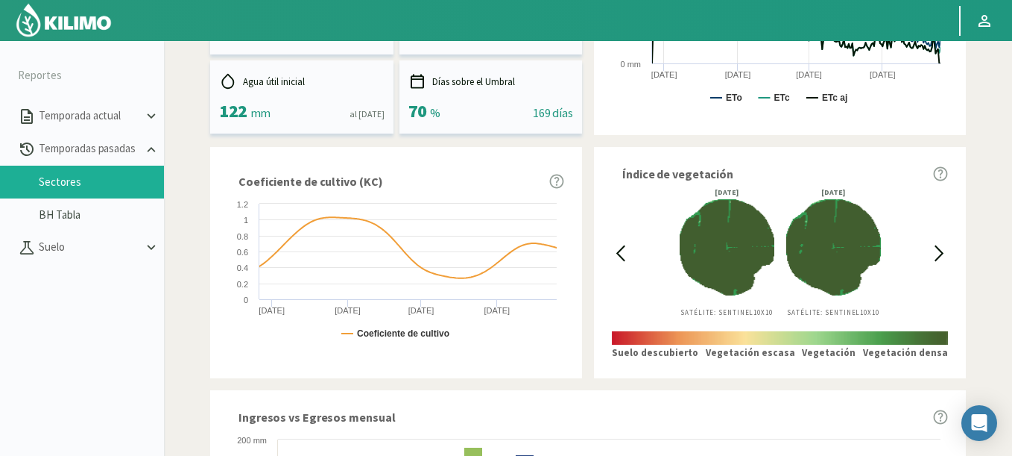
click at [939, 248] on icon at bounding box center [939, 253] width 17 height 17
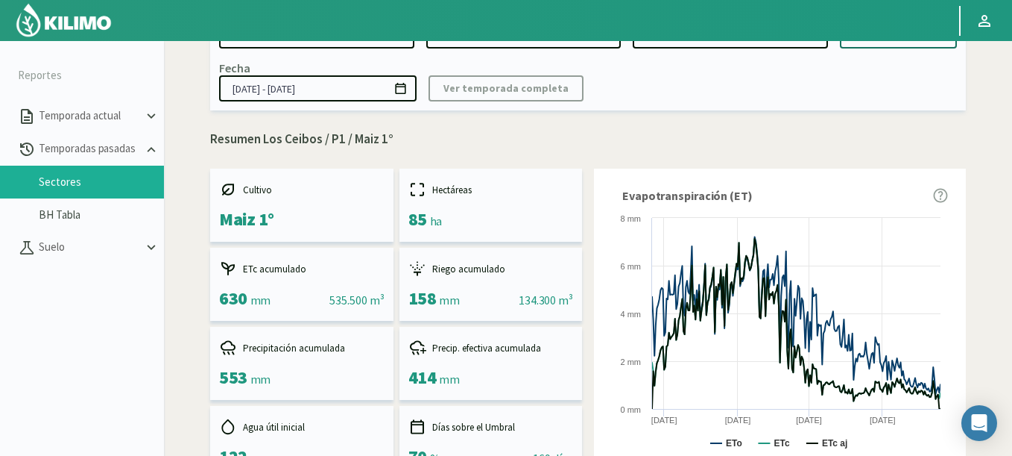
scroll to position [0, 0]
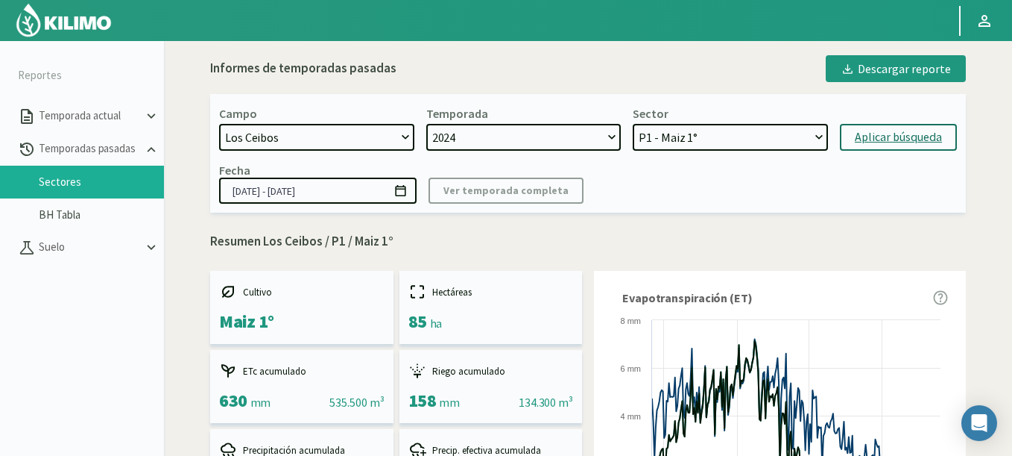
select select "1632: Object"
click at [219, 124] on select "[DATE] 8 Fuegos Acograpes - Ag. [PERSON_NAME] - Ag. [GEOGRAPHIC_DATA] Acograpes…" at bounding box center [316, 137] width 195 height 27
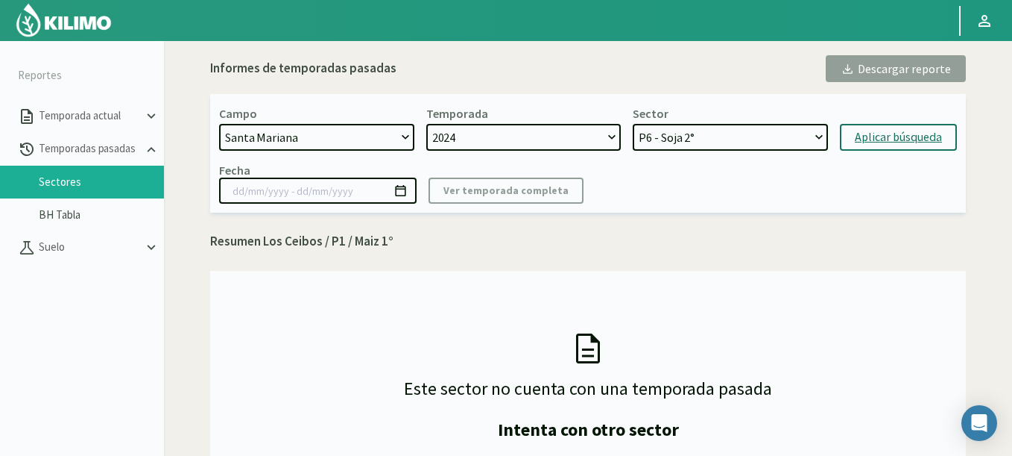
select select "30: Object"
click at [633, 124] on select "P6 - Soja 2° P8 - Maiz 2° P3 - Maiz 2° P7 - Maiz 1° P1 - [GEOGRAPHIC_DATA] 1º" at bounding box center [730, 137] width 195 height 27
click at [896, 130] on div "Aplicar búsqueda" at bounding box center [898, 137] width 87 height 18
type input "[DATE] - [DATE]"
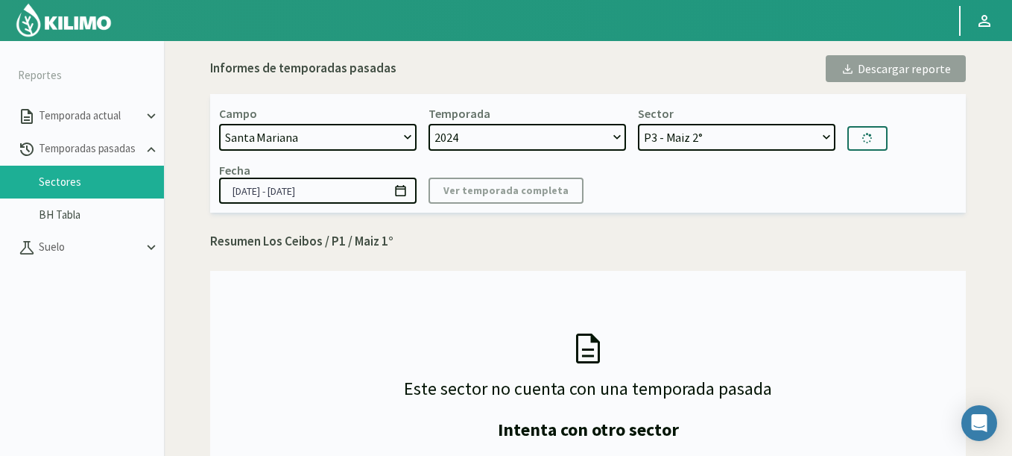
select select "35: Object"
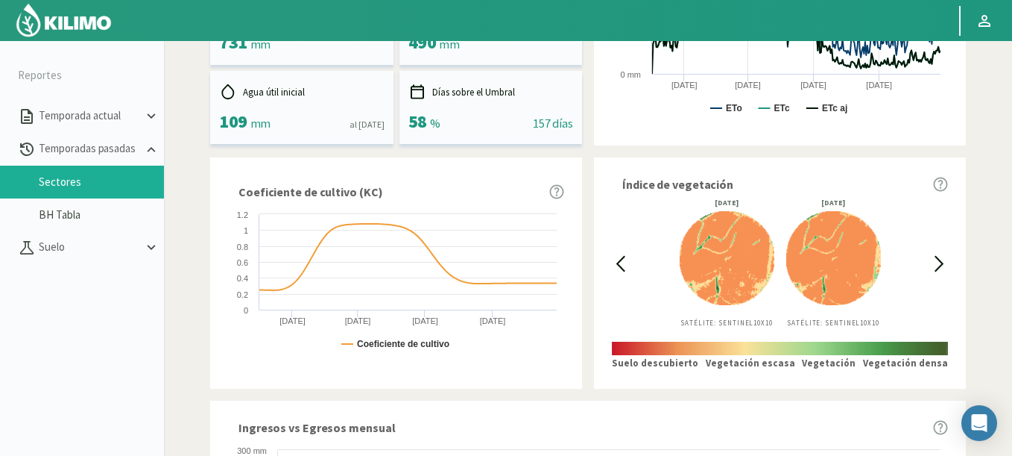
scroll to position [537, 0]
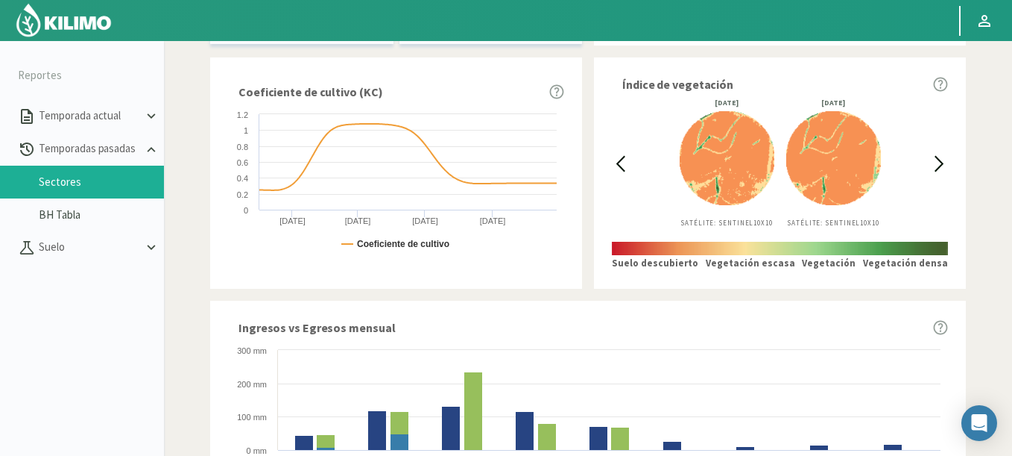
click at [948, 162] on icon at bounding box center [939, 163] width 17 height 17
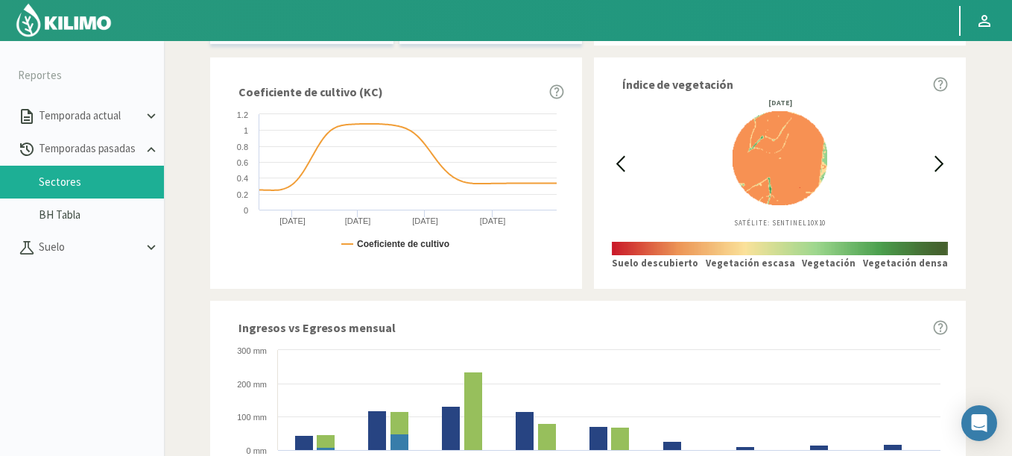
click at [948, 162] on icon at bounding box center [939, 163] width 17 height 17
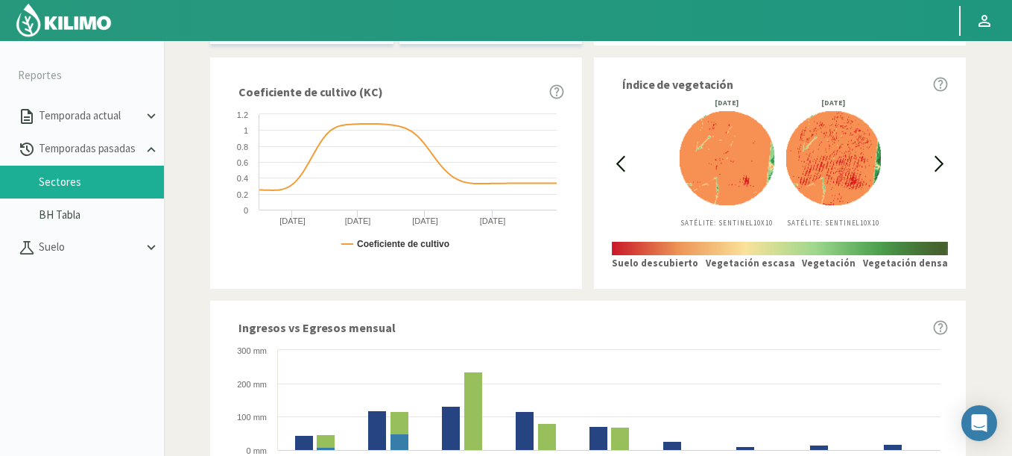
click at [948, 162] on icon at bounding box center [939, 163] width 17 height 17
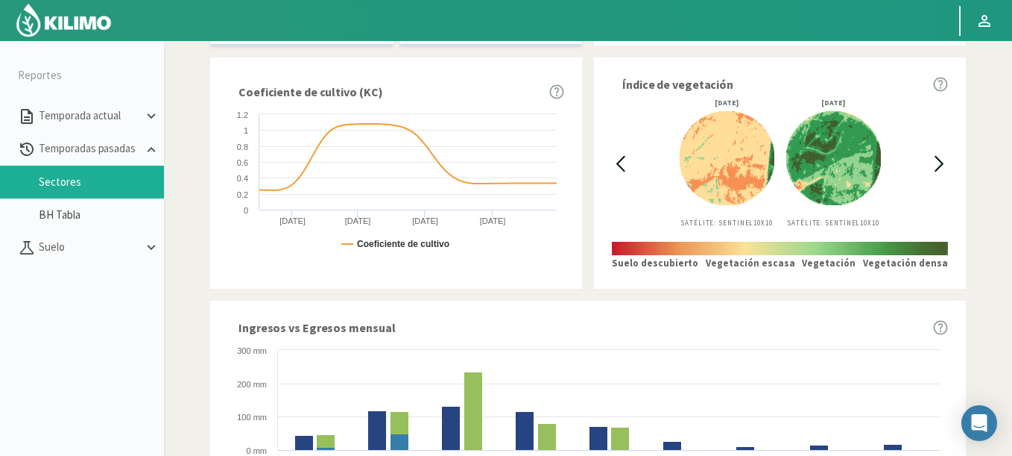
click at [948, 162] on icon at bounding box center [939, 163] width 17 height 17
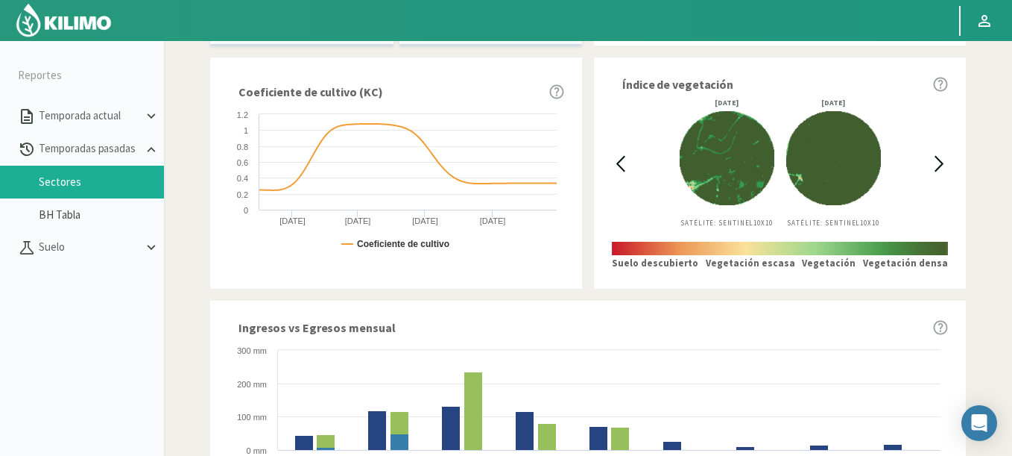
click at [616, 166] on icon at bounding box center [620, 163] width 17 height 17
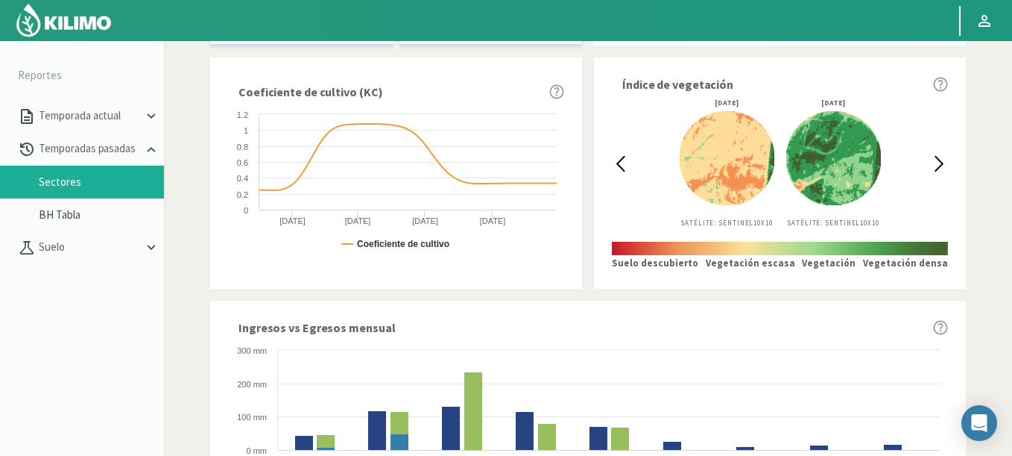
click at [936, 163] on icon at bounding box center [939, 163] width 17 height 17
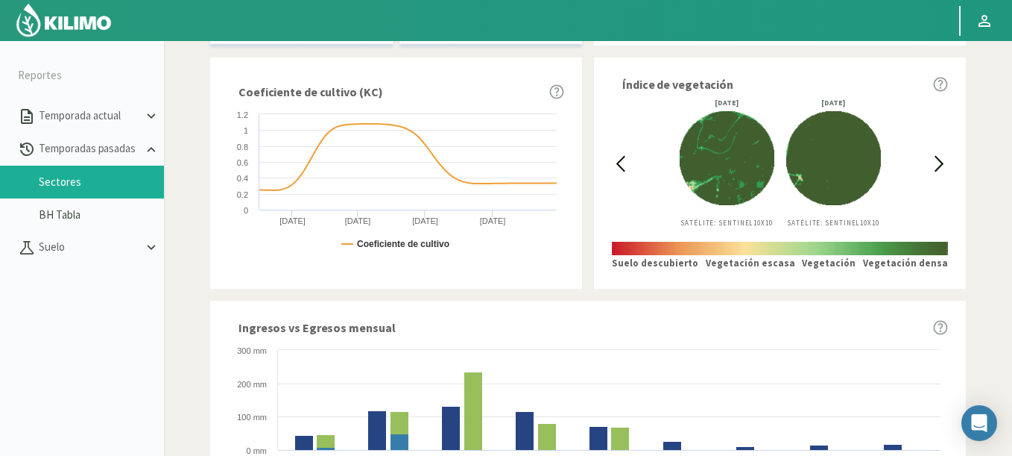
click at [936, 163] on icon at bounding box center [939, 163] width 17 height 17
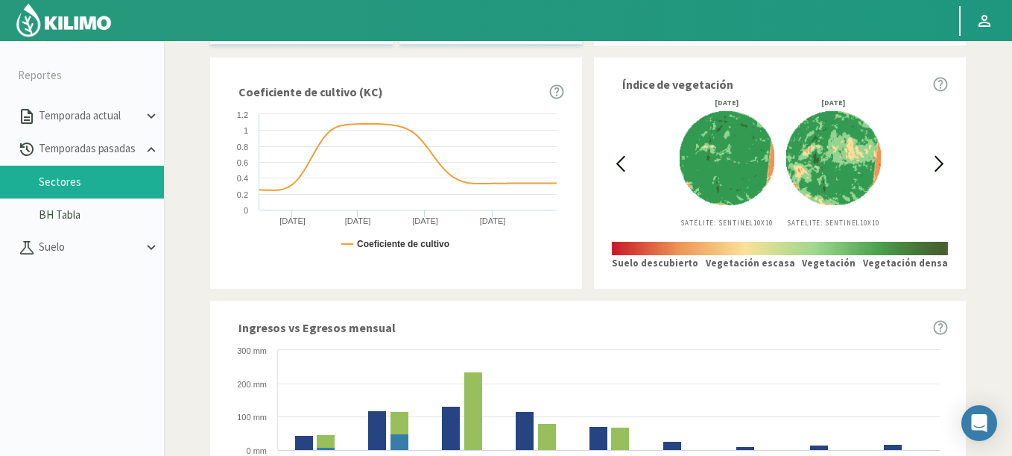
click at [623, 167] on icon at bounding box center [620, 163] width 17 height 17
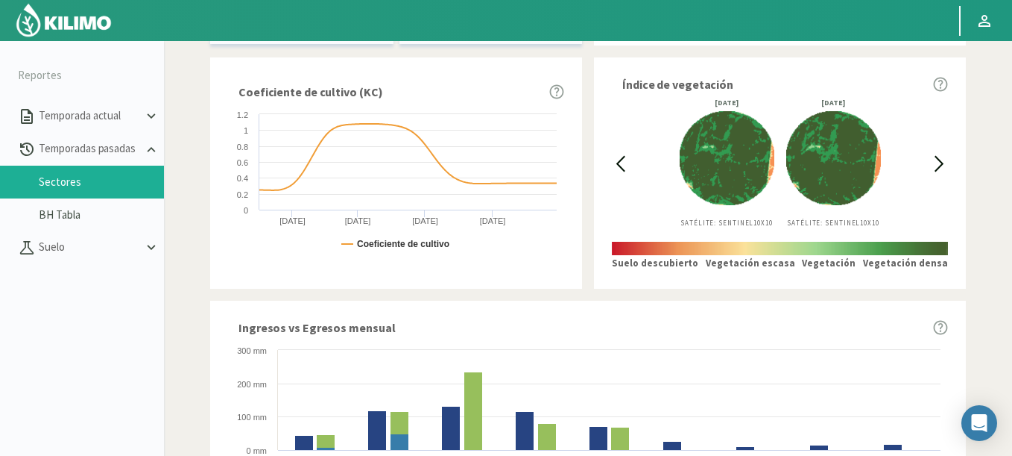
click at [626, 163] on icon at bounding box center [620, 163] width 17 height 17
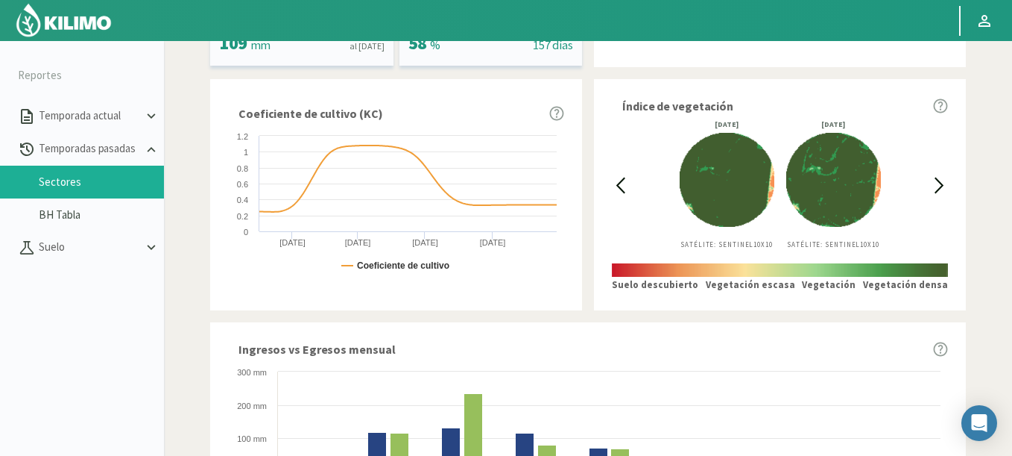
scroll to position [415, 0]
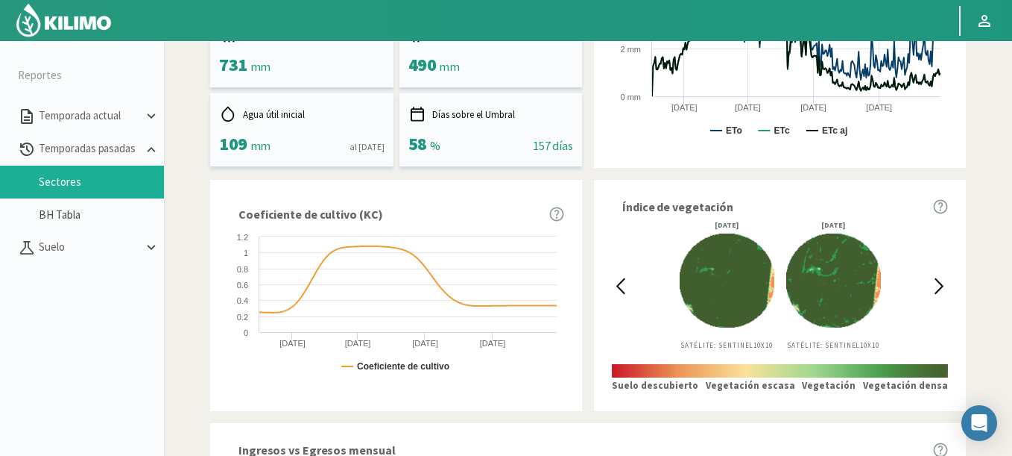
click at [617, 280] on icon at bounding box center [620, 285] width 17 height 17
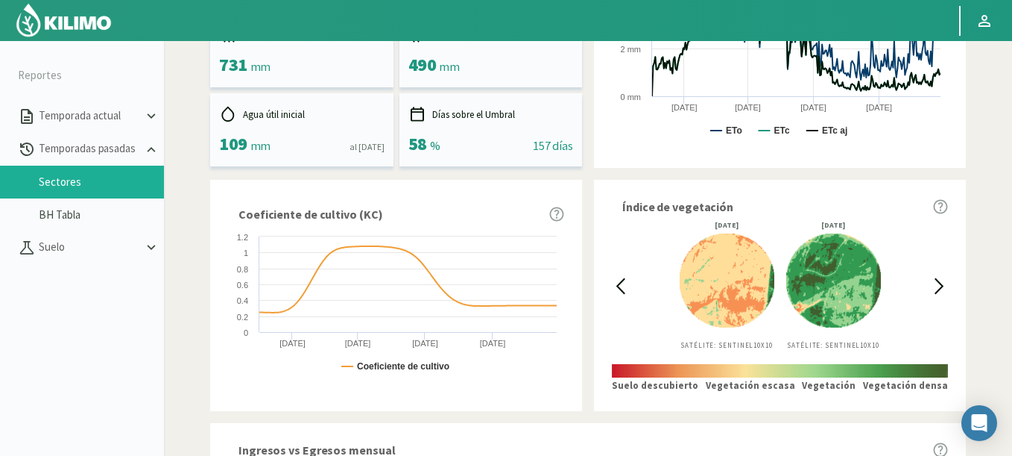
click at [927, 280] on div "[DATE] Satélite: Sentinel 10X10 [DATE] Satélite: Sentinel 10X10" at bounding box center [780, 285] width 302 height 128
click at [944, 283] on icon at bounding box center [939, 285] width 17 height 17
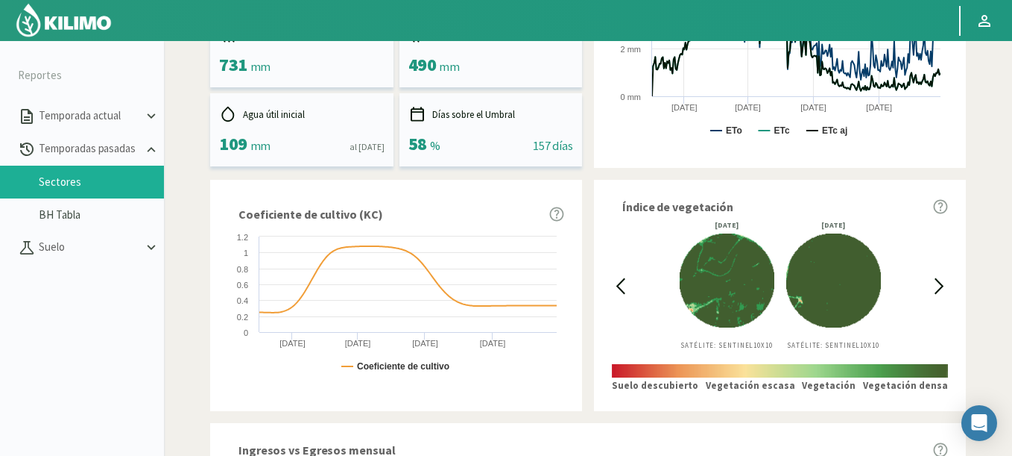
click at [942, 283] on icon at bounding box center [939, 285] width 17 height 17
click at [613, 291] on icon at bounding box center [620, 285] width 17 height 17
click at [940, 287] on icon at bounding box center [939, 285] width 17 height 17
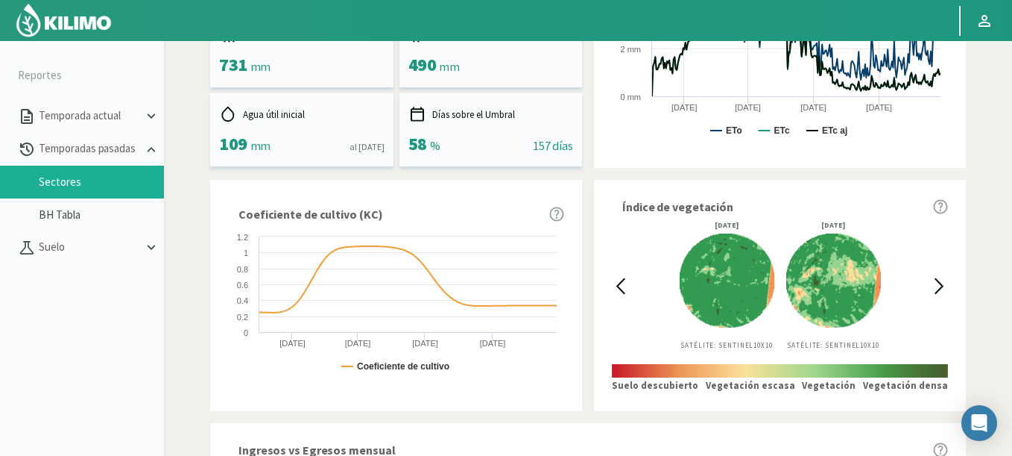
click at [612, 292] on icon at bounding box center [620, 285] width 17 height 17
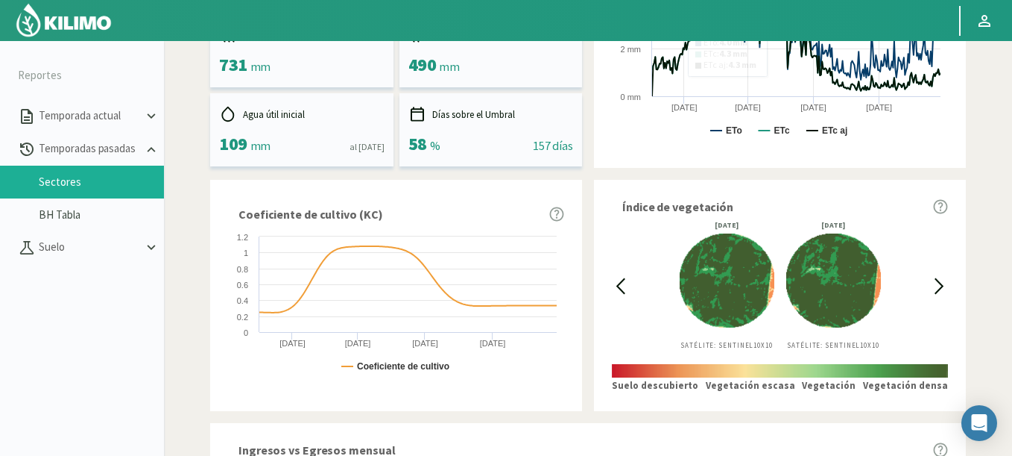
click at [627, 289] on icon at bounding box center [620, 285] width 17 height 17
click at [942, 281] on icon at bounding box center [939, 285] width 17 height 17
click at [941, 278] on icon at bounding box center [939, 285] width 17 height 17
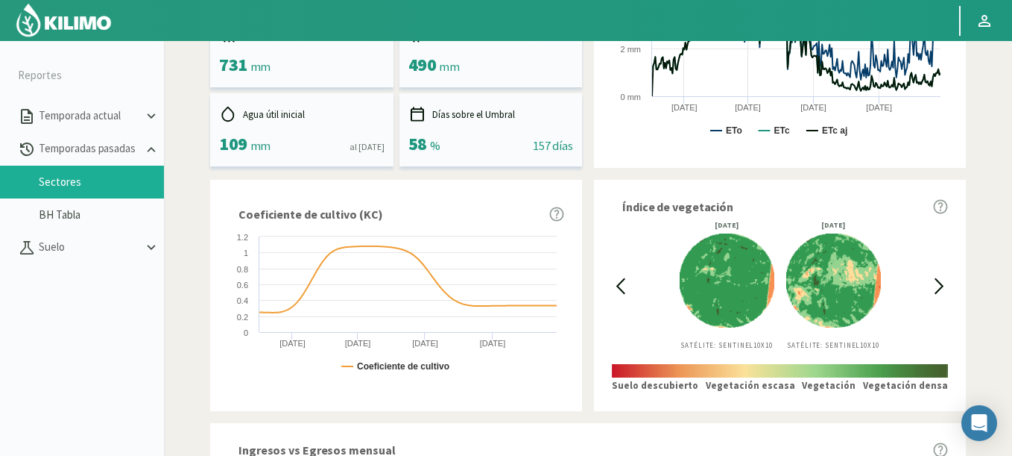
click at [626, 291] on icon at bounding box center [620, 285] width 17 height 17
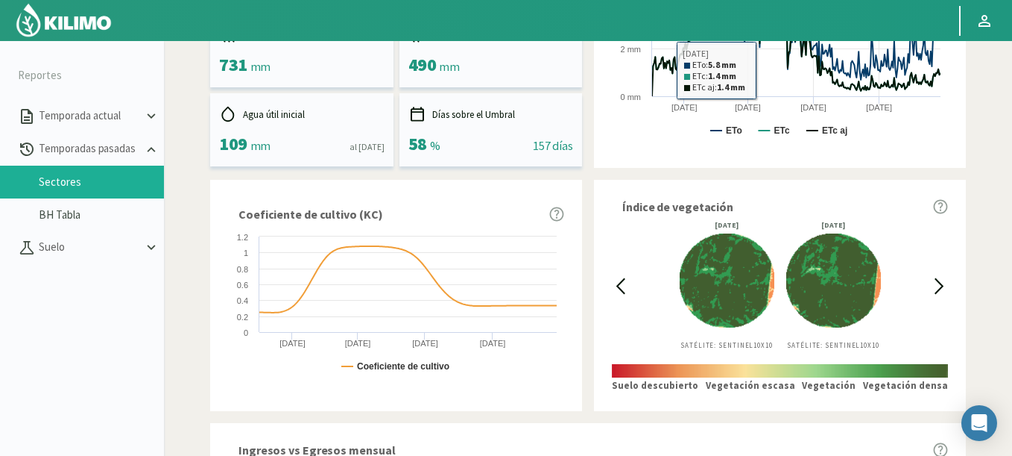
click at [938, 289] on icon at bounding box center [939, 285] width 17 height 17
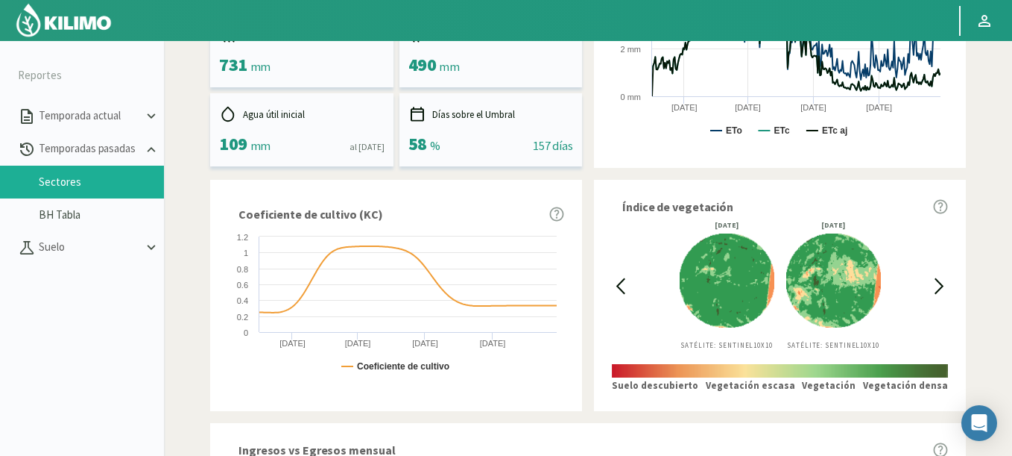
click at [926, 278] on div "[DATE] Satélite: Sentinel 10X10 [DATE] Satélite: Sentinel 10X10" at bounding box center [780, 285] width 302 height 128
click at [931, 280] on icon at bounding box center [939, 285] width 17 height 17
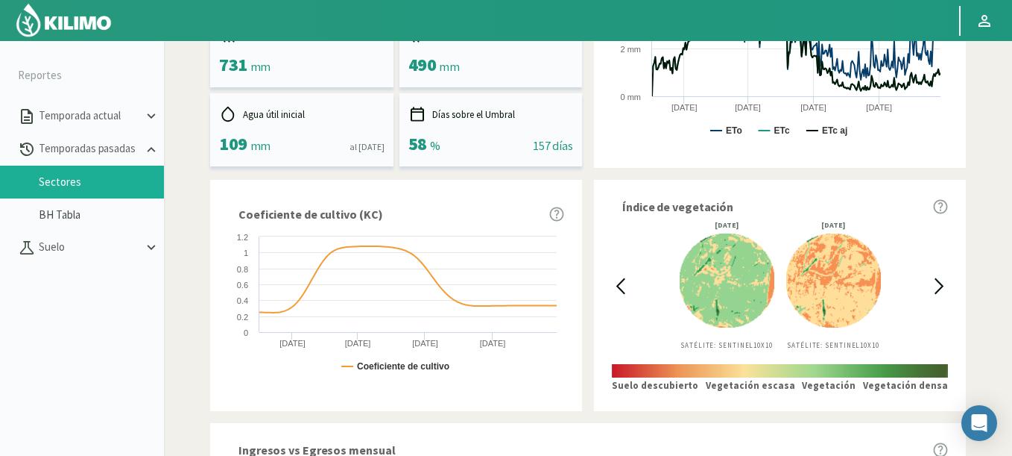
click at [621, 290] on icon at bounding box center [620, 286] width 7 height 14
